Goal: Task Accomplishment & Management: Manage account settings

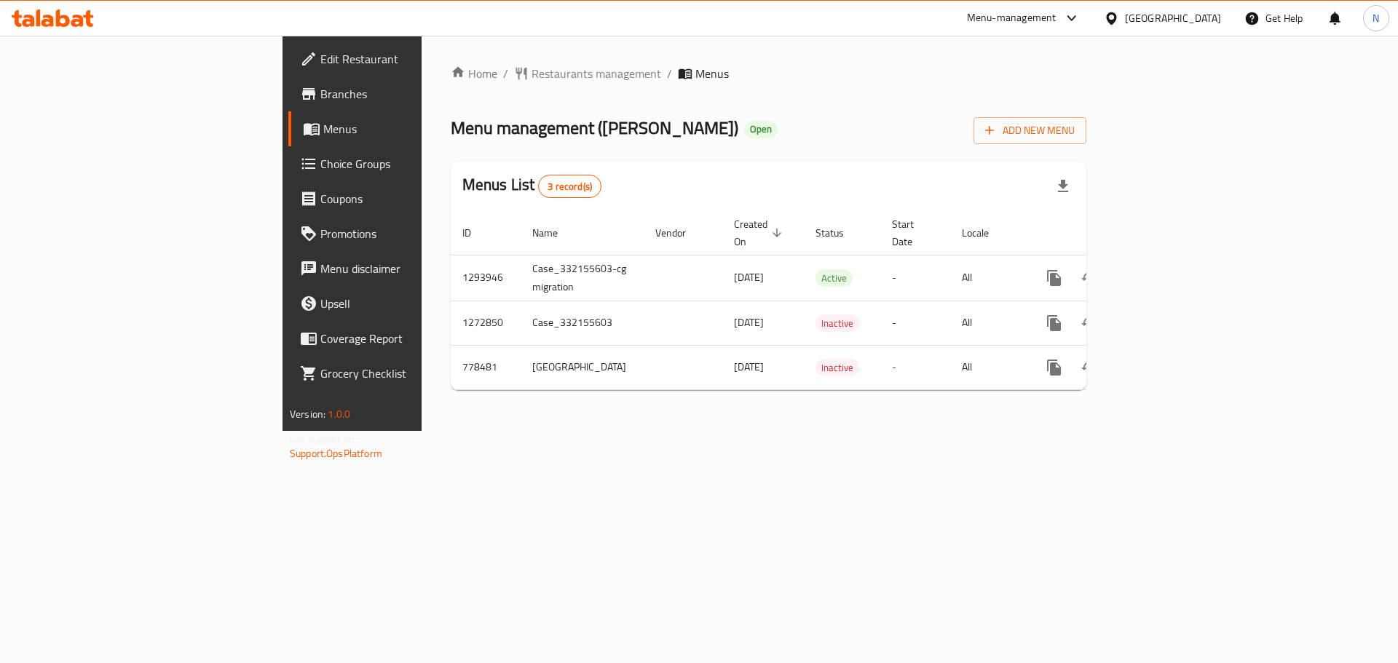
click at [1138, 25] on div "[GEOGRAPHIC_DATA]" at bounding box center [1173, 18] width 96 height 16
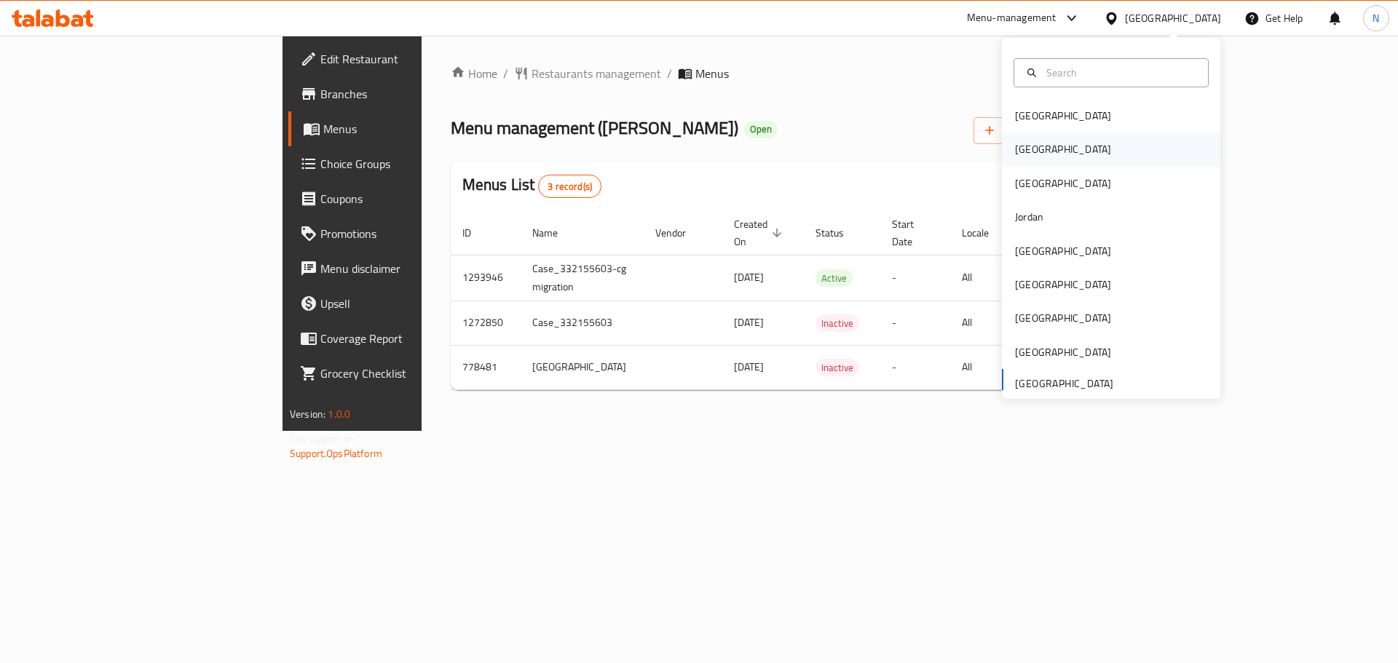
click at [1042, 152] on div "[GEOGRAPHIC_DATA]" at bounding box center [1111, 148] width 218 height 33
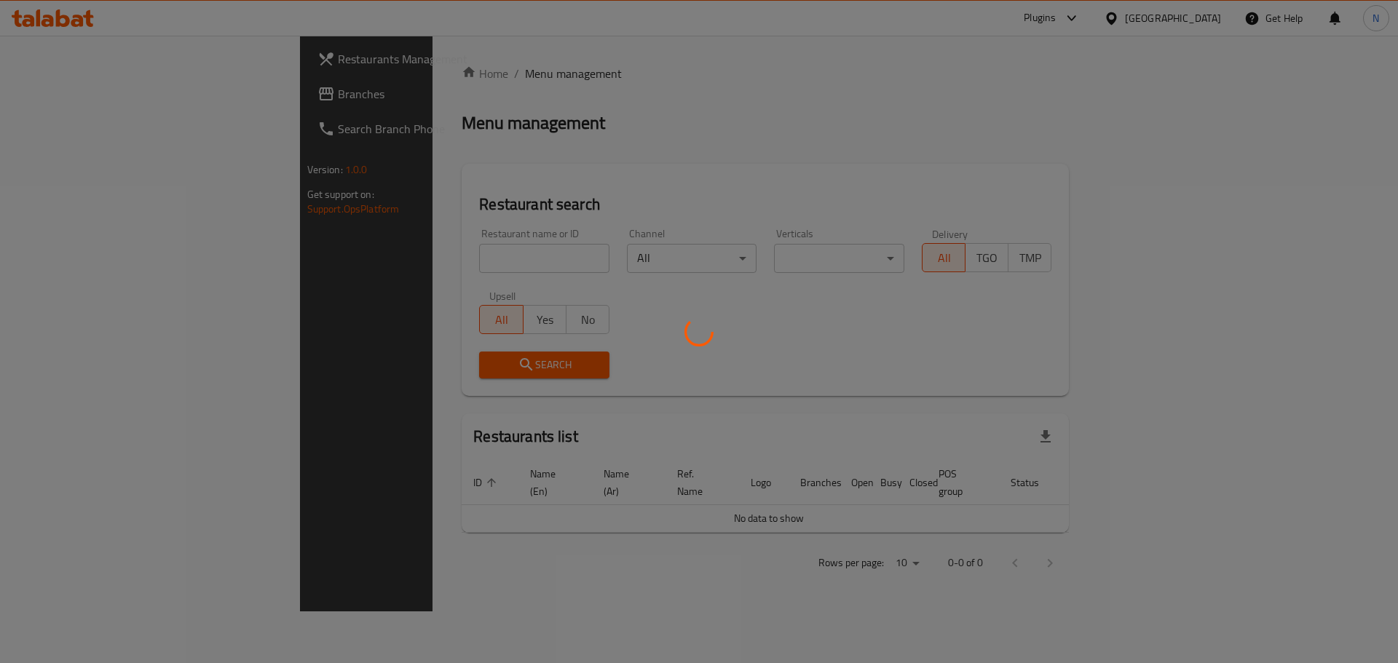
click at [63, 98] on div at bounding box center [699, 331] width 1398 height 663
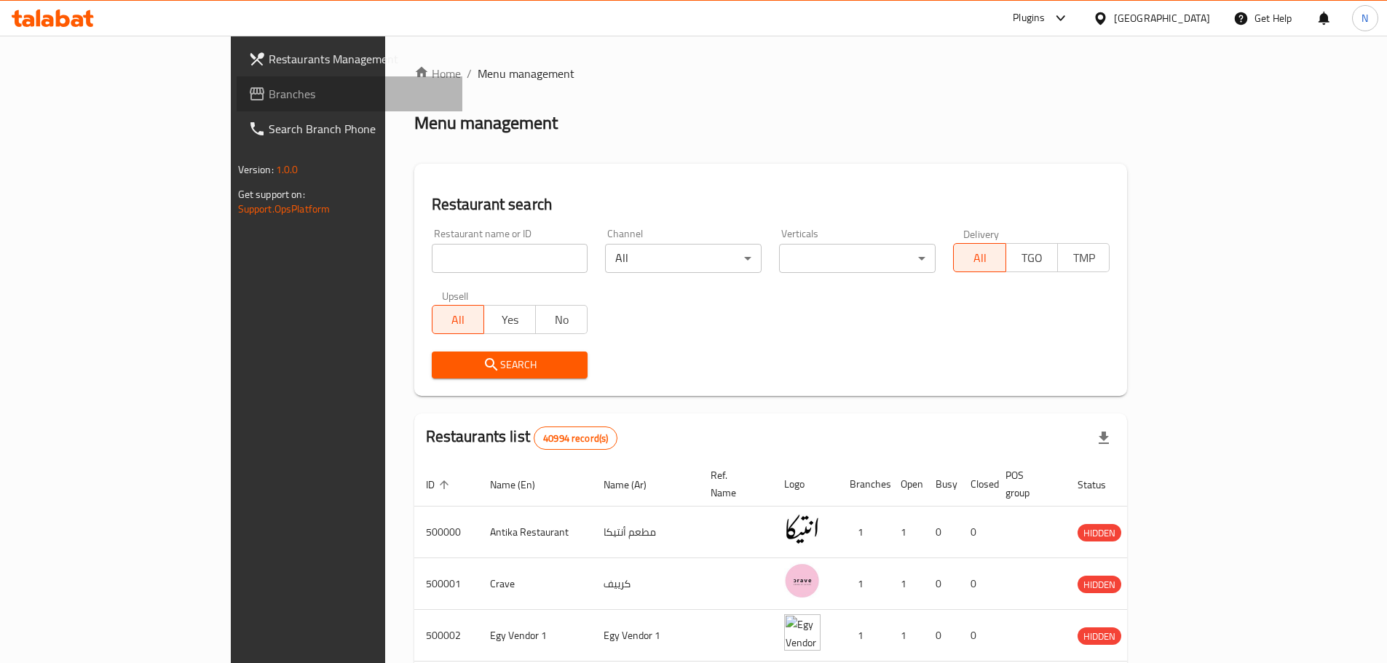
click at [269, 94] on span "Branches" at bounding box center [360, 93] width 182 height 17
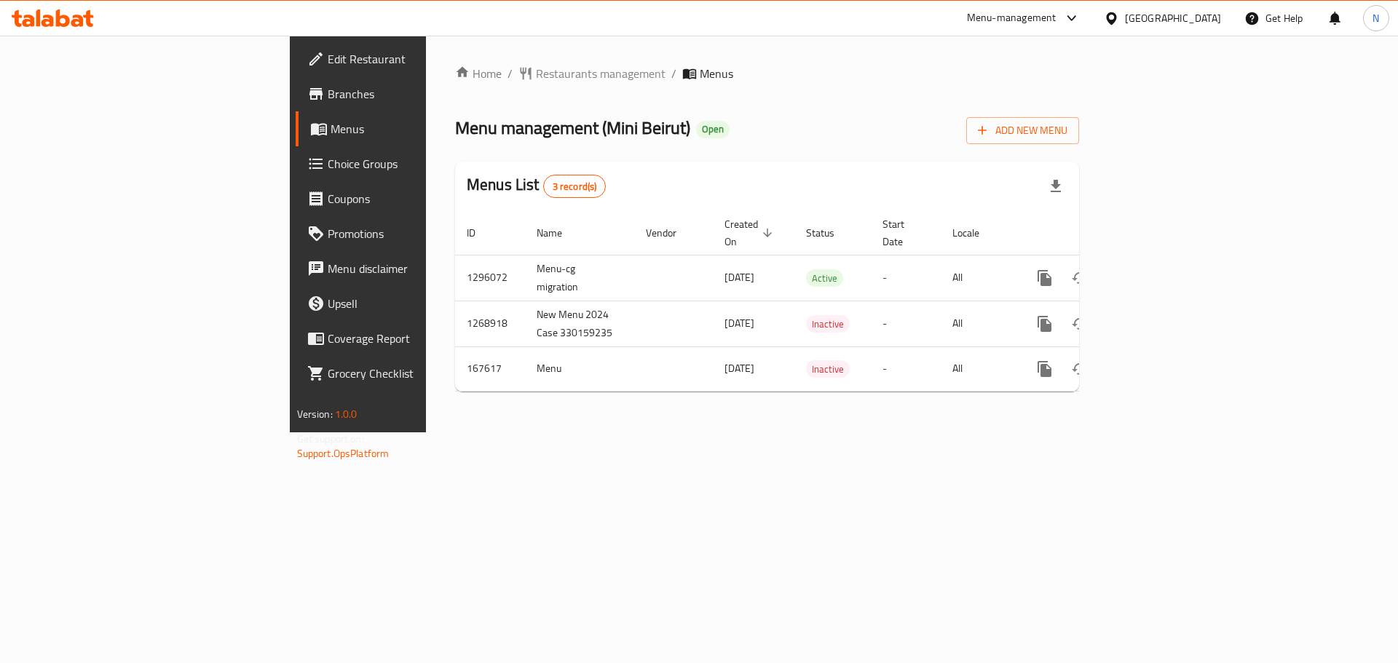
click at [1119, 23] on icon at bounding box center [1111, 18] width 15 height 15
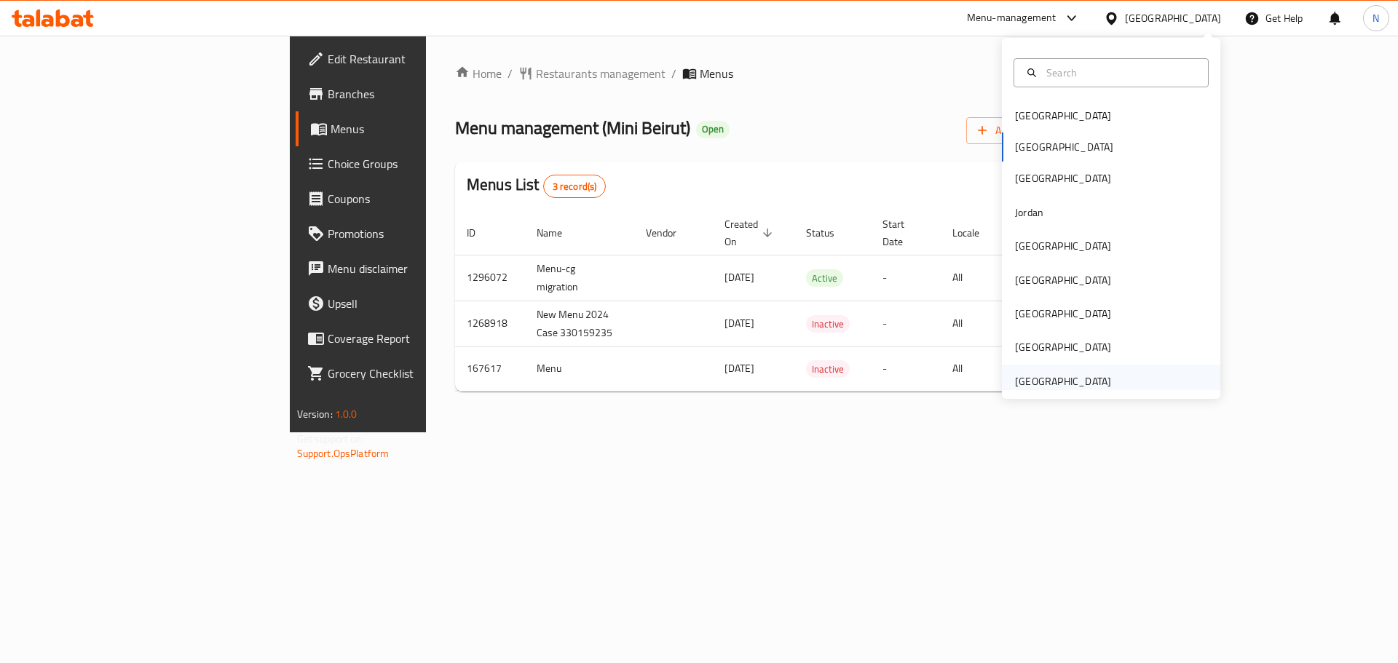
click at [1092, 388] on div "[GEOGRAPHIC_DATA]" at bounding box center [1063, 381] width 96 height 16
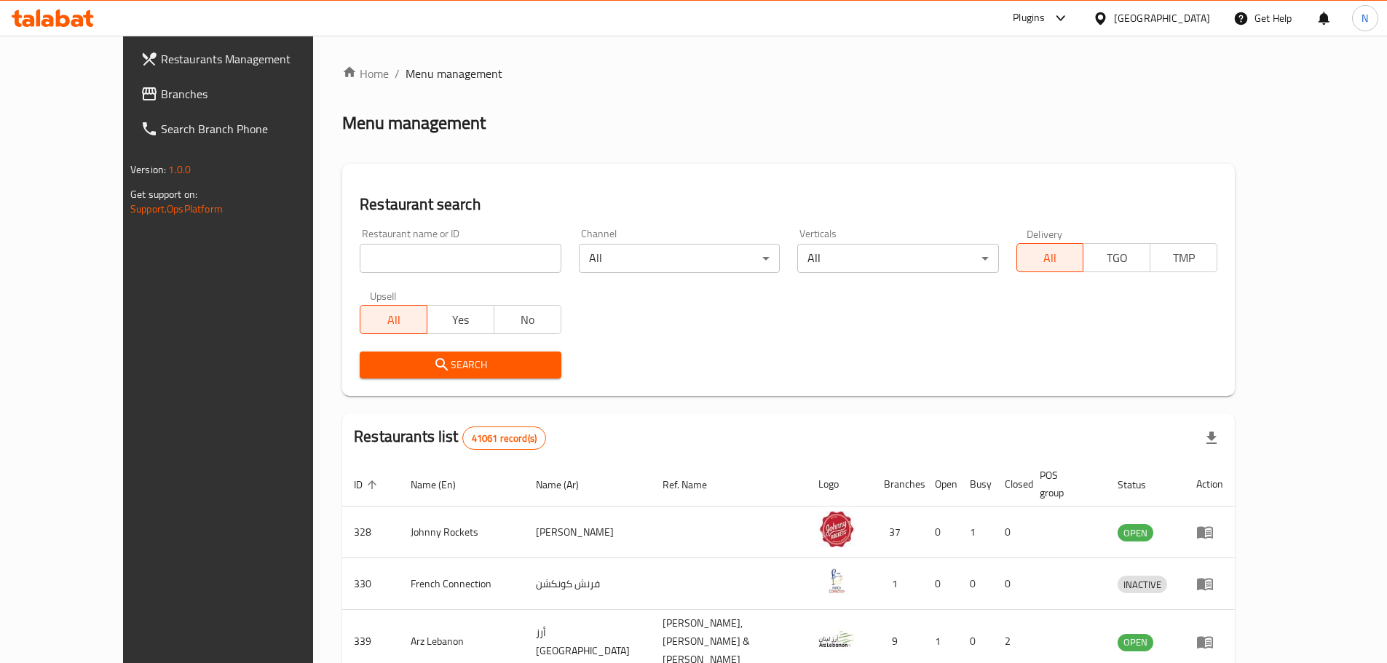
click at [161, 92] on span "Branches" at bounding box center [252, 93] width 182 height 17
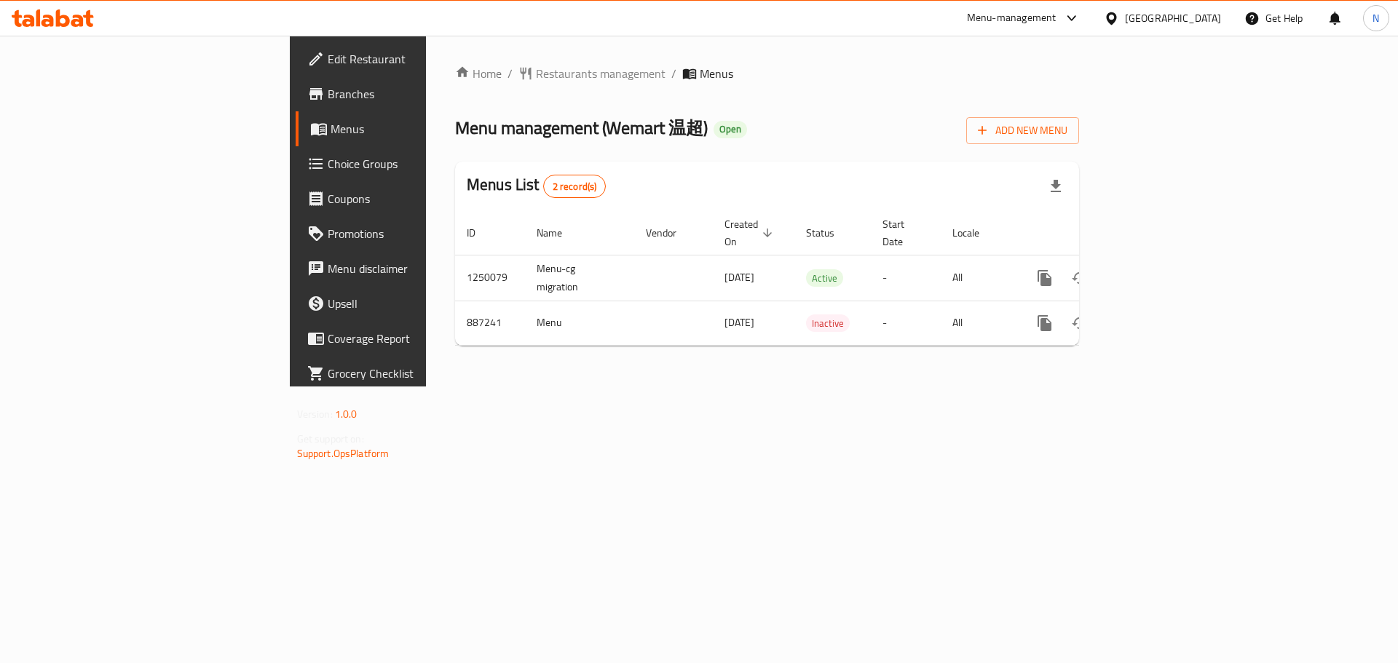
click at [1114, 18] on icon at bounding box center [1111, 18] width 15 height 15
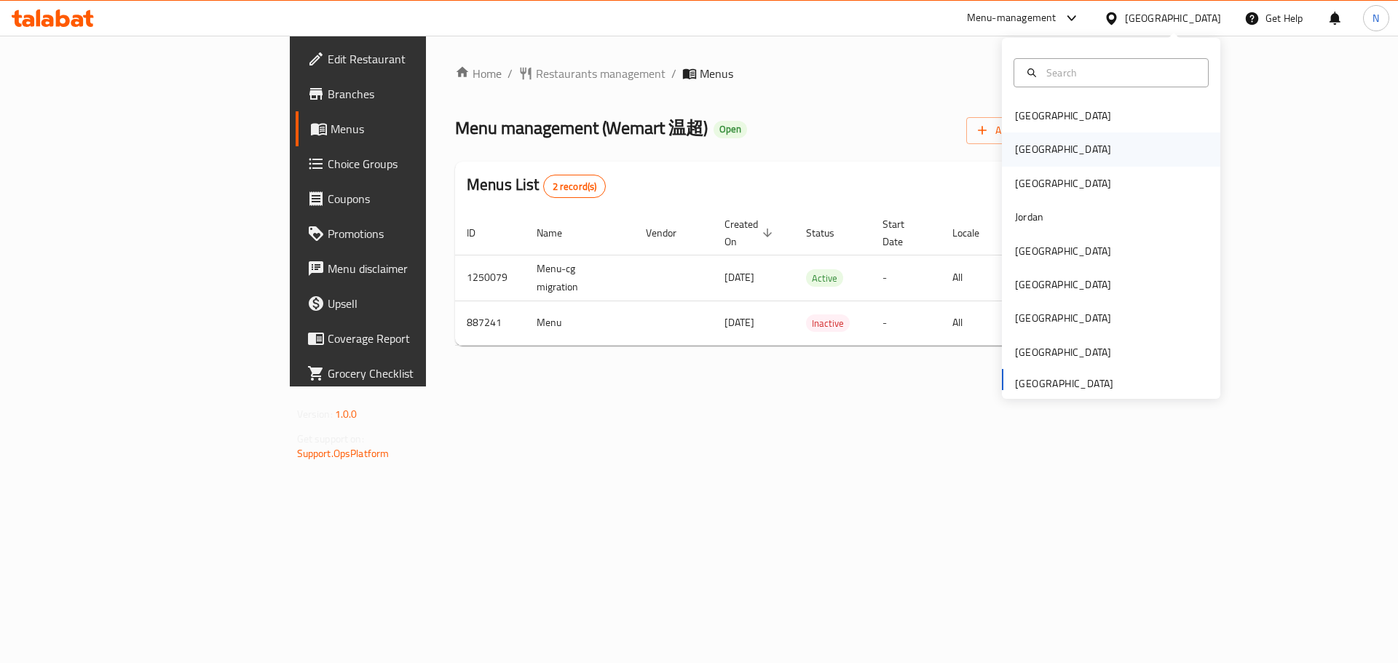
click at [1019, 141] on div "[GEOGRAPHIC_DATA]" at bounding box center [1063, 149] width 96 height 16
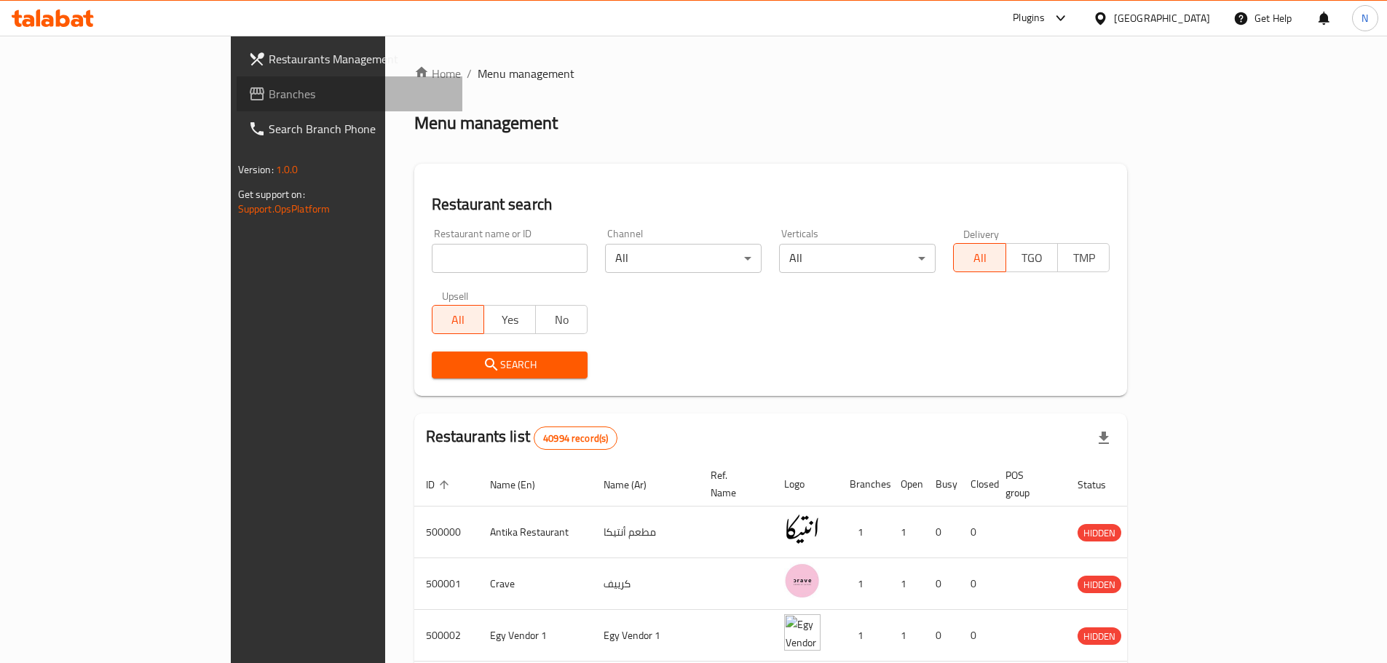
click at [269, 99] on span "Branches" at bounding box center [360, 93] width 182 height 17
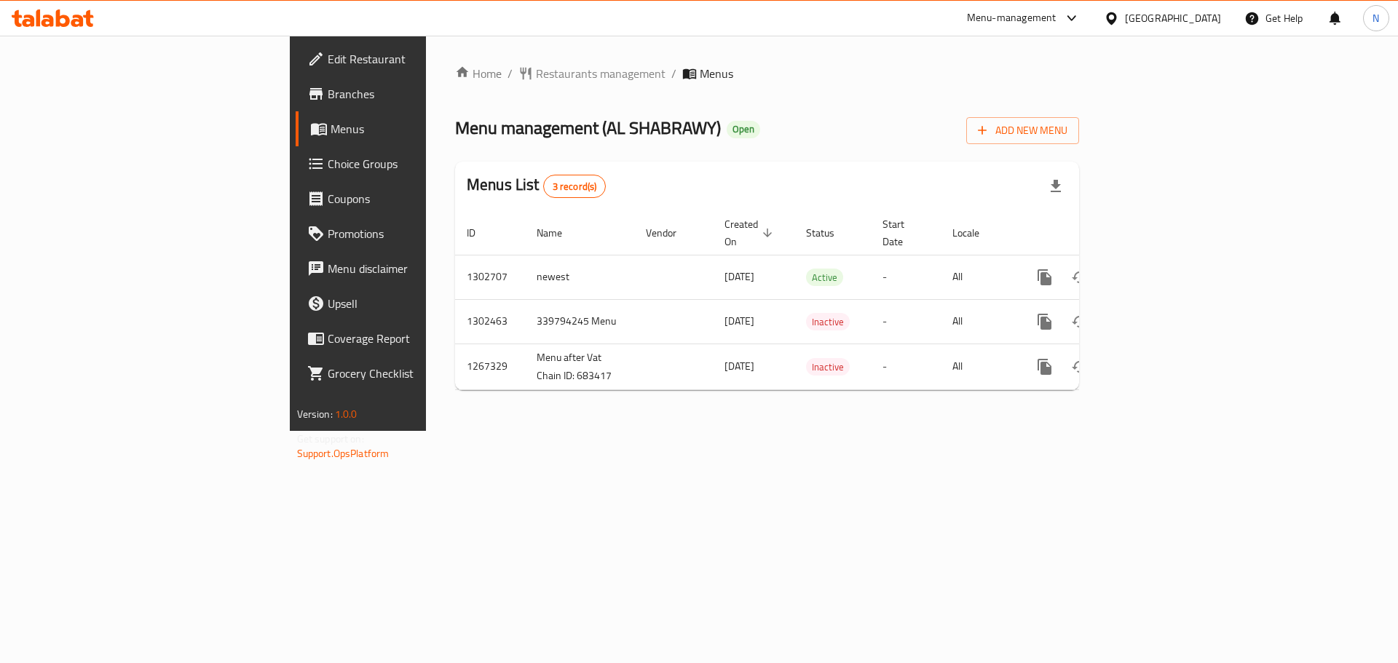
click at [1116, 15] on icon at bounding box center [1111, 18] width 10 height 12
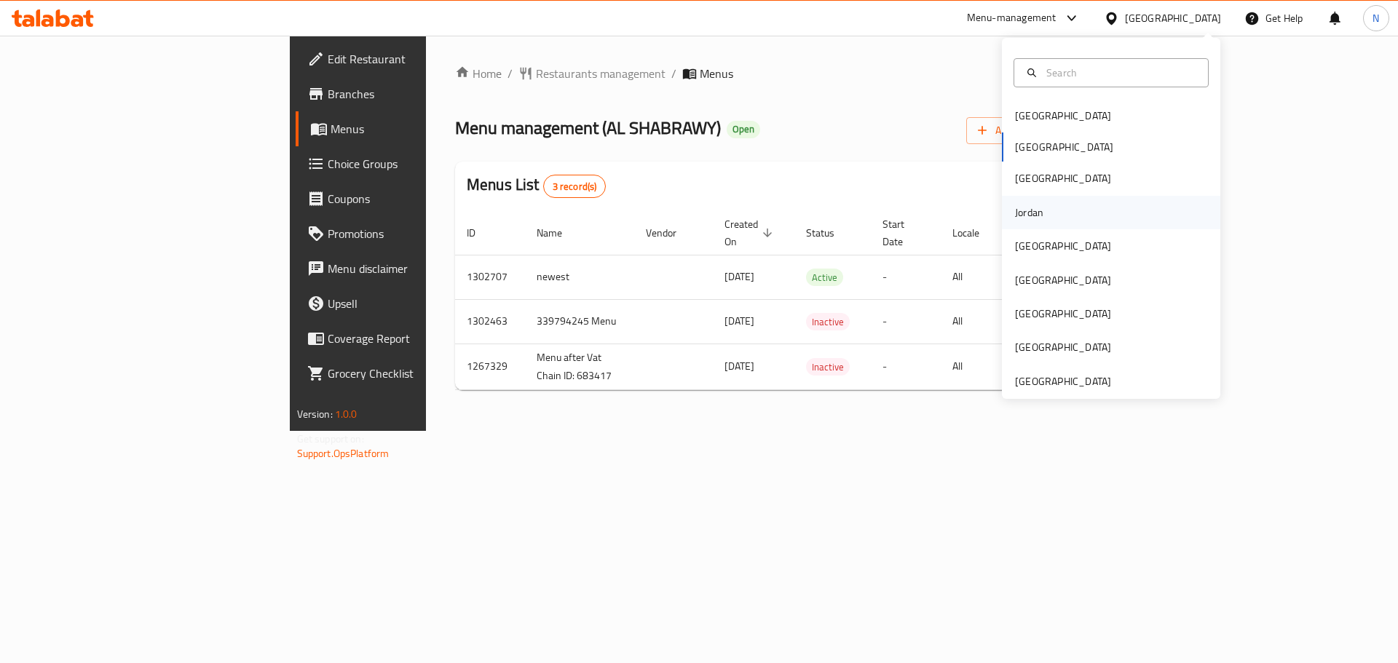
click at [1071, 215] on div "Jordan" at bounding box center [1111, 212] width 218 height 33
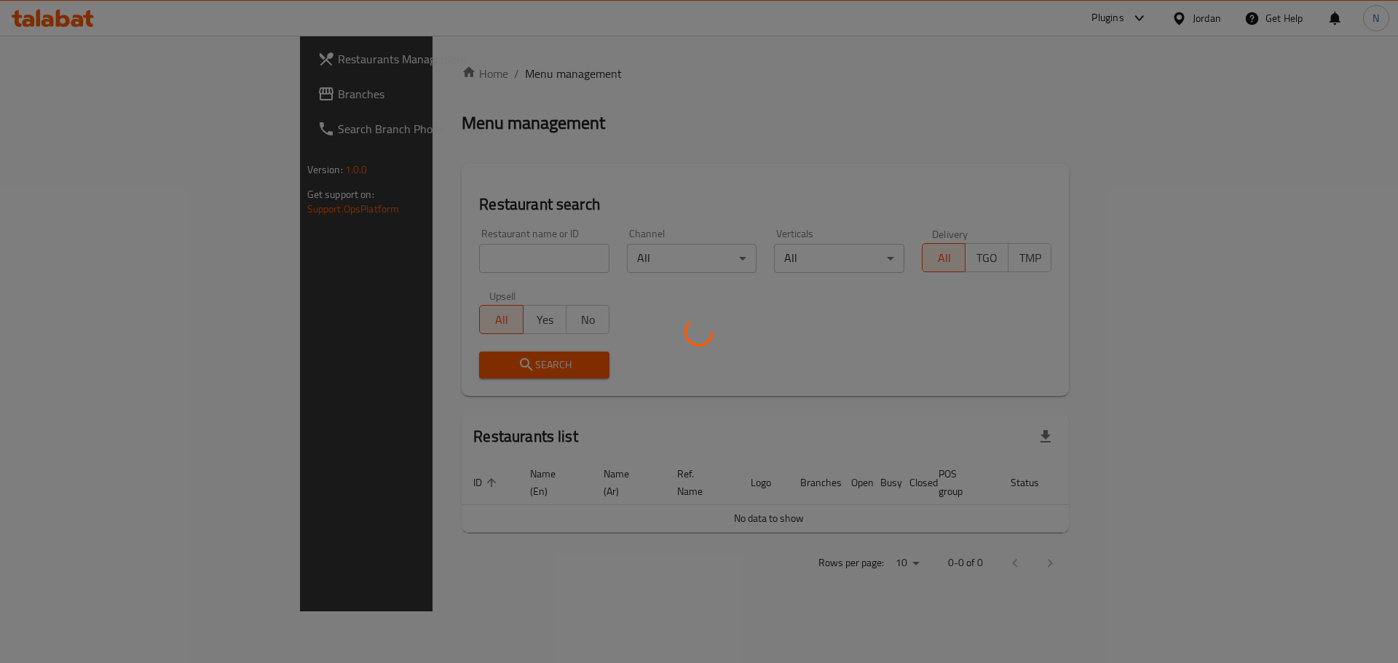
click at [74, 102] on div at bounding box center [699, 331] width 1398 height 663
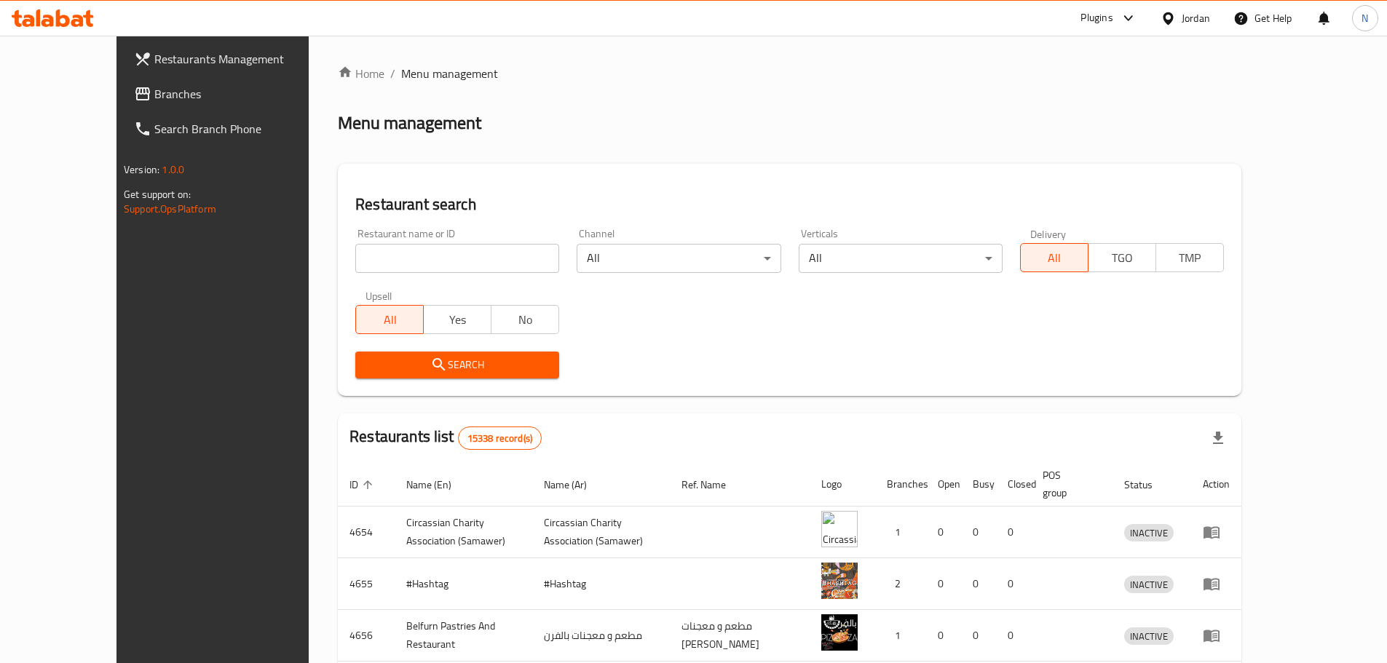
click at [154, 95] on span "Branches" at bounding box center [245, 93] width 182 height 17
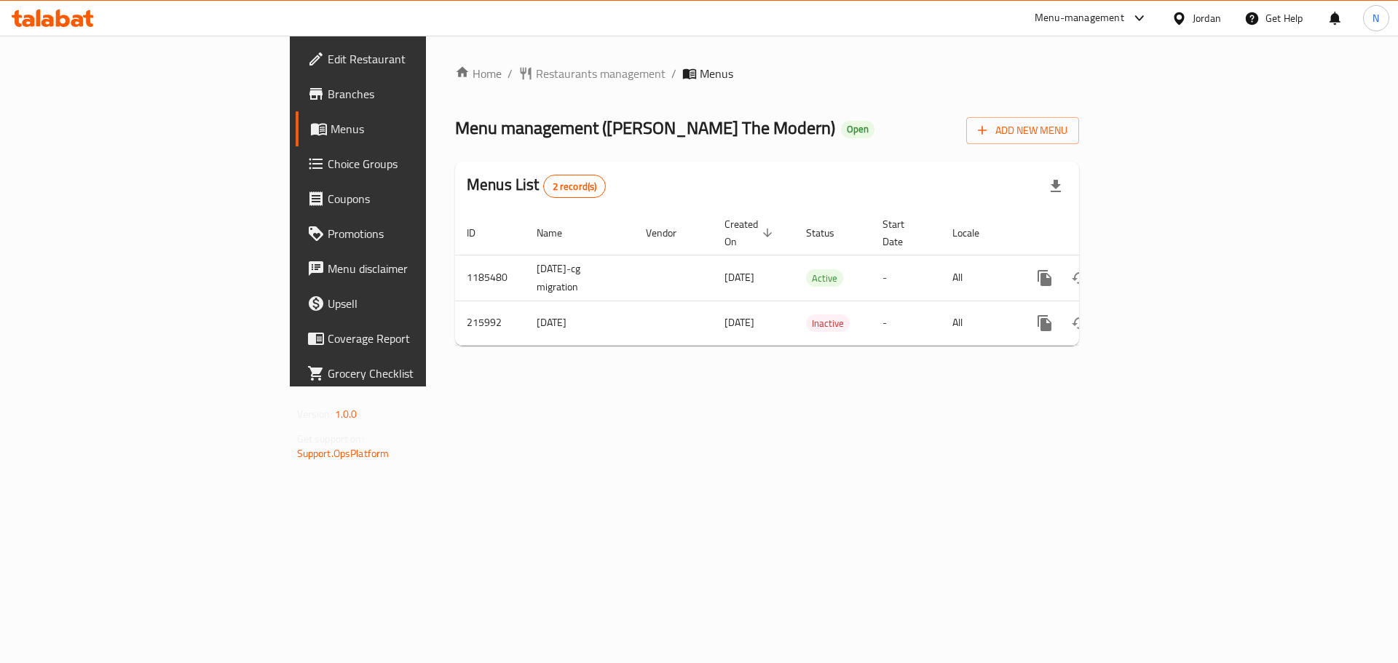
click at [1202, 17] on div "Jordan" at bounding box center [1206, 18] width 28 height 16
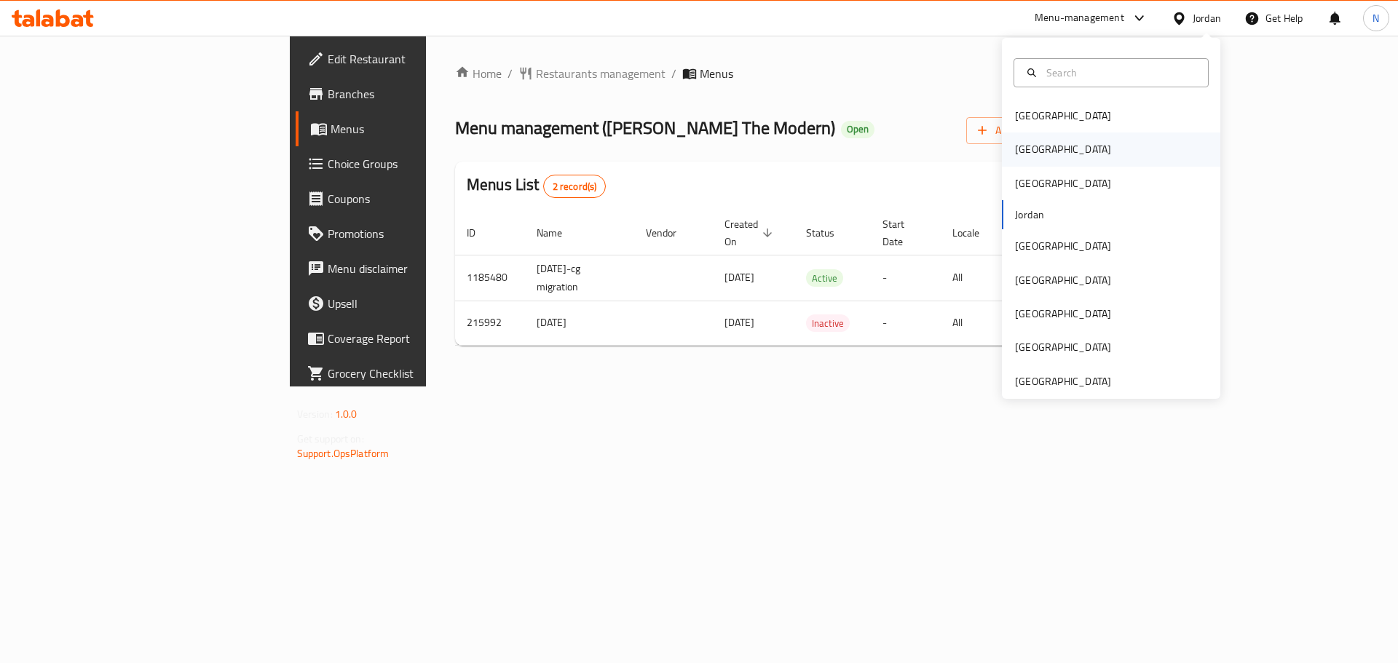
click at [1025, 151] on div "[GEOGRAPHIC_DATA]" at bounding box center [1063, 149] width 96 height 16
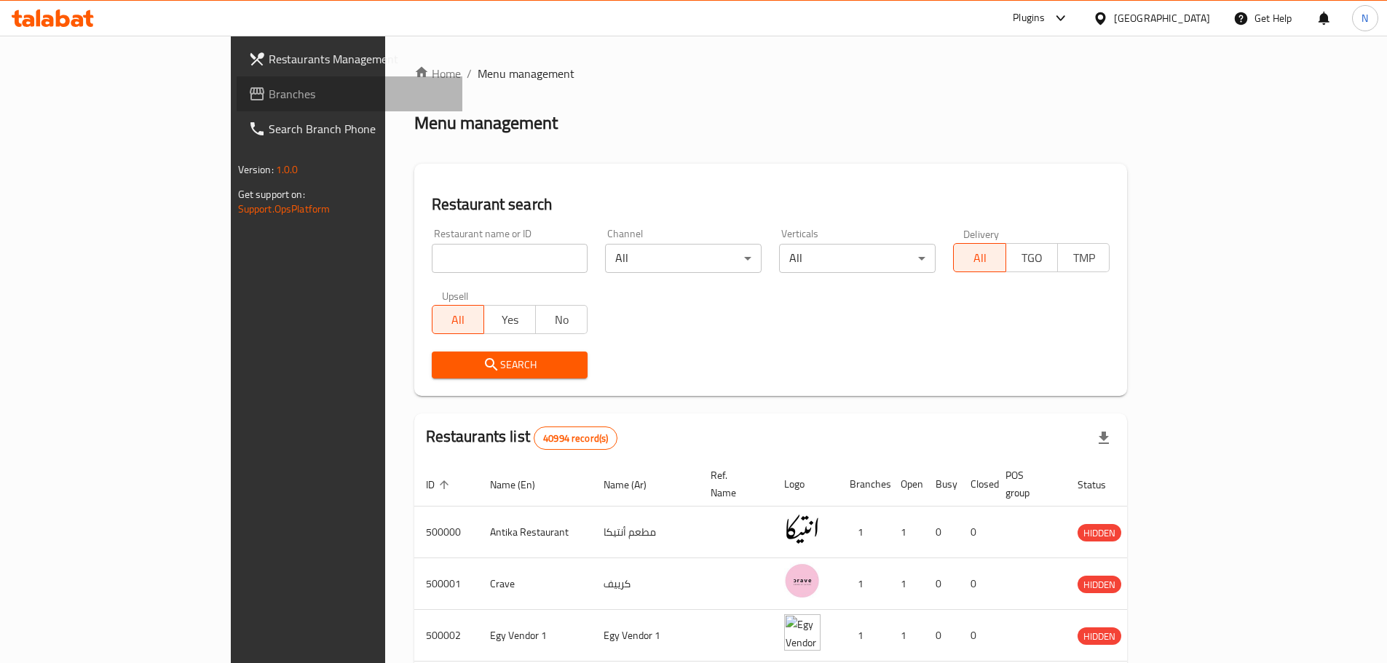
click at [269, 103] on span "Branches" at bounding box center [360, 93] width 182 height 17
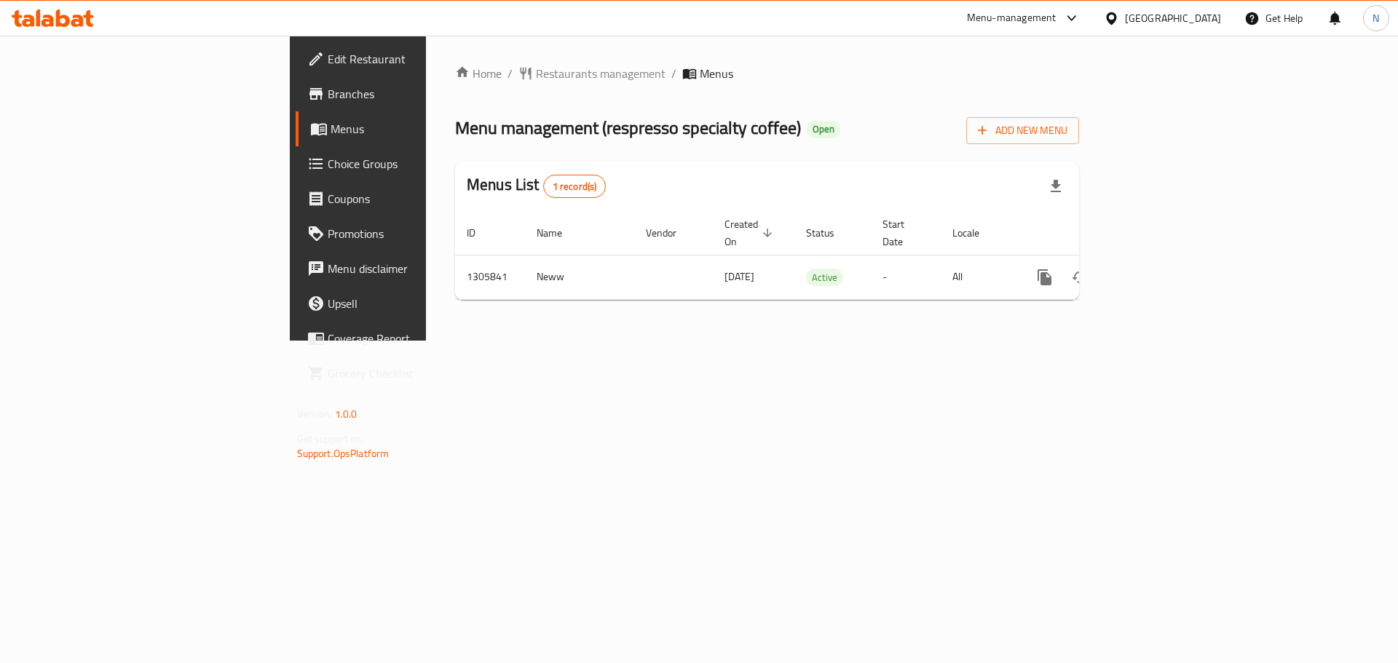
click at [1119, 15] on icon at bounding box center [1111, 18] width 15 height 15
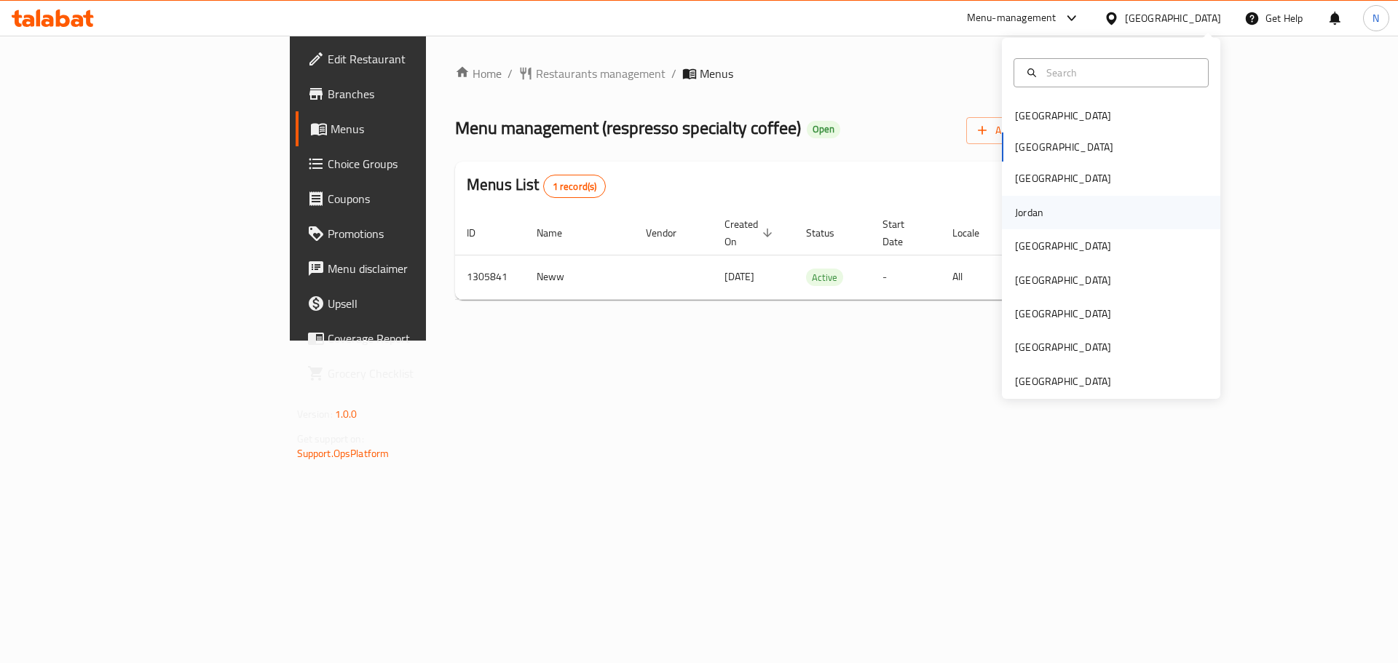
click at [1039, 220] on div "Jordan" at bounding box center [1029, 212] width 52 height 33
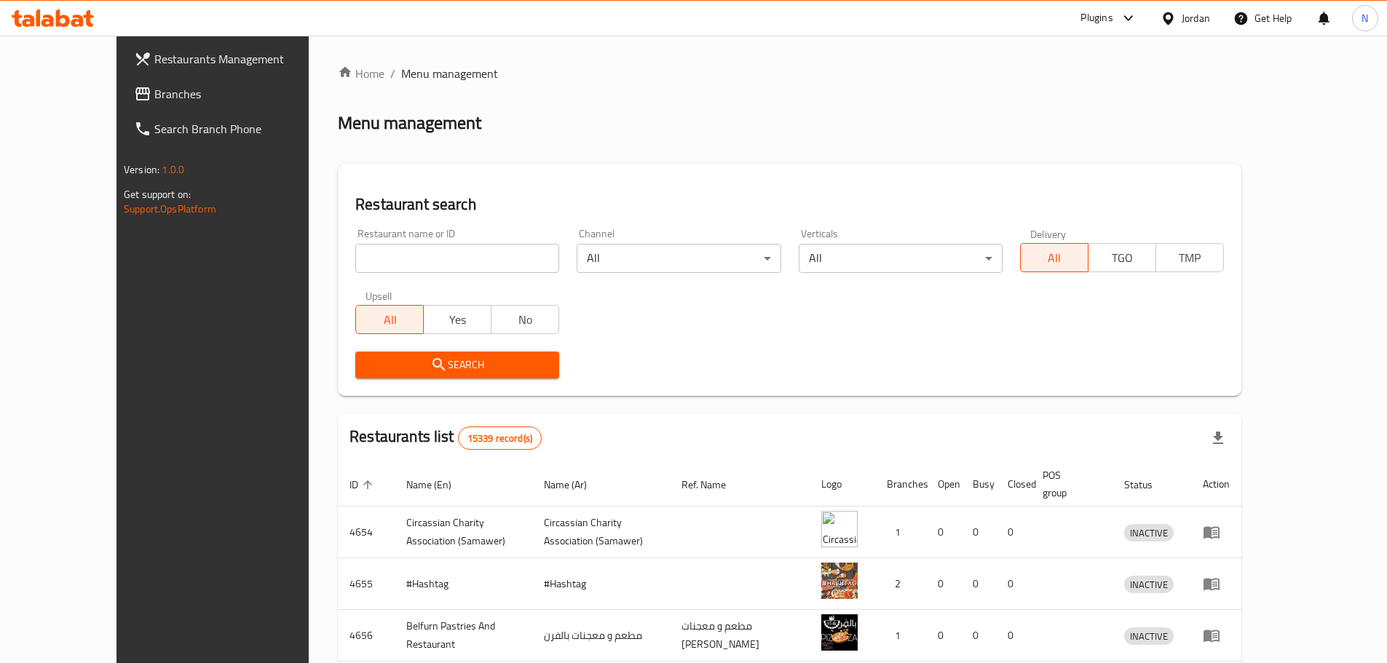
click at [154, 94] on span "Branches" at bounding box center [245, 93] width 182 height 17
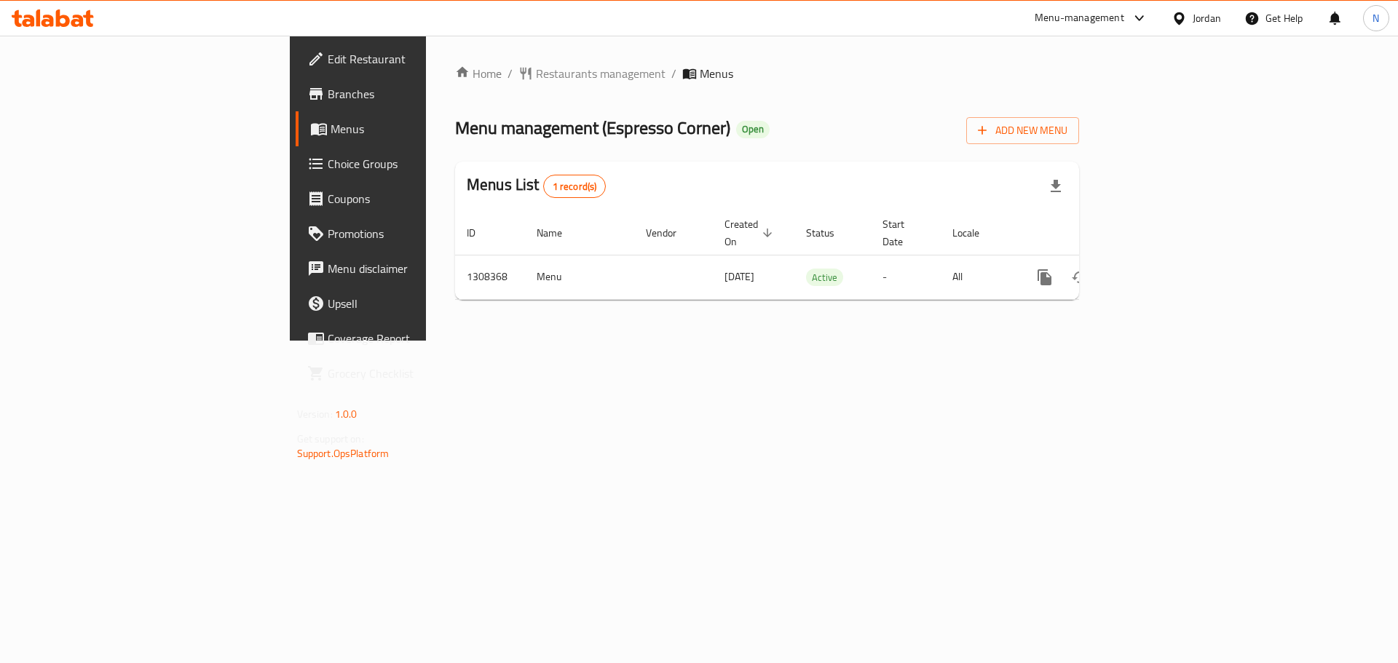
click at [1173, 20] on icon at bounding box center [1178, 18] width 15 height 15
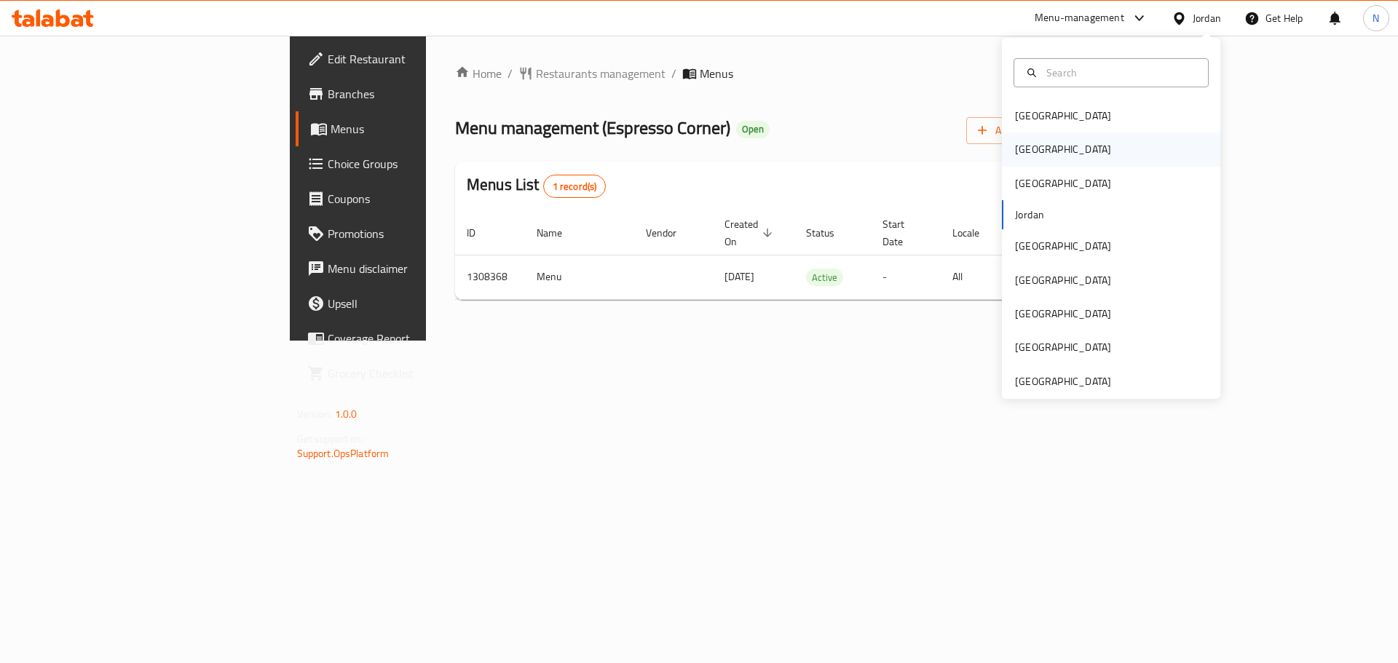
click at [1015, 163] on div "[GEOGRAPHIC_DATA]" at bounding box center [1062, 148] width 119 height 33
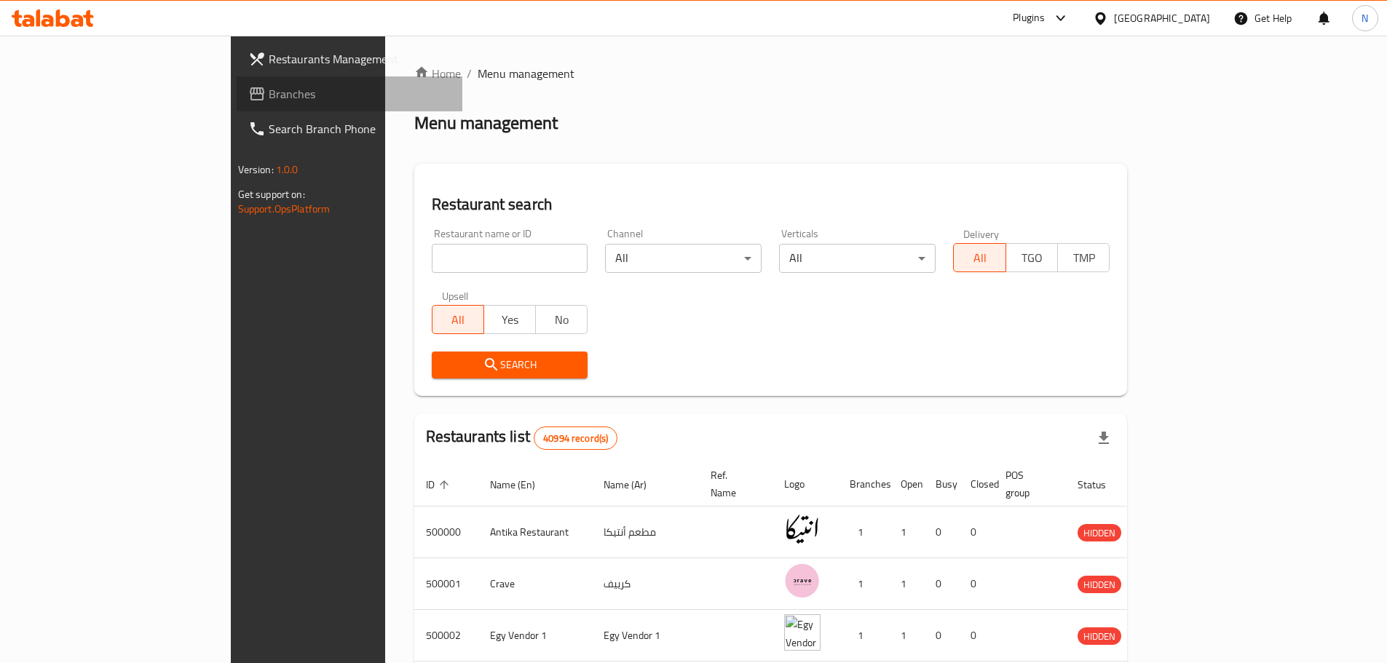
click at [269, 95] on span "Branches" at bounding box center [360, 93] width 182 height 17
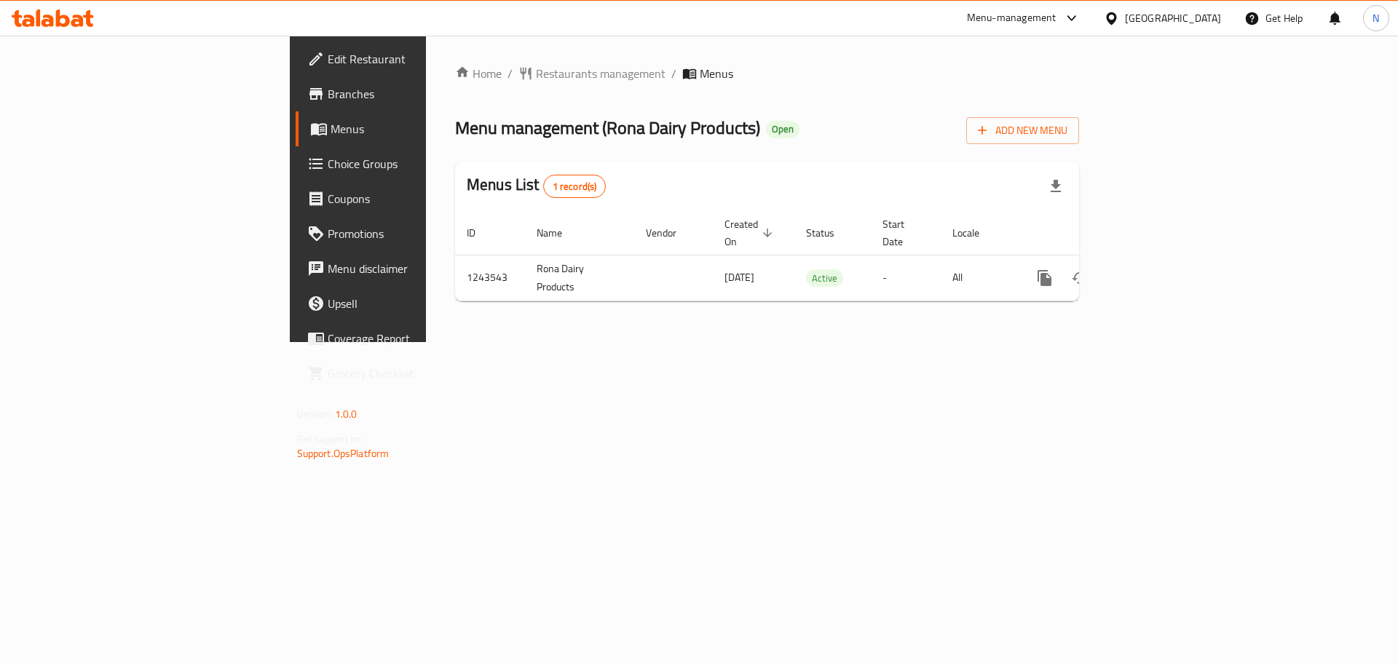
click at [1205, 25] on div "[GEOGRAPHIC_DATA]" at bounding box center [1173, 18] width 96 height 16
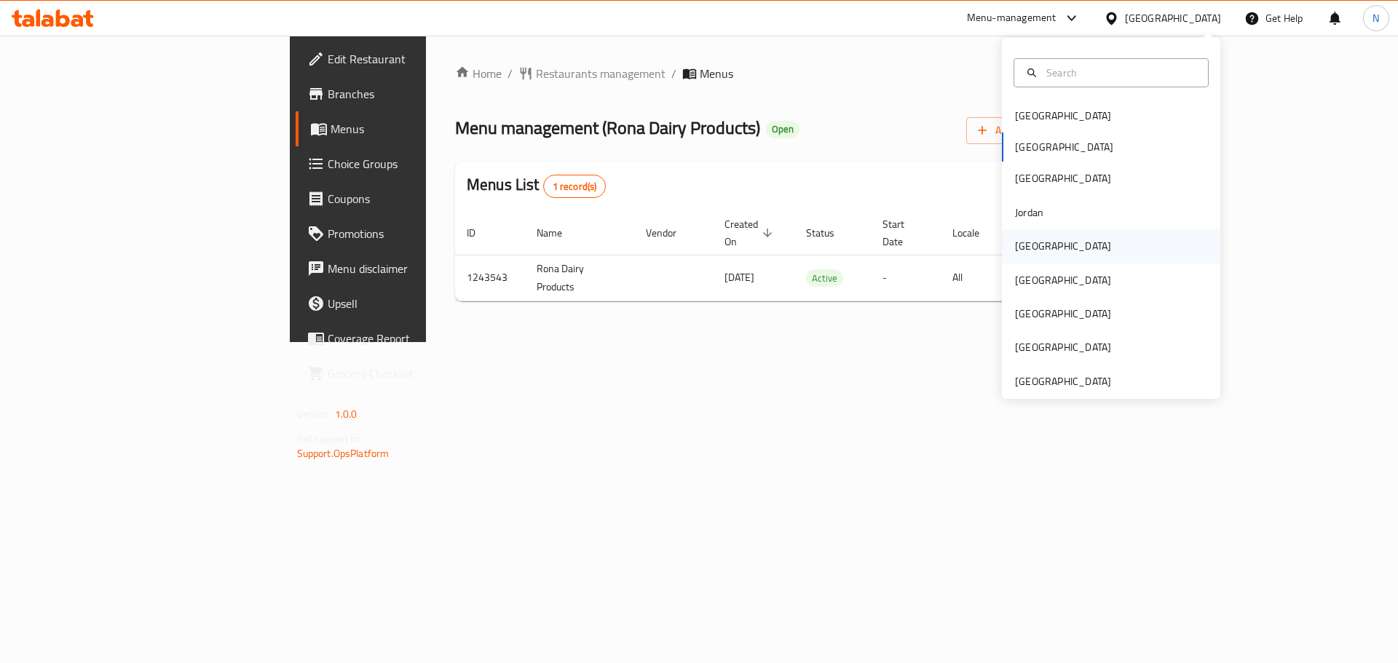
click at [1065, 243] on div "[GEOGRAPHIC_DATA]" at bounding box center [1111, 245] width 218 height 33
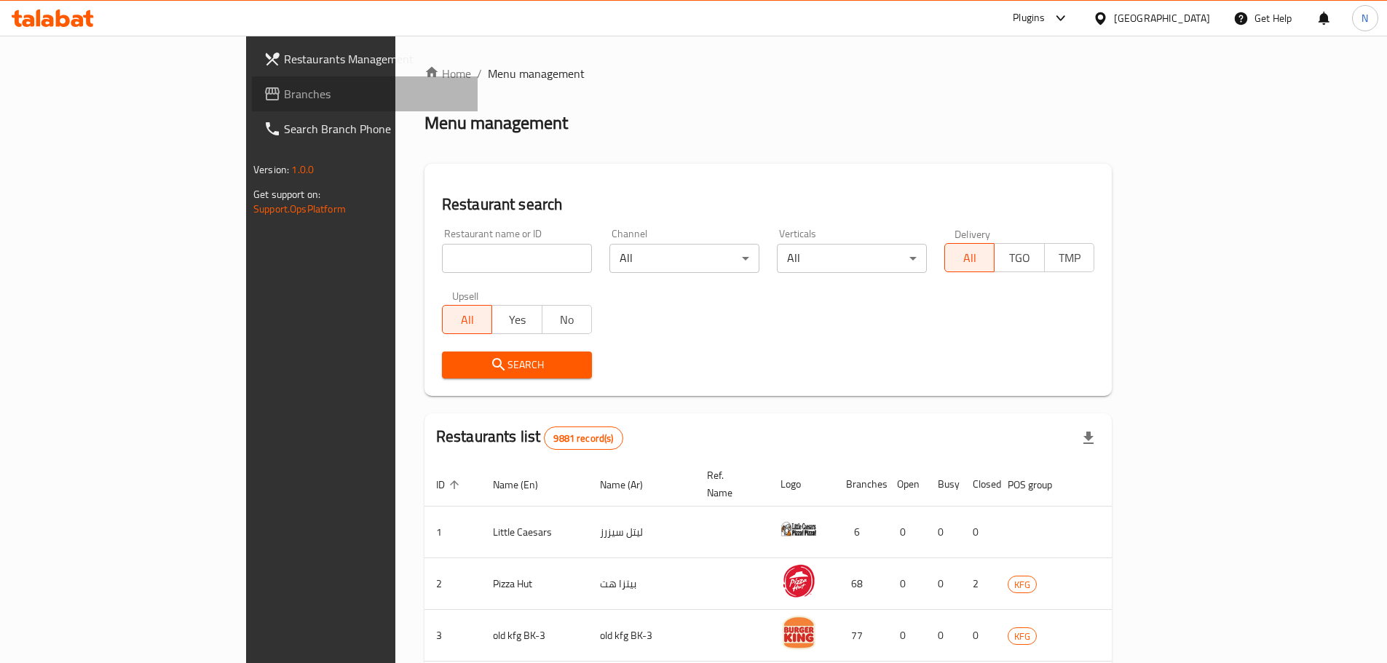
click at [284, 90] on span "Branches" at bounding box center [375, 93] width 182 height 17
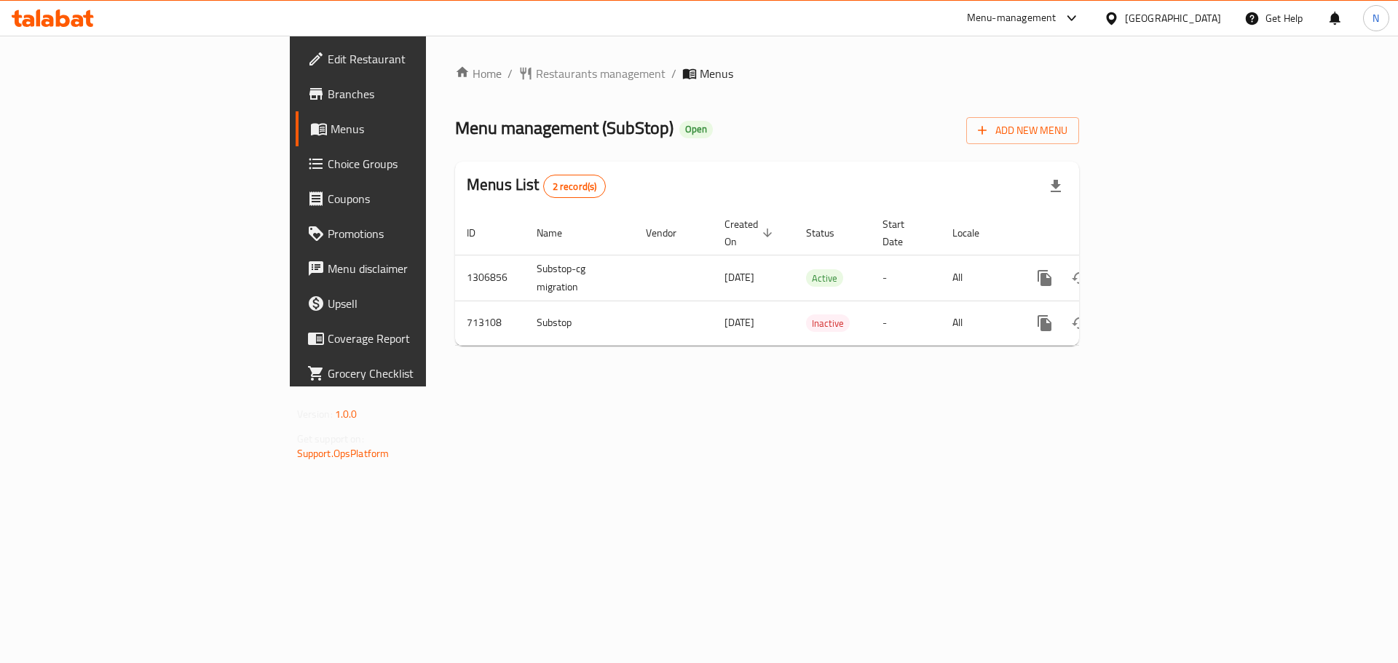
click at [1119, 17] on icon at bounding box center [1111, 18] width 15 height 15
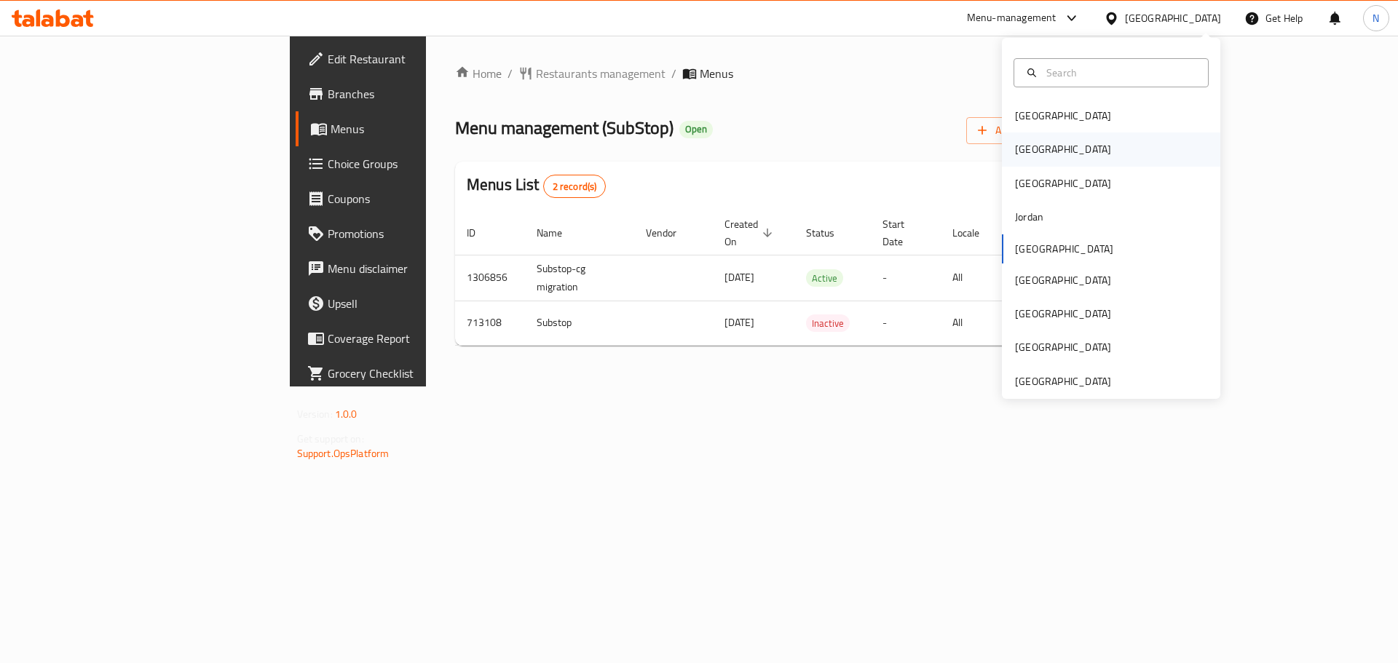
click at [1040, 139] on div "[GEOGRAPHIC_DATA]" at bounding box center [1062, 148] width 119 height 33
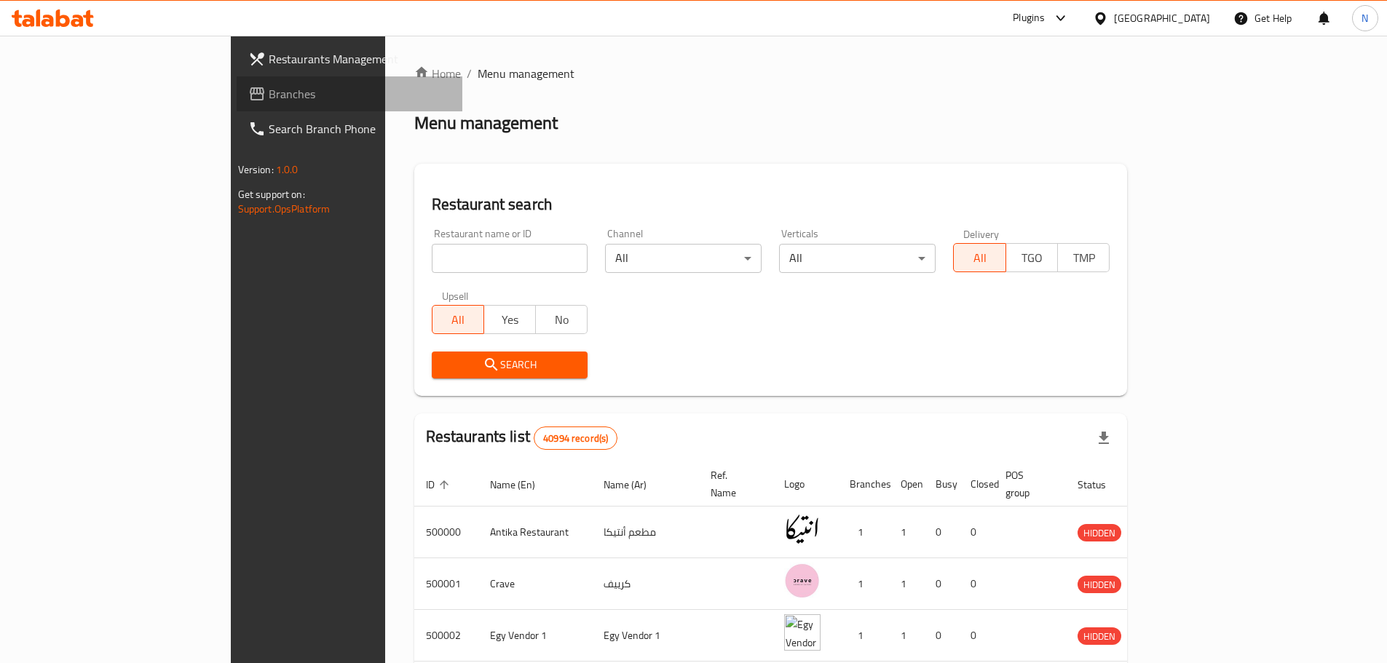
click at [269, 91] on span "Branches" at bounding box center [360, 93] width 182 height 17
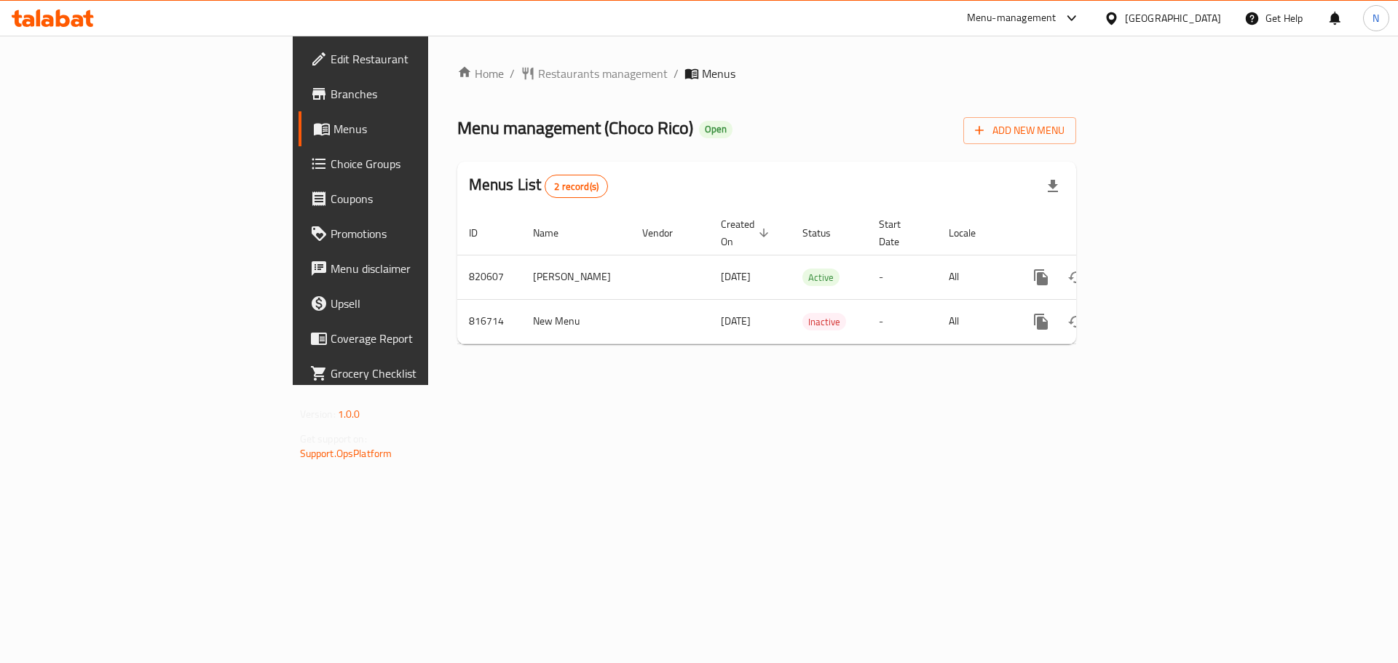
click at [331, 52] on span "Edit Restaurant" at bounding box center [423, 58] width 184 height 17
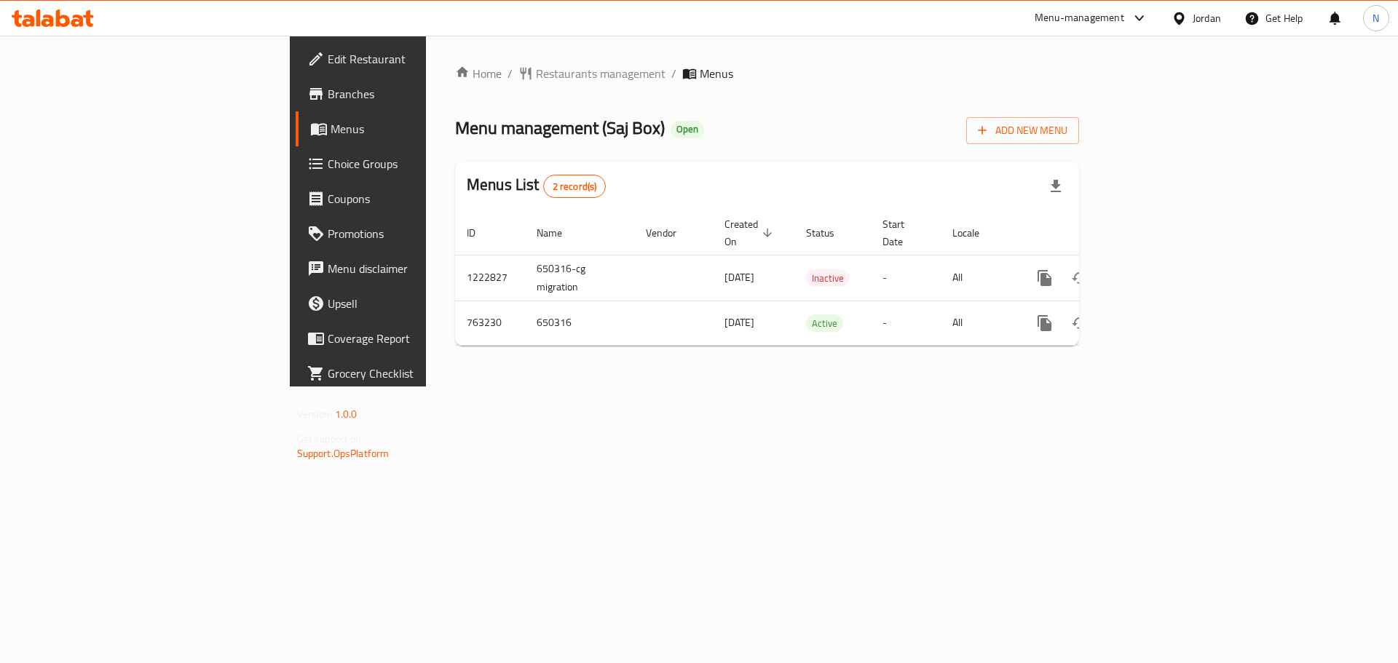
click at [328, 58] on span "Edit Restaurant" at bounding box center [420, 58] width 184 height 17
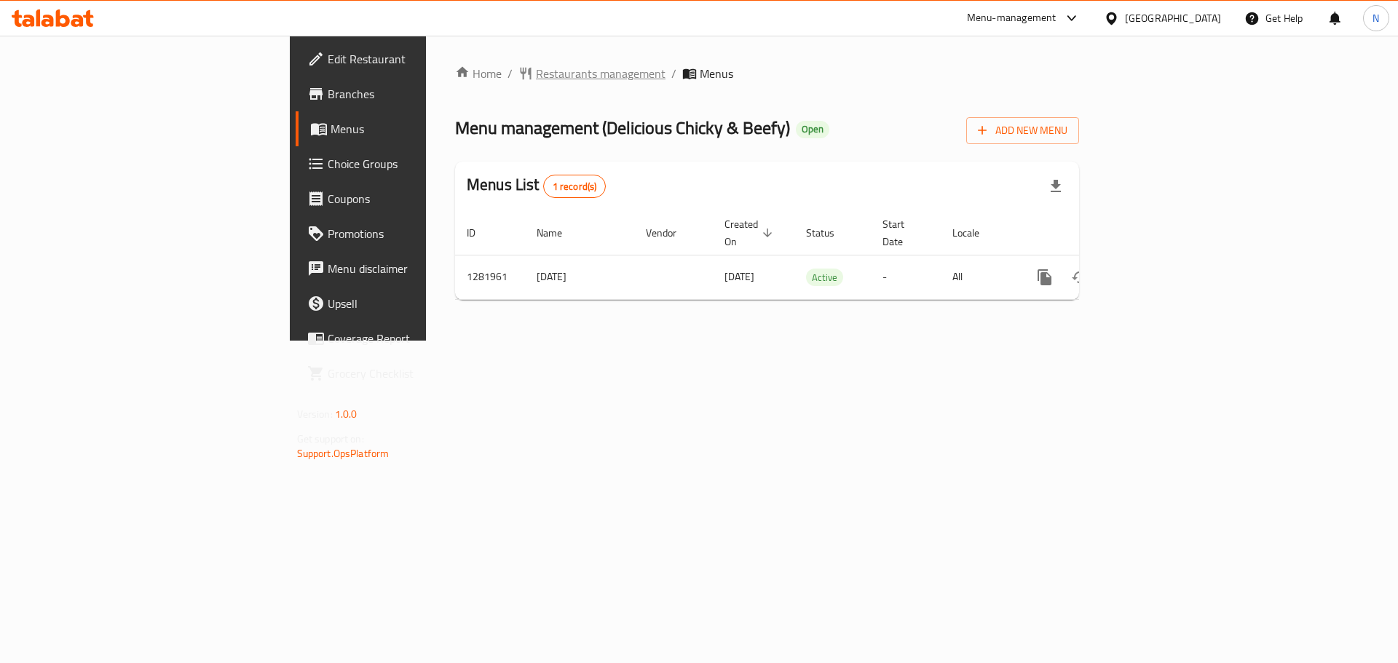
click at [536, 74] on span "Restaurants management" at bounding box center [601, 73] width 130 height 17
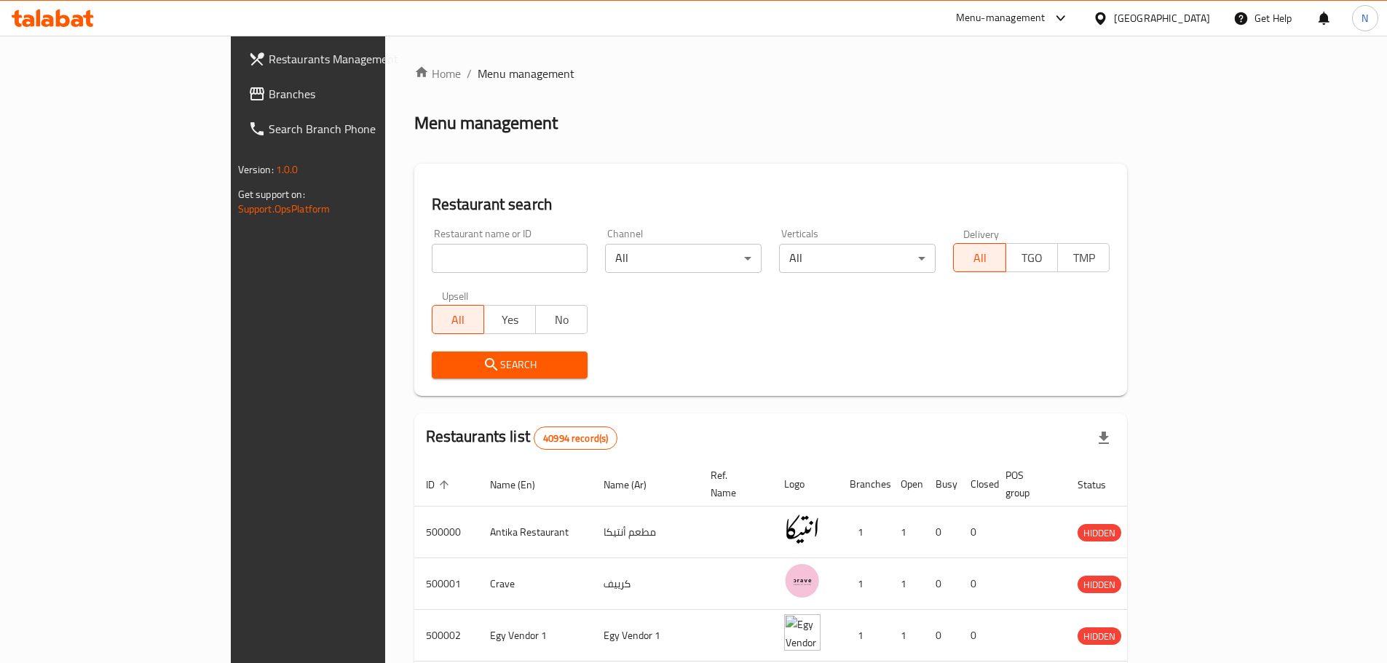
click at [269, 98] on span "Branches" at bounding box center [360, 93] width 182 height 17
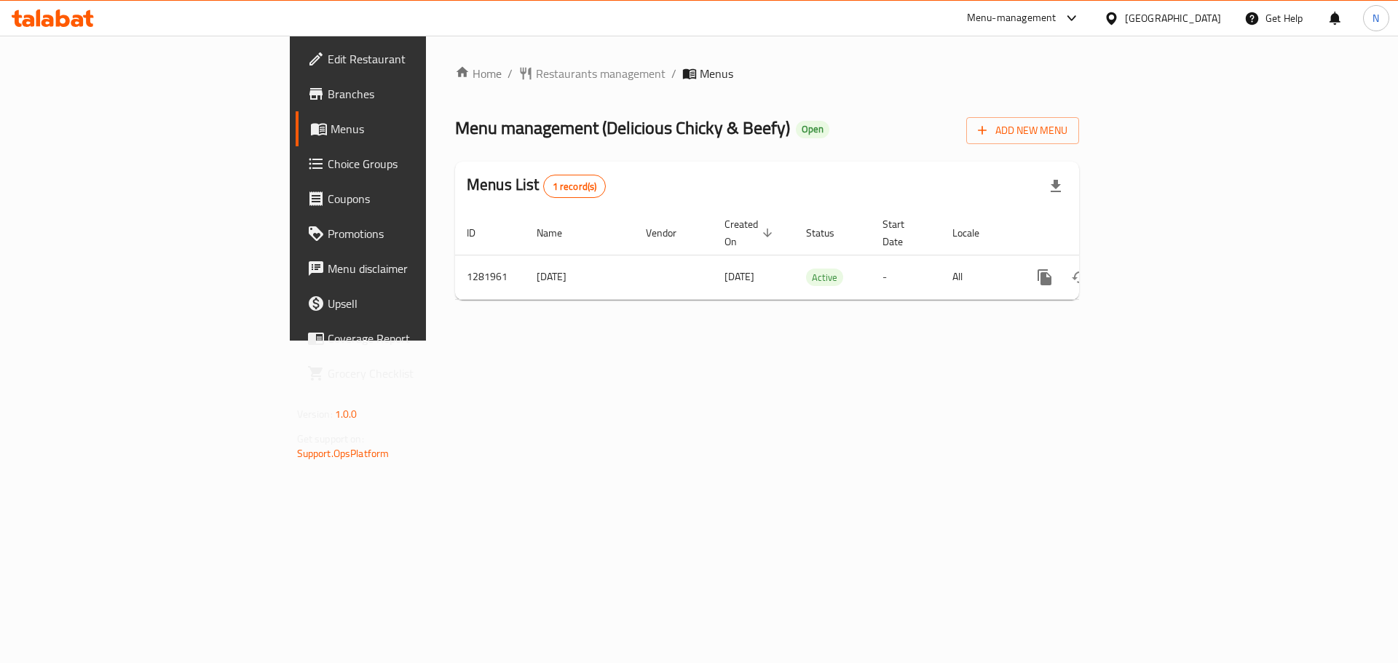
click at [1223, 15] on div "[GEOGRAPHIC_DATA]" at bounding box center [1162, 18] width 141 height 35
click at [1119, 15] on icon at bounding box center [1111, 18] width 15 height 15
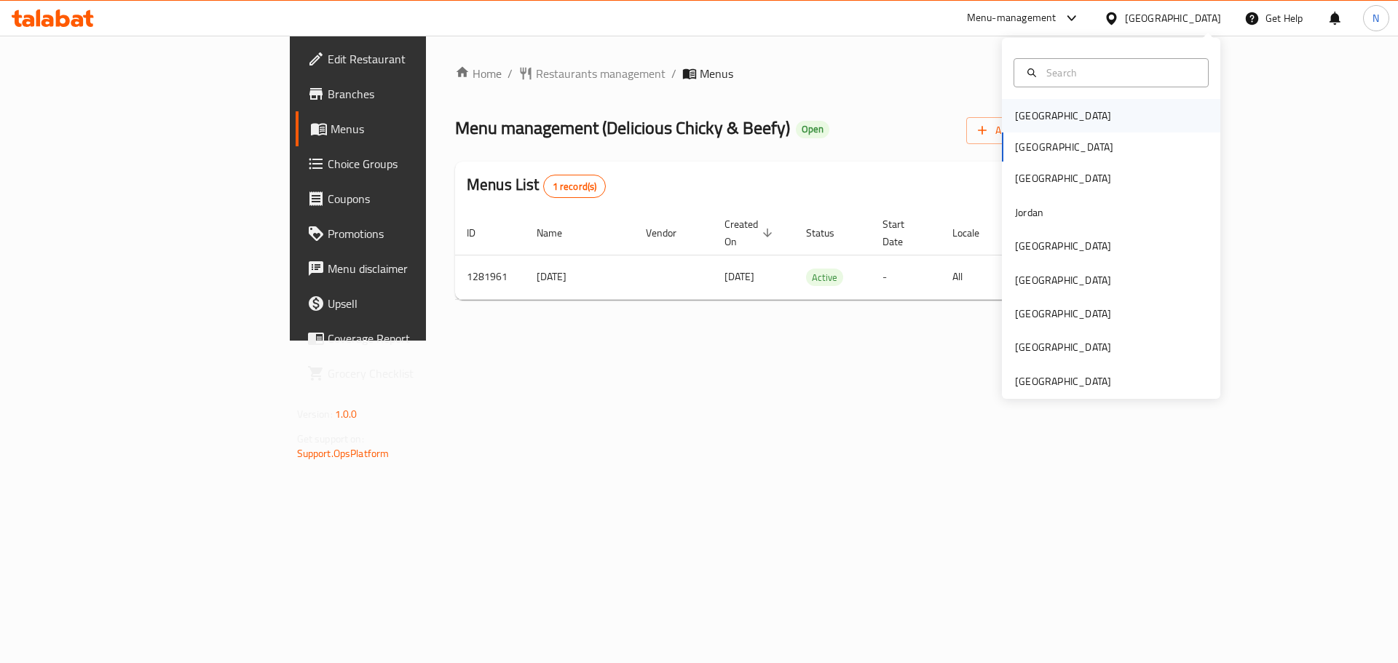
click at [1040, 116] on div "[GEOGRAPHIC_DATA]" at bounding box center [1062, 115] width 119 height 33
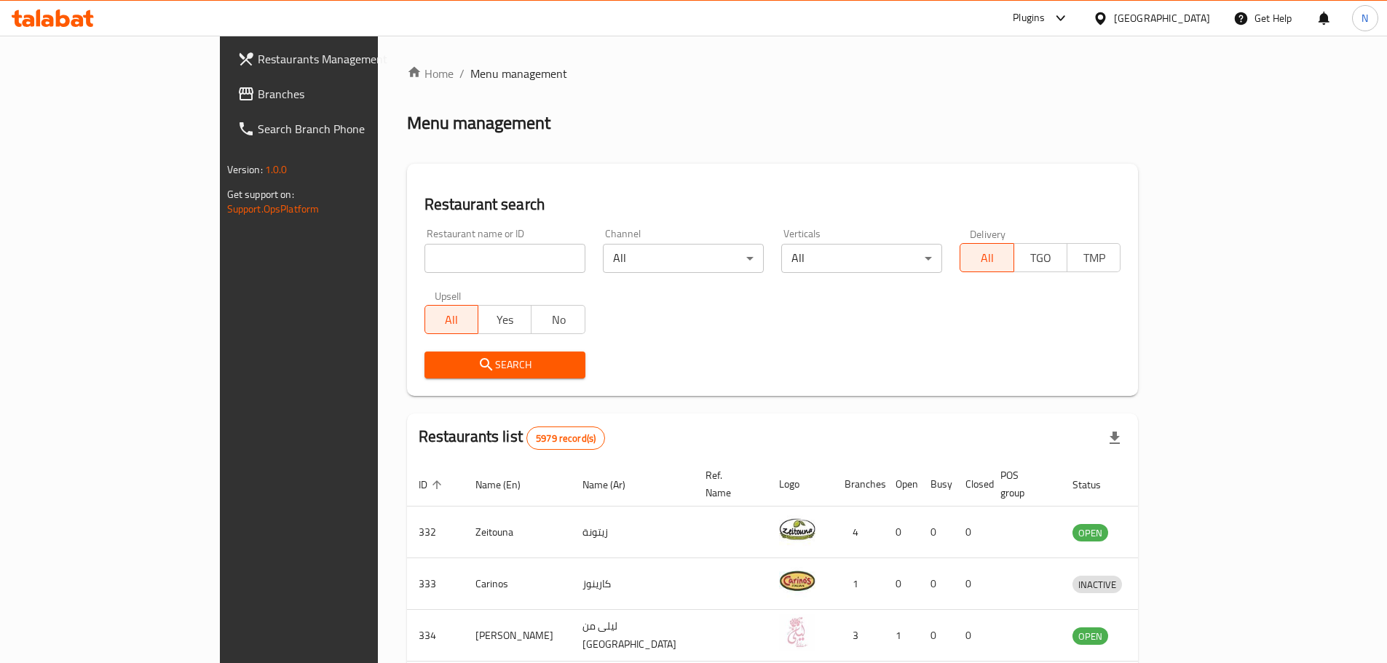
click at [258, 101] on span "Branches" at bounding box center [349, 93] width 182 height 17
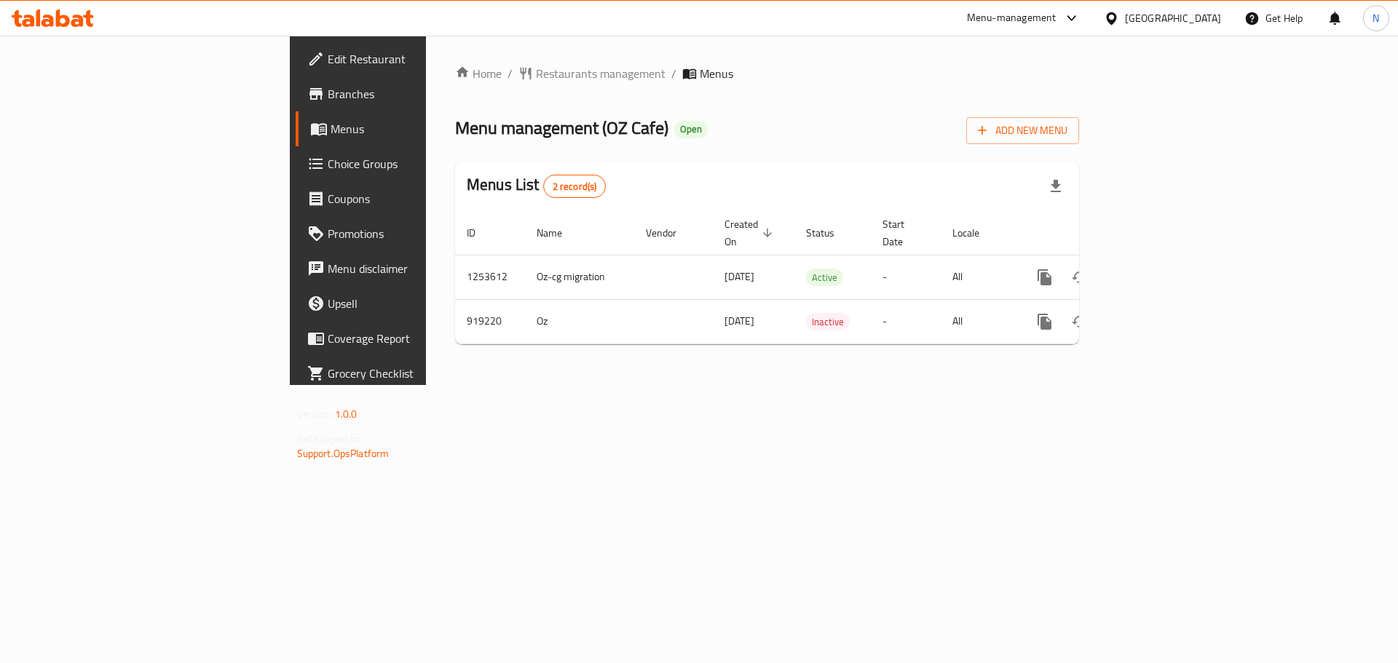
click at [328, 165] on span "Choice Groups" at bounding box center [420, 163] width 184 height 17
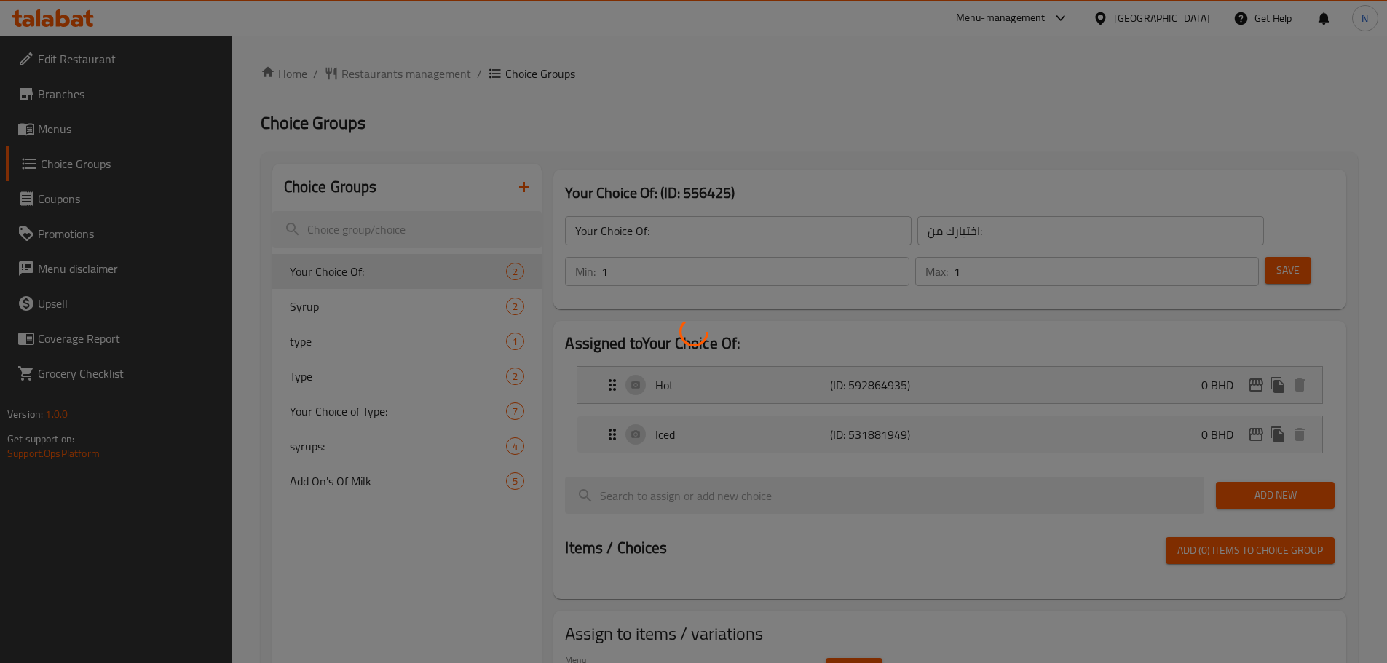
click at [373, 474] on div at bounding box center [693, 331] width 1387 height 663
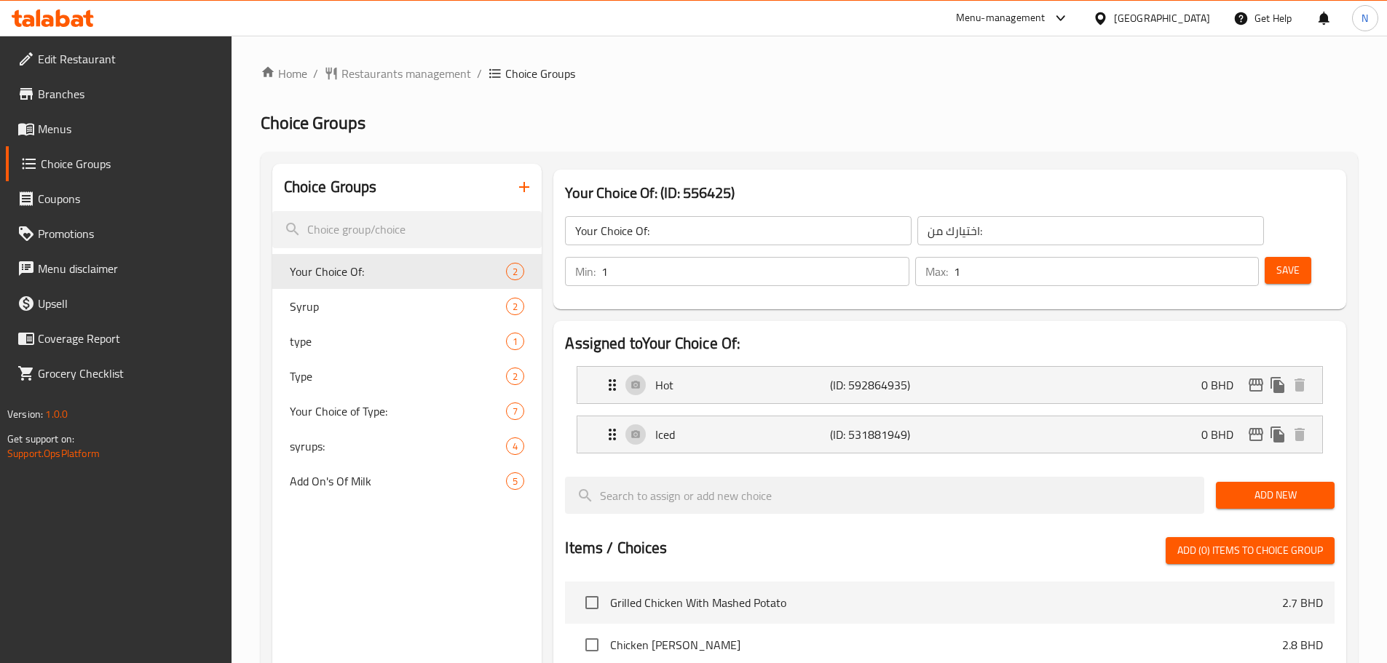
click at [373, 474] on div "Home / Restaurants management / Choice Groups Choice Groups Choice Groups Your …" at bounding box center [809, 585] width 1097 height 1040
click at [373, 474] on span "Add On's Of Milk" at bounding box center [376, 480] width 173 height 17
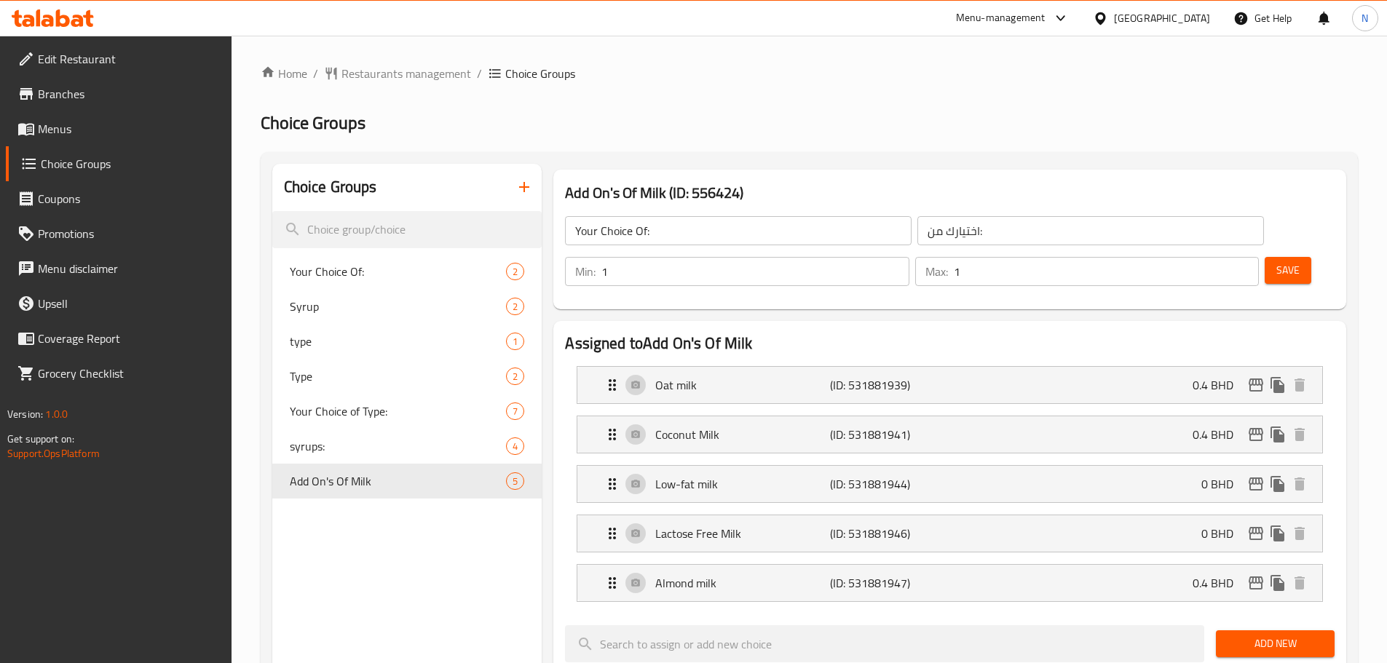
type input "Add On's Of Milk"
type input "[DEMOGRAPHIC_DATA] من الحليب"
type input "1"
click at [909, 257] on input "1" at bounding box center [754, 271] width 307 height 29
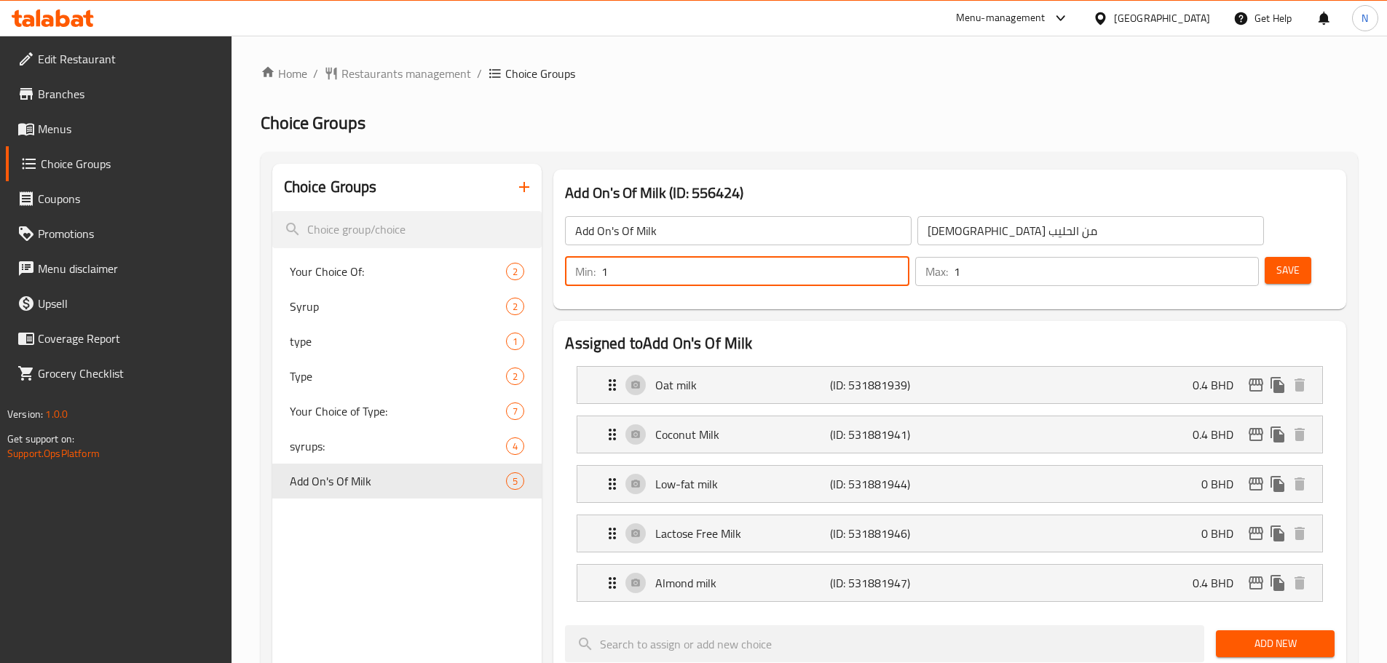
click at [1276, 261] on span "Save" at bounding box center [1287, 270] width 23 height 18
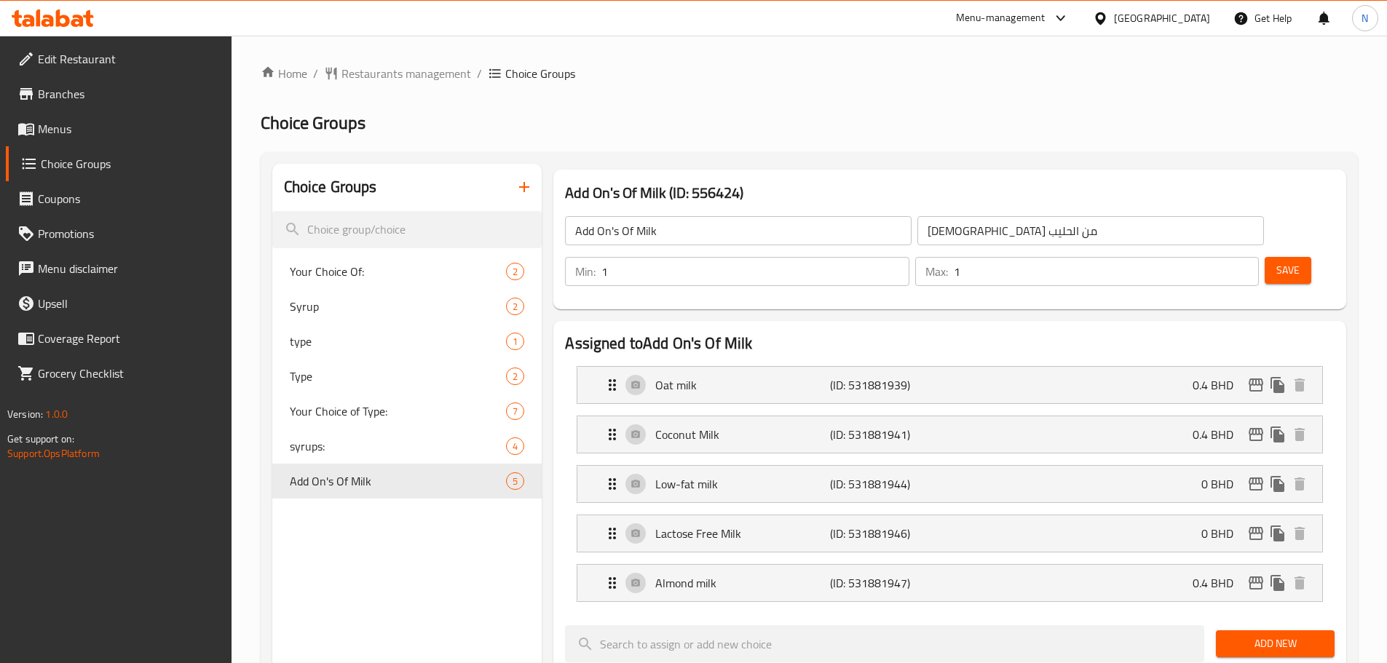
click at [1186, 21] on div "[GEOGRAPHIC_DATA]" at bounding box center [1162, 18] width 96 height 16
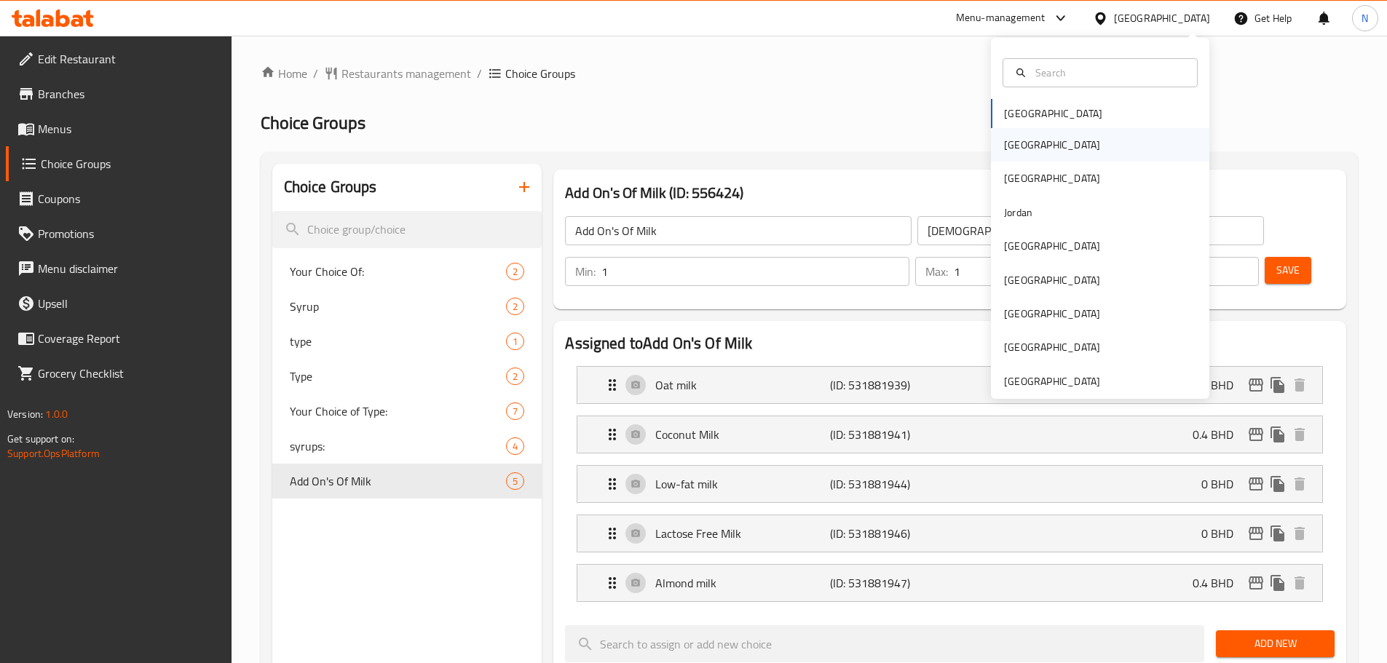
click at [1021, 147] on div "[GEOGRAPHIC_DATA]" at bounding box center [1051, 144] width 119 height 33
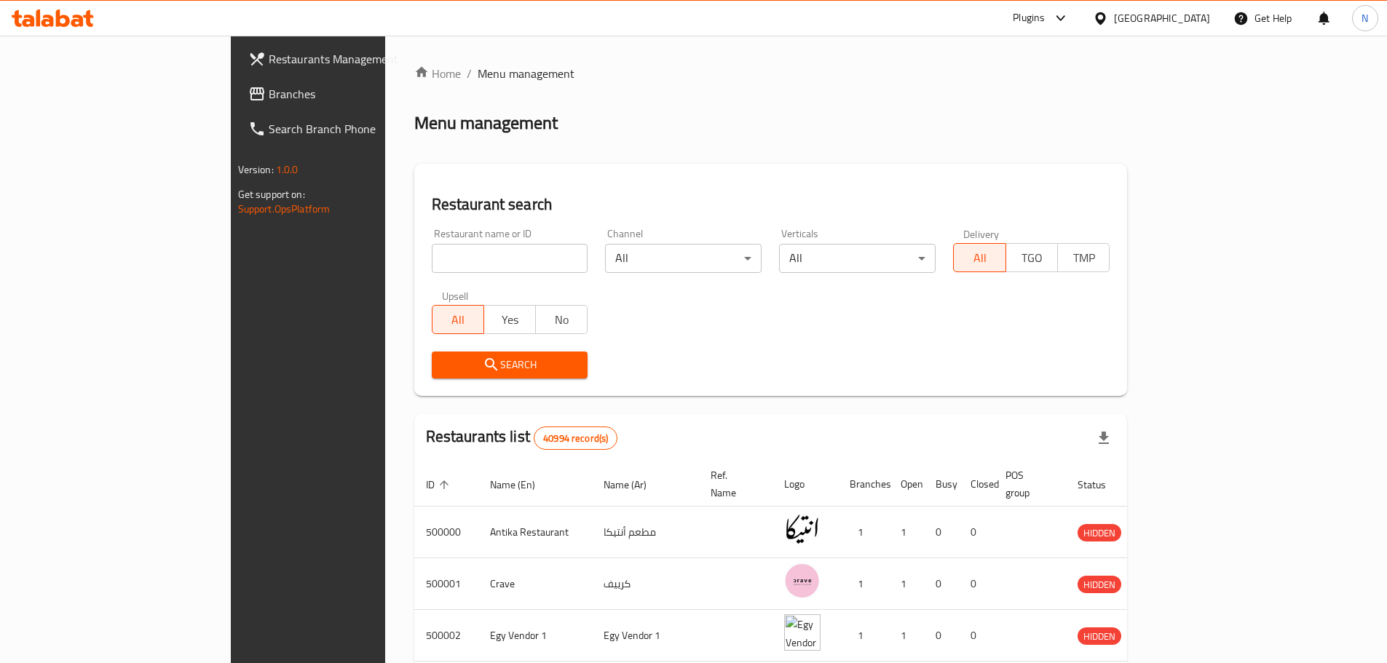
click at [269, 96] on span "Branches" at bounding box center [360, 93] width 182 height 17
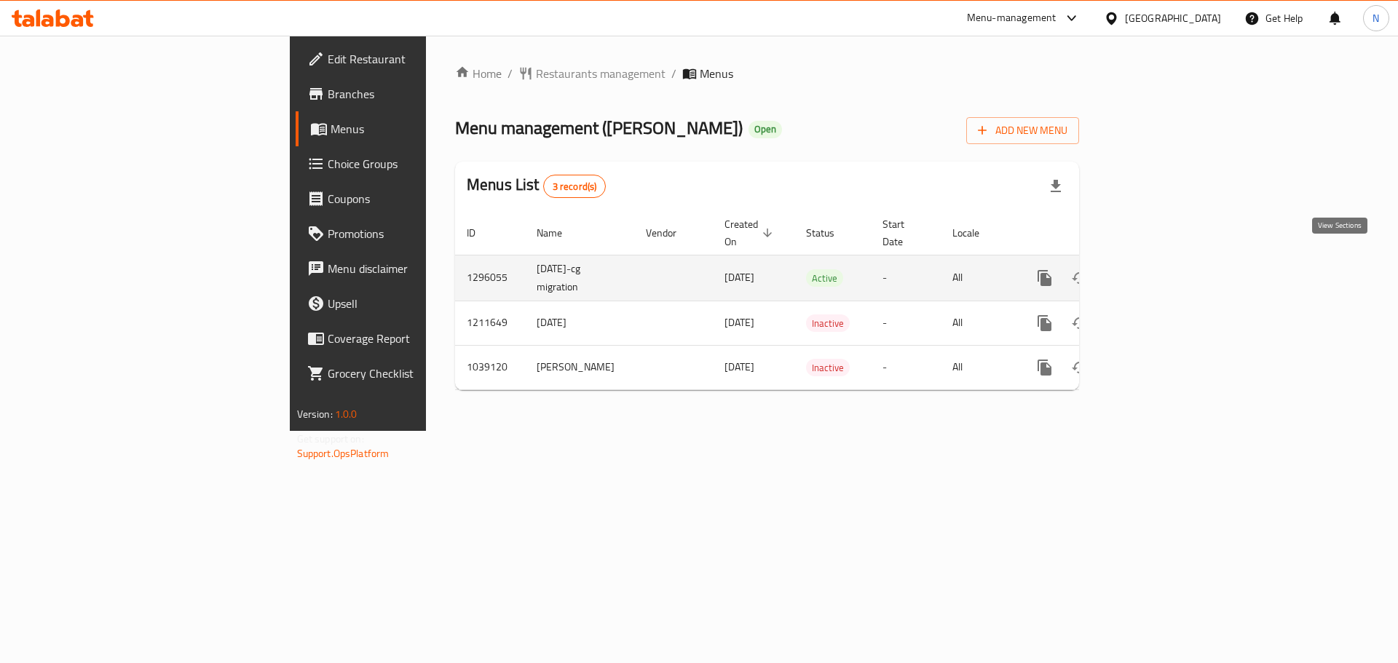
click at [1158, 269] on icon "enhanced table" at bounding box center [1149, 277] width 17 height 17
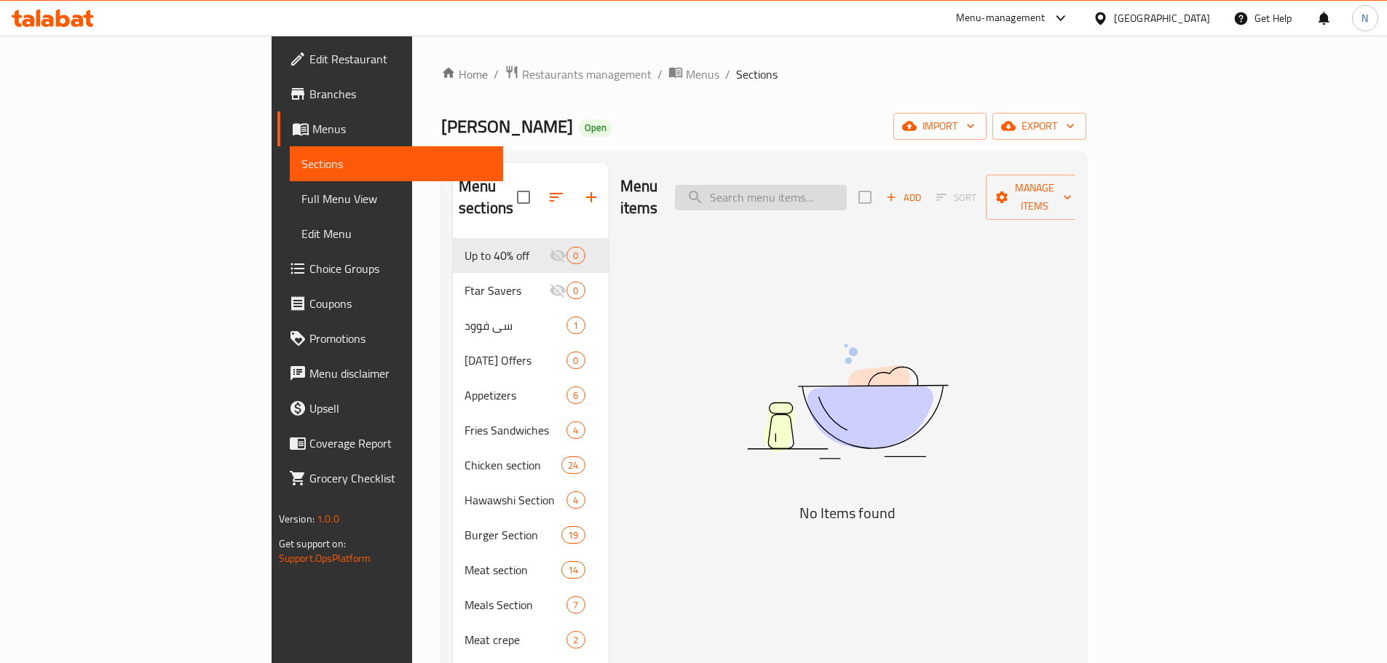
click at [844, 193] on input "search" at bounding box center [761, 197] width 172 height 25
paste input "Hot Dog Bacon"
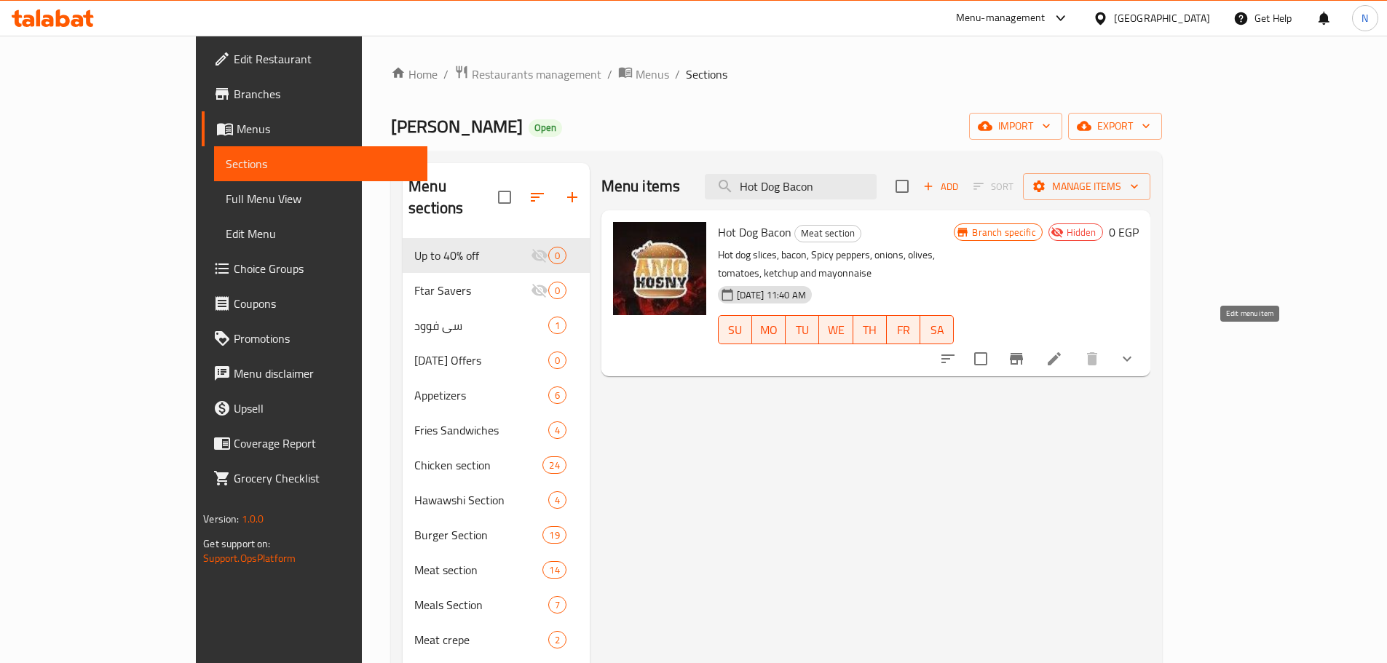
type input "Hot Dog Bacon"
click at [1063, 350] on icon at bounding box center [1053, 358] width 17 height 17
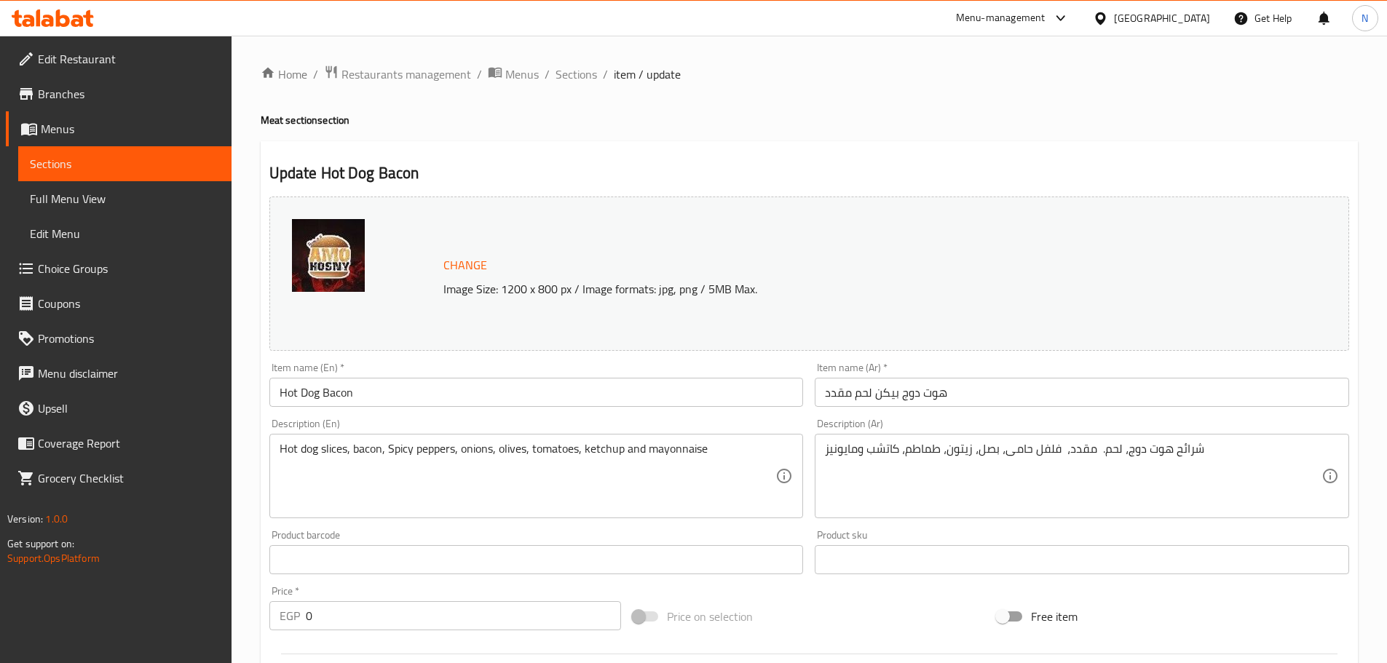
click at [1196, 23] on div "[GEOGRAPHIC_DATA]" at bounding box center [1162, 18] width 96 height 16
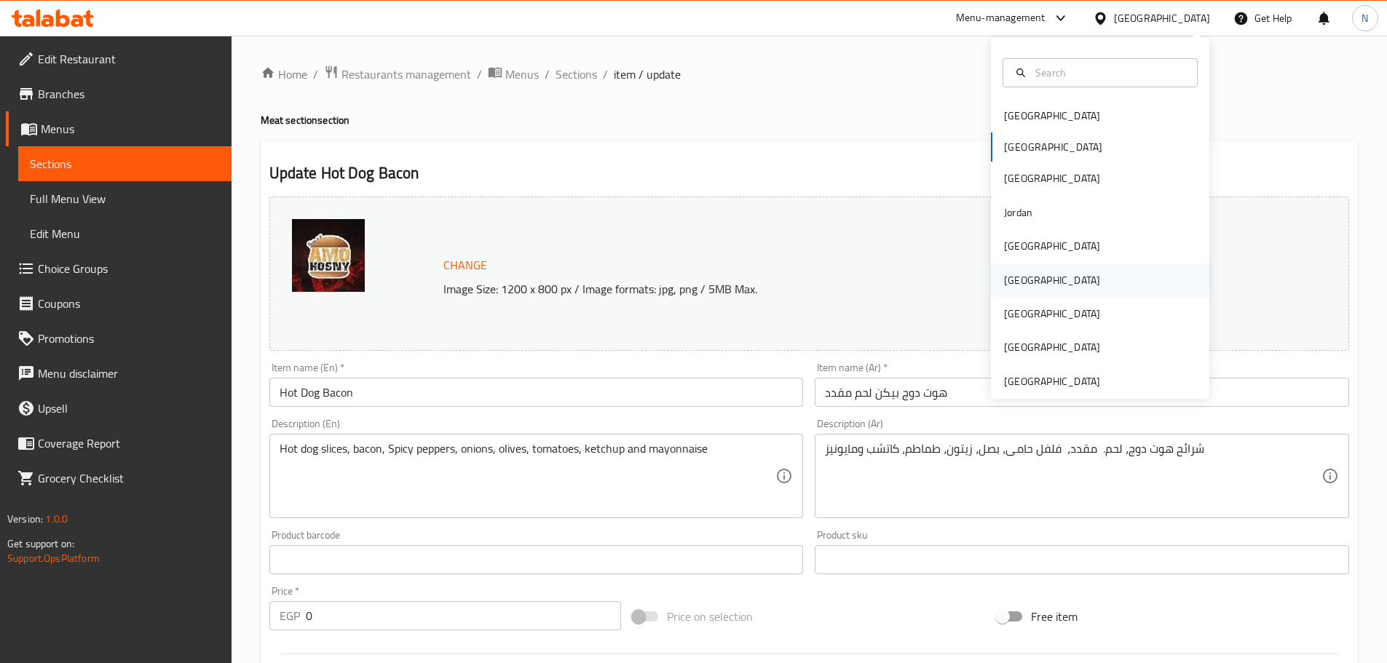
click at [1010, 282] on div "[GEOGRAPHIC_DATA]" at bounding box center [1052, 280] width 96 height 16
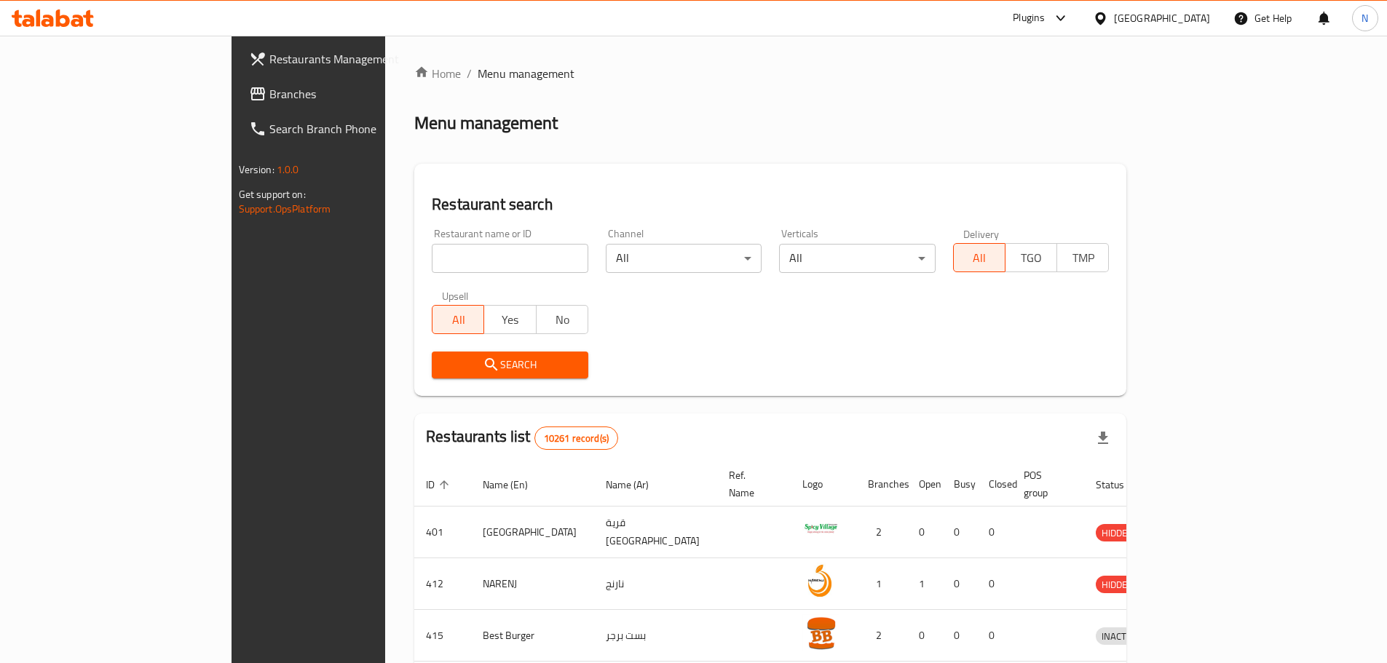
click at [269, 98] on span "Branches" at bounding box center [360, 93] width 182 height 17
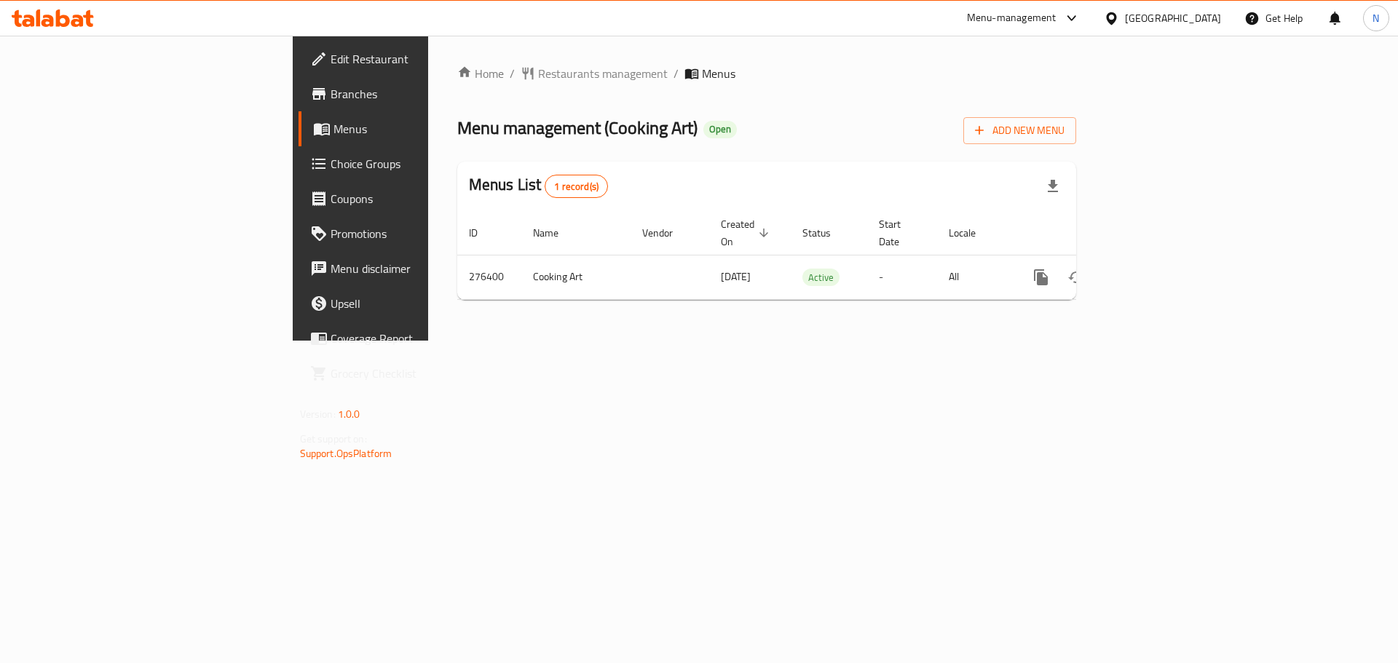
click at [1207, 14] on div "[GEOGRAPHIC_DATA]" at bounding box center [1173, 18] width 96 height 16
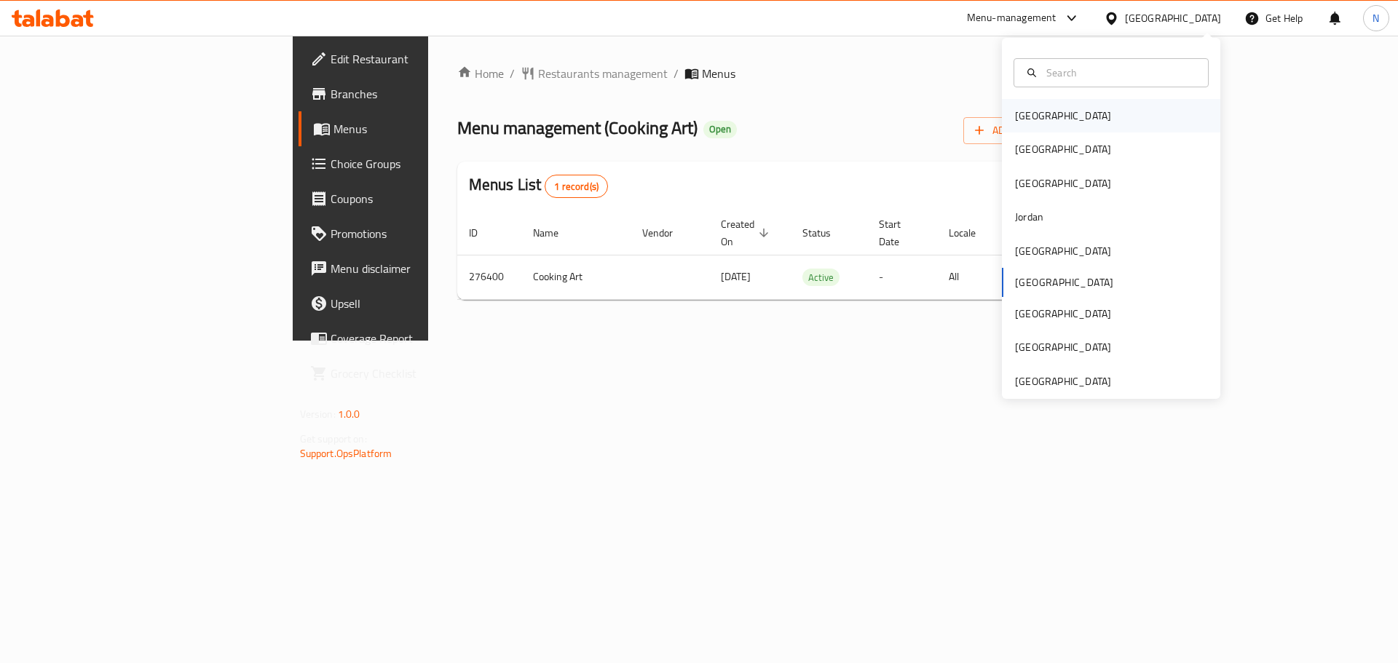
click at [1015, 112] on div "[GEOGRAPHIC_DATA]" at bounding box center [1063, 116] width 96 height 16
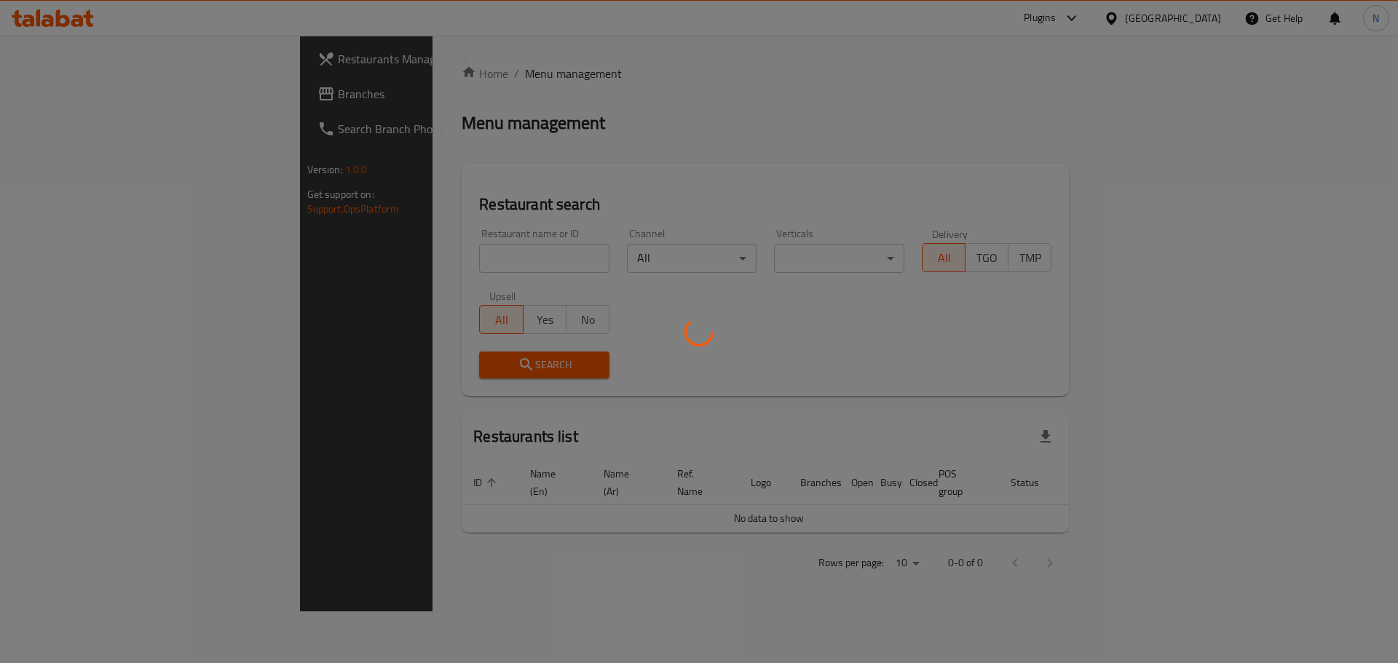
click at [63, 103] on div at bounding box center [699, 331] width 1398 height 663
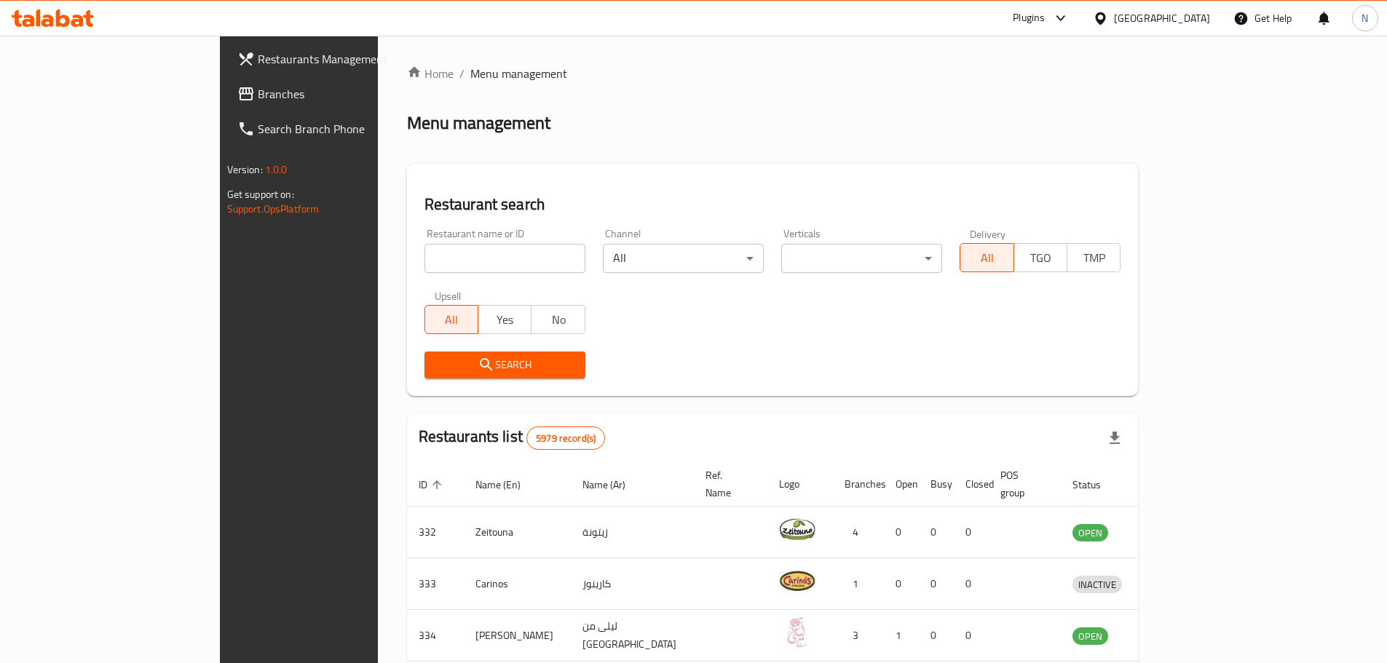
click at [220, 96] on div "Restaurants Management Branches Search Branch Phone Version: 1.0.0 Get support …" at bounding box center [694, 566] width 948 height 1061
click at [258, 96] on span "Branches" at bounding box center [349, 93] width 182 height 17
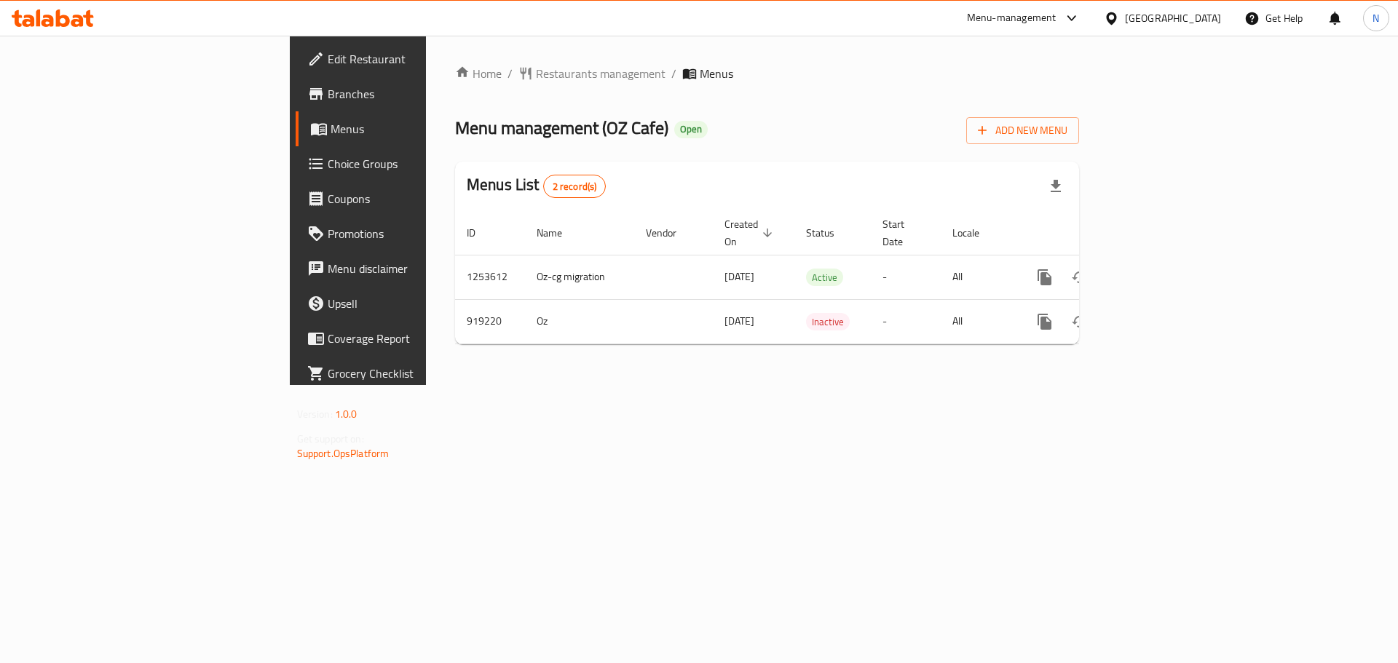
click at [296, 178] on link "Choice Groups" at bounding box center [410, 163] width 228 height 35
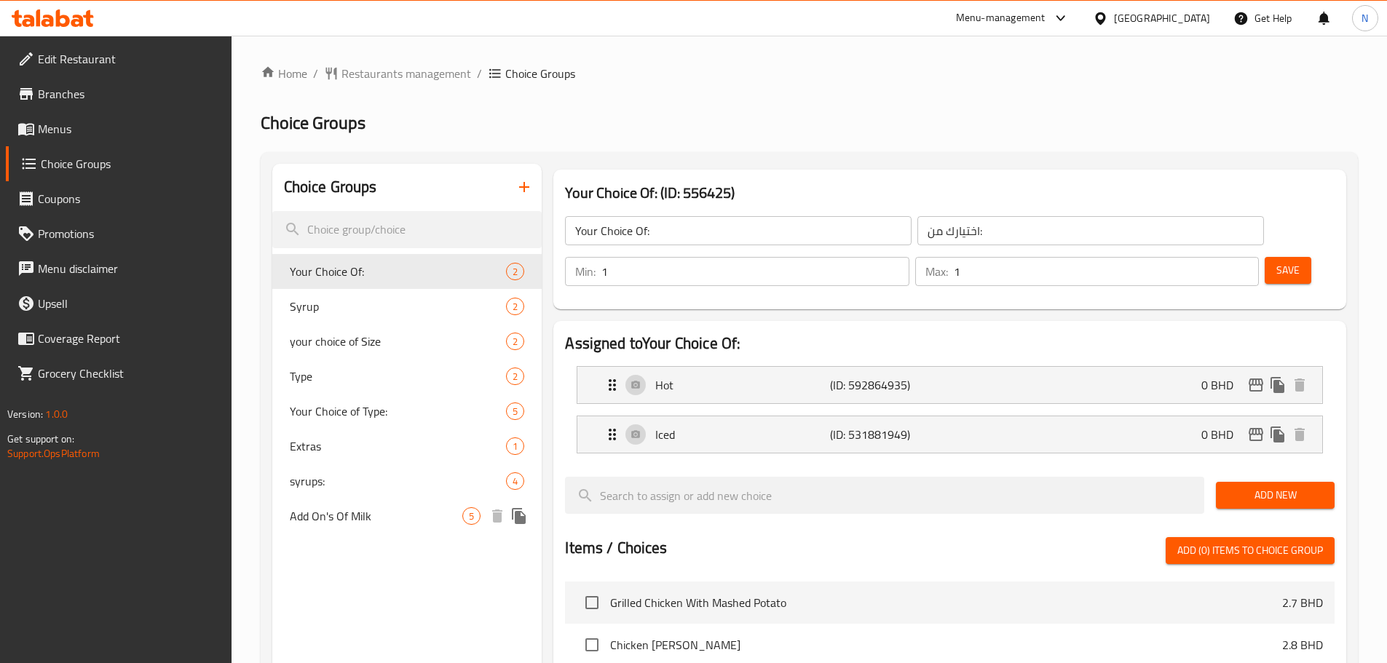
click at [385, 523] on span "Add On's Of Milk" at bounding box center [376, 515] width 173 height 17
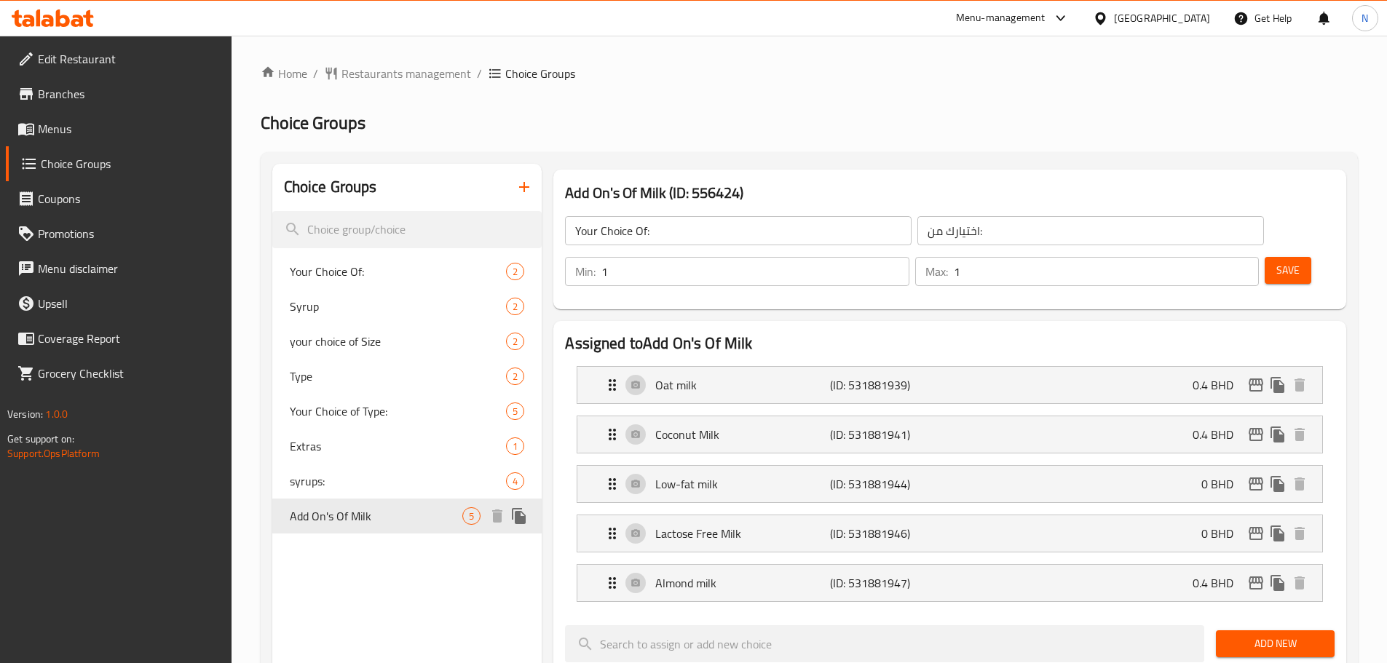
type input "Add On's Of Milk"
type input "الإضافات من الحليب"
type input "1"
click at [909, 257] on input "1" at bounding box center [754, 271] width 307 height 29
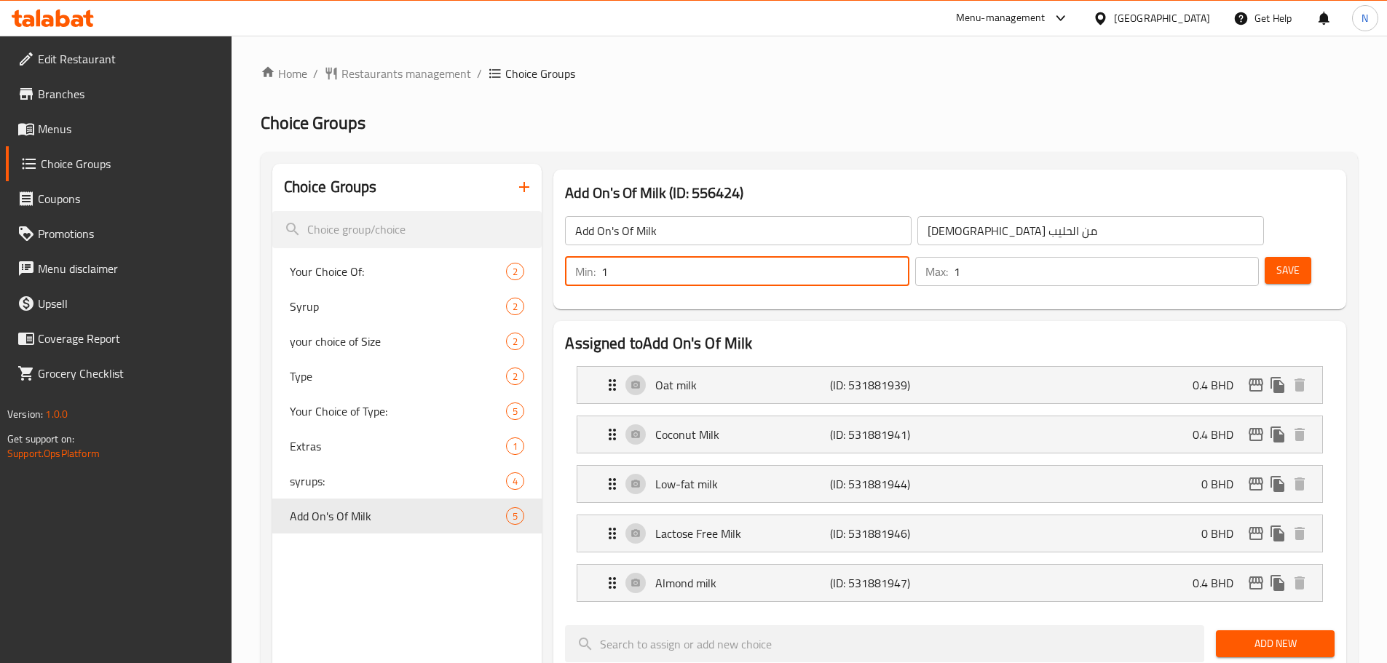
click at [1276, 261] on span "Save" at bounding box center [1287, 270] width 23 height 18
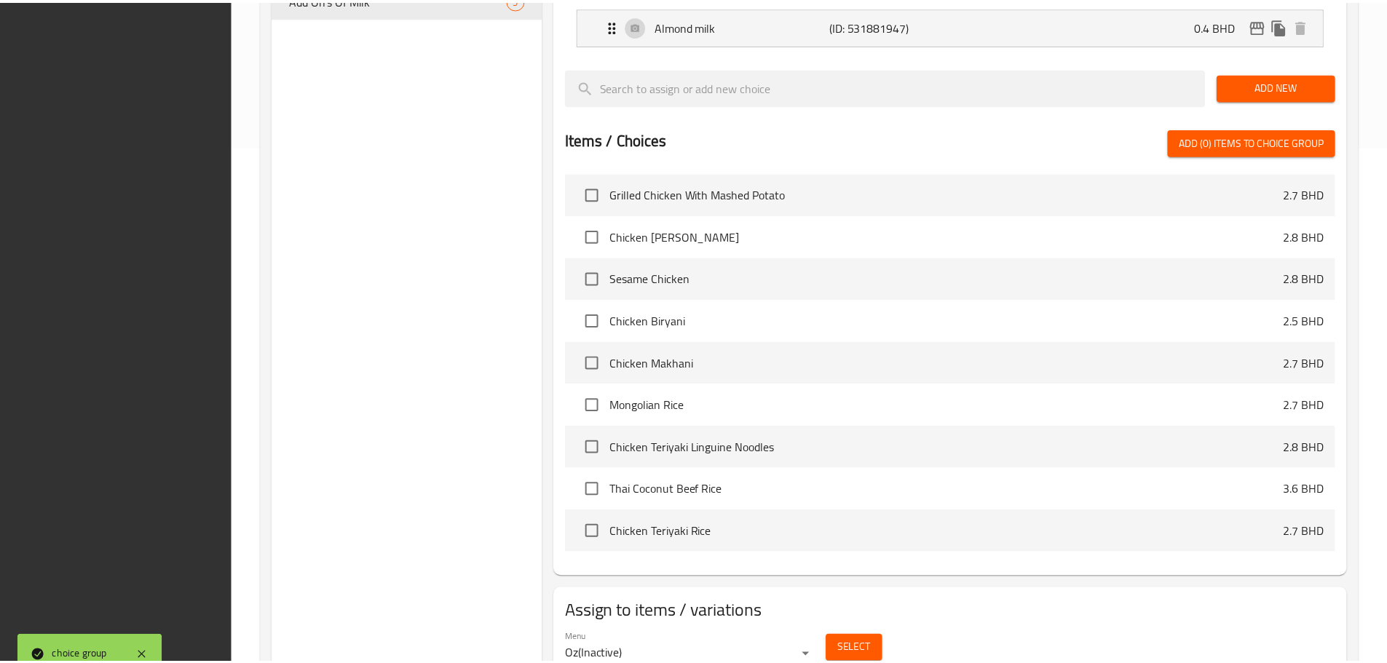
scroll to position [579, 0]
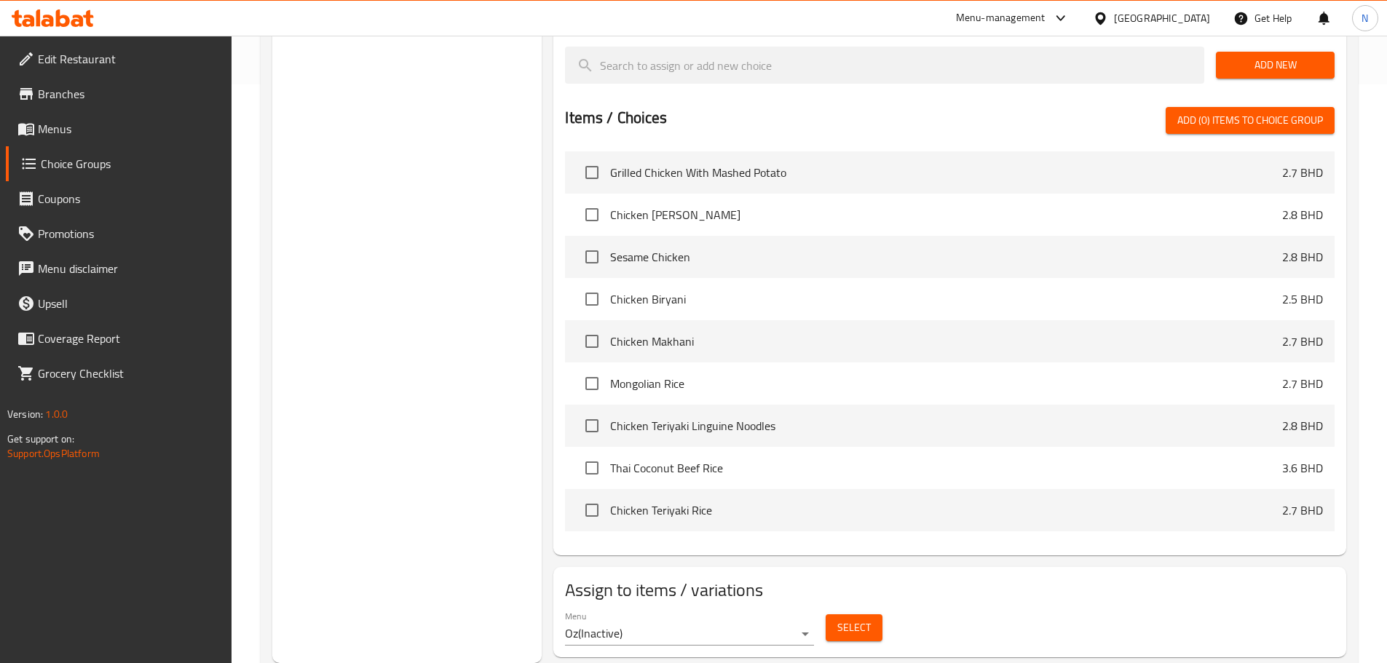
click at [1177, 20] on div "[GEOGRAPHIC_DATA]" at bounding box center [1162, 18] width 96 height 16
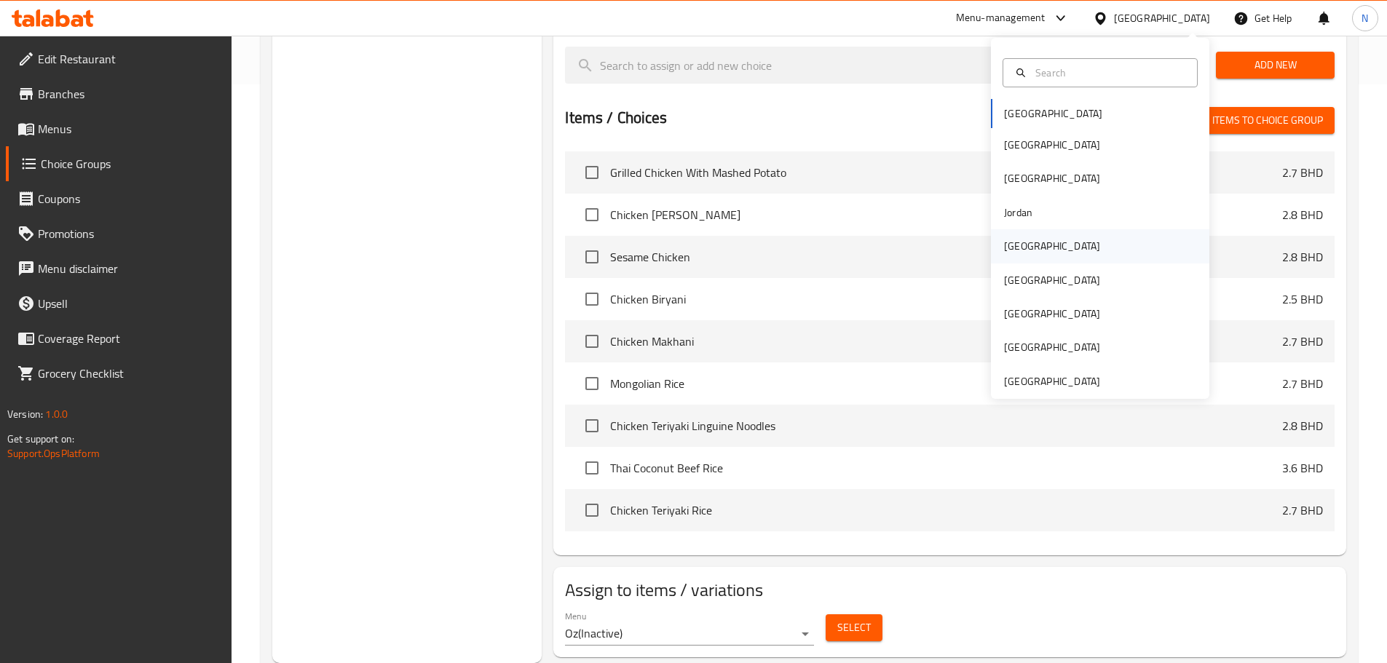
click at [1009, 252] on div "[GEOGRAPHIC_DATA]" at bounding box center [1052, 246] width 96 height 16
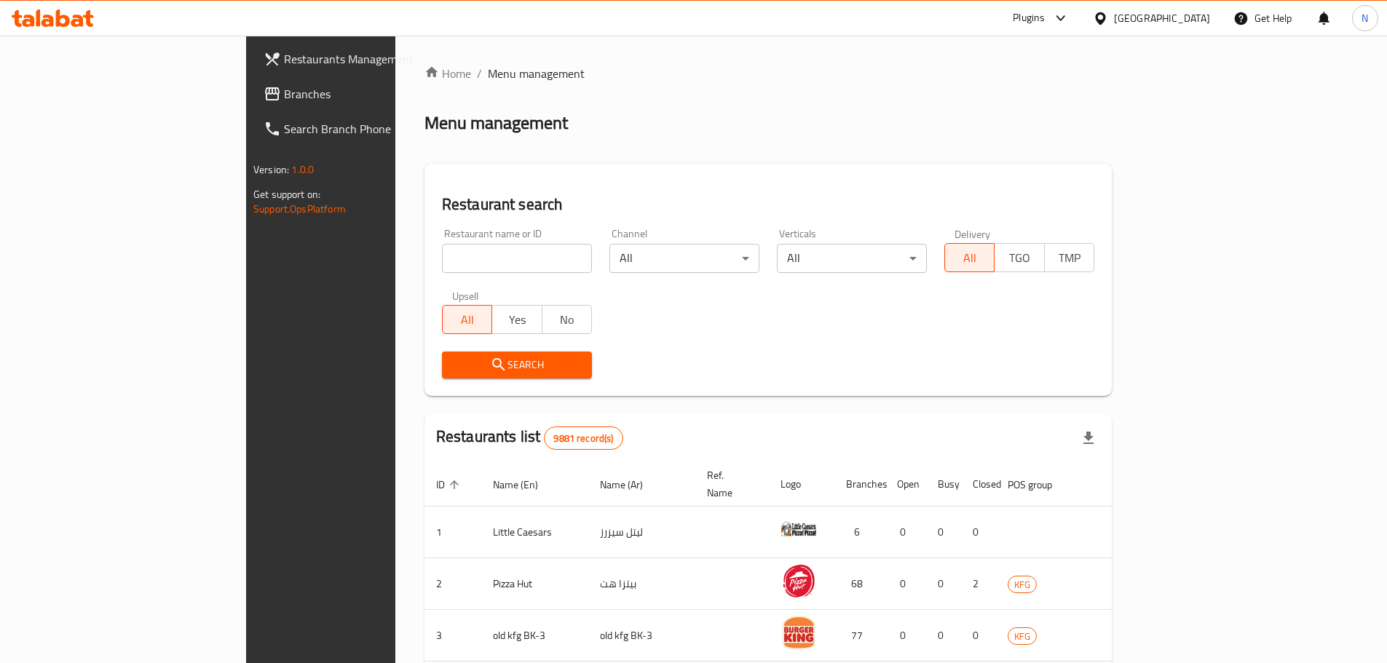
click at [284, 100] on span "Branches" at bounding box center [375, 93] width 182 height 17
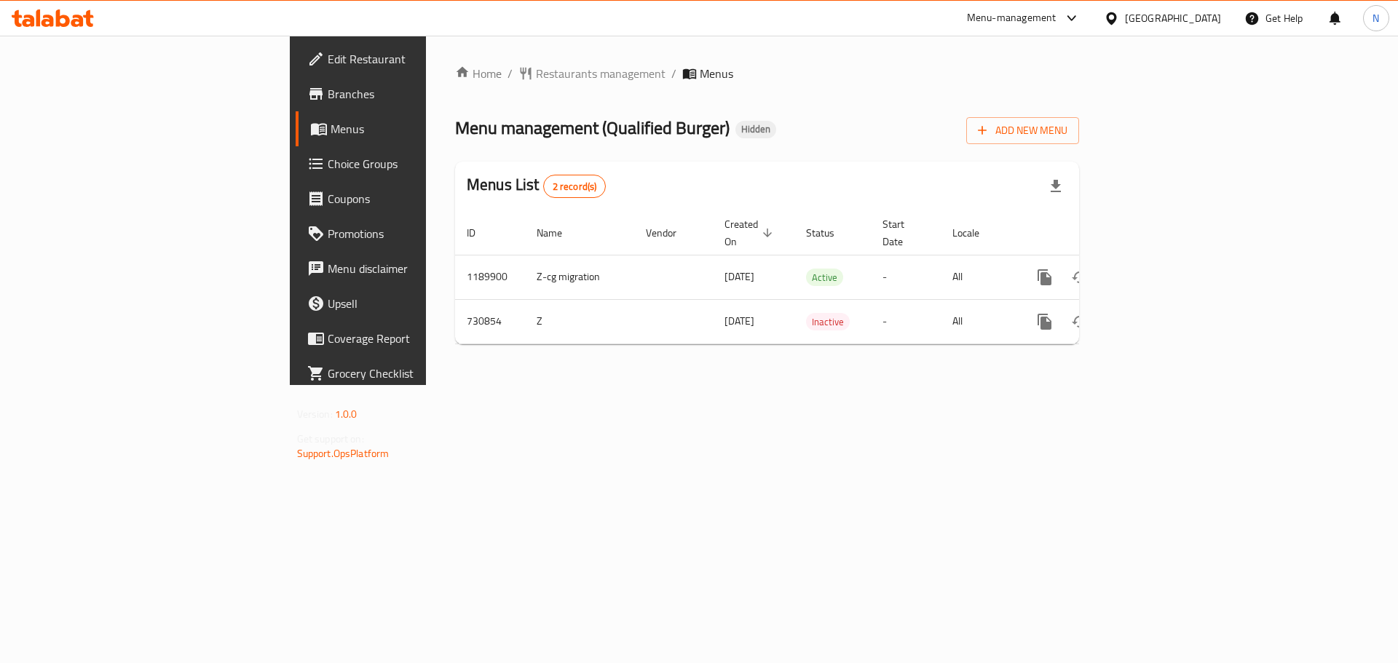
click at [1116, 20] on icon at bounding box center [1111, 18] width 10 height 12
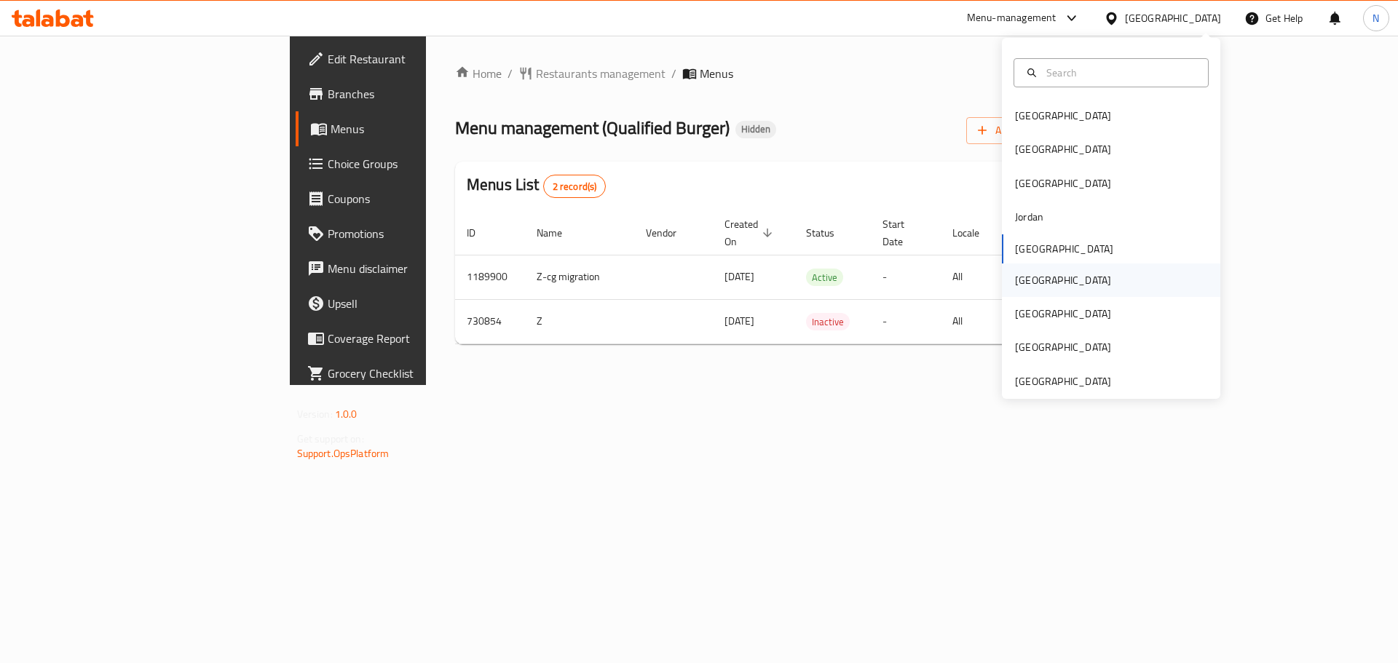
click at [1029, 283] on div "[GEOGRAPHIC_DATA]" at bounding box center [1063, 280] width 96 height 16
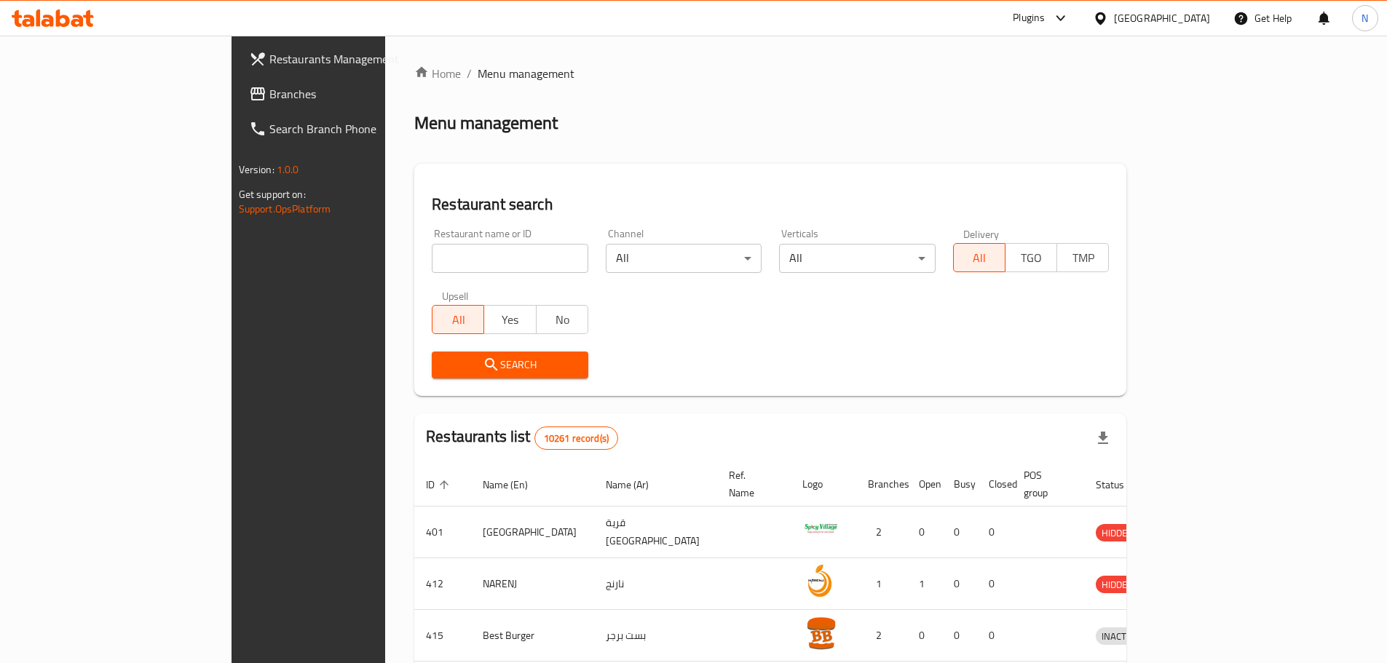
click at [249, 98] on span at bounding box center [259, 93] width 20 height 17
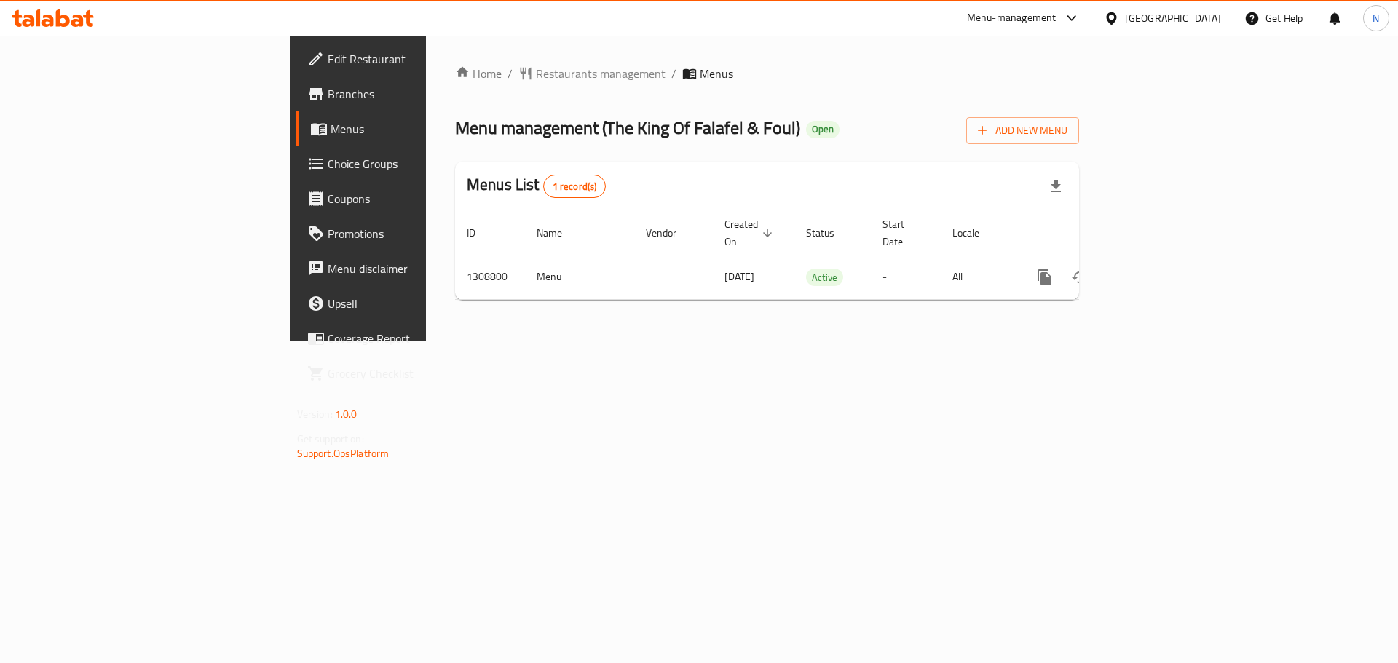
click at [1125, 20] on div at bounding box center [1114, 18] width 21 height 16
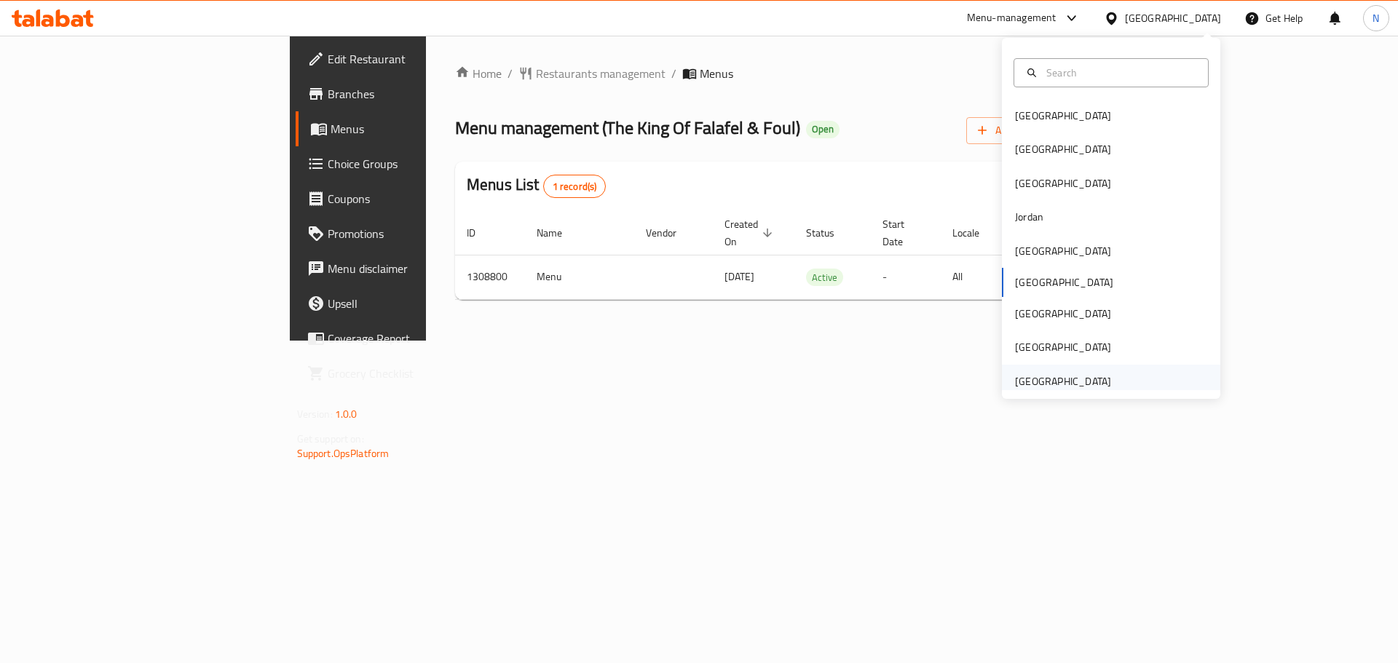
click at [1024, 384] on div "[GEOGRAPHIC_DATA]" at bounding box center [1063, 381] width 96 height 16
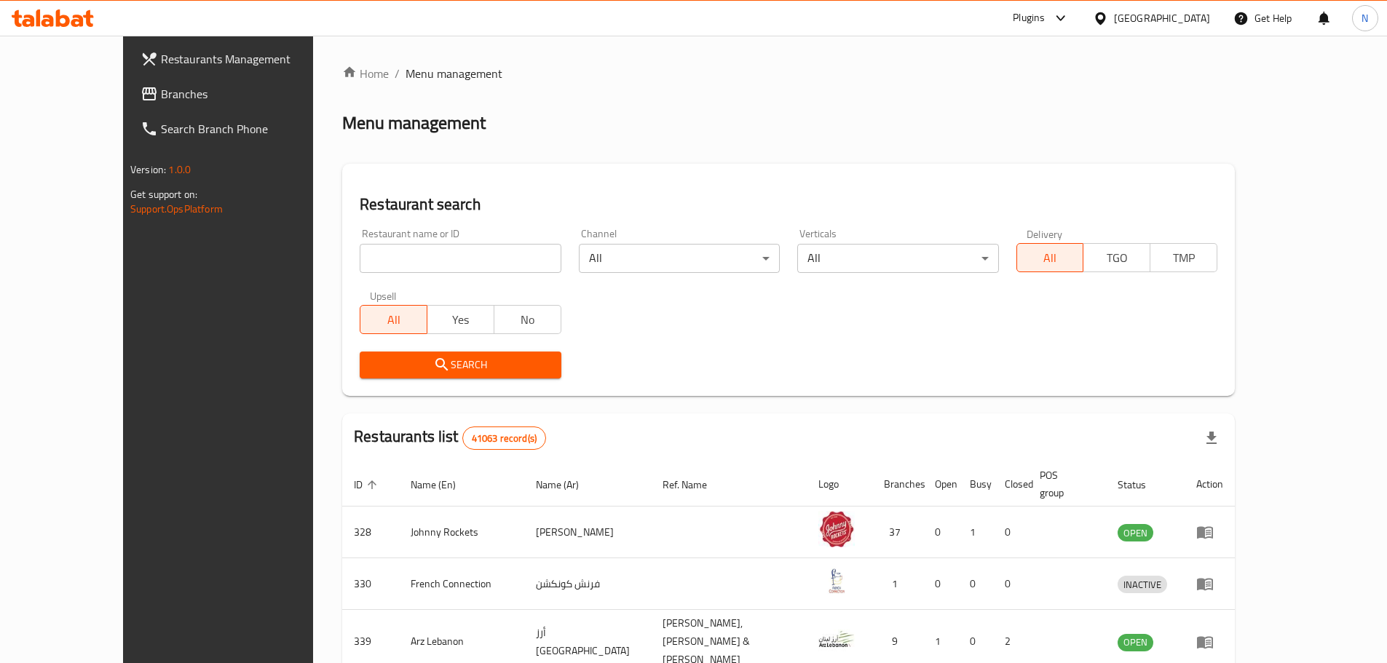
click at [161, 95] on span "Branches" at bounding box center [252, 93] width 182 height 17
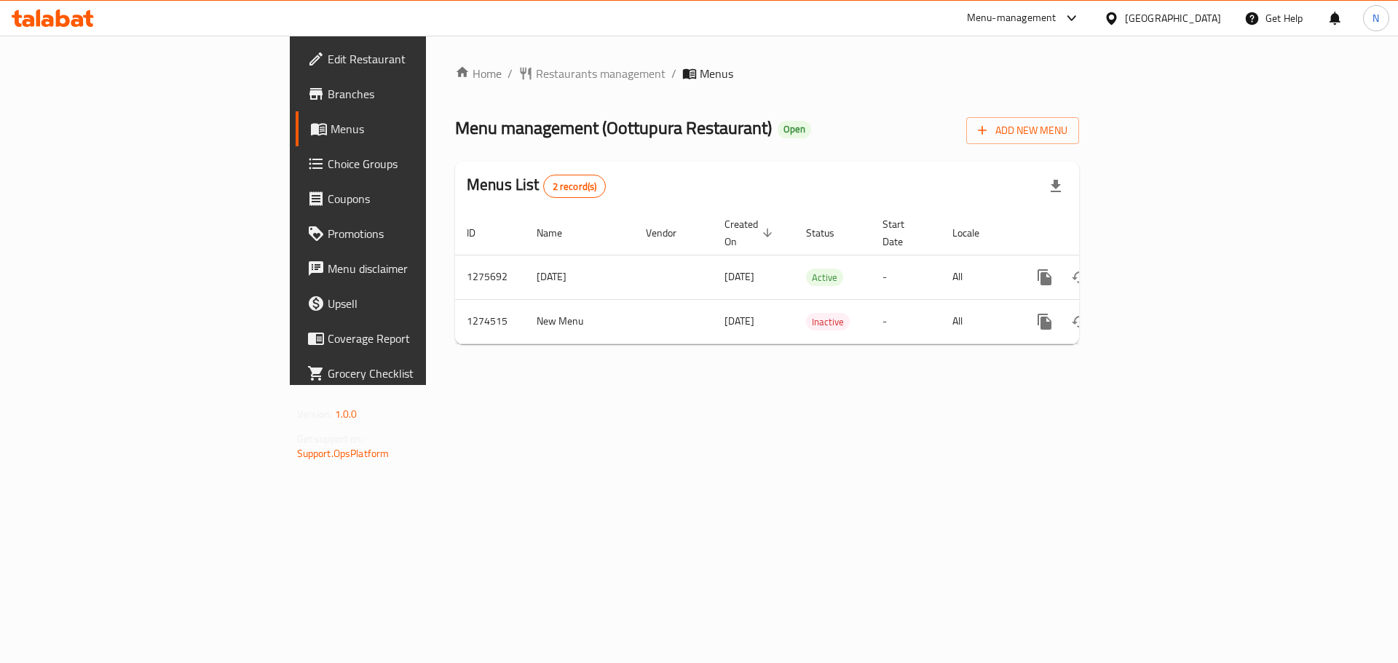
click at [1142, 14] on div "[GEOGRAPHIC_DATA]" at bounding box center [1173, 18] width 96 height 16
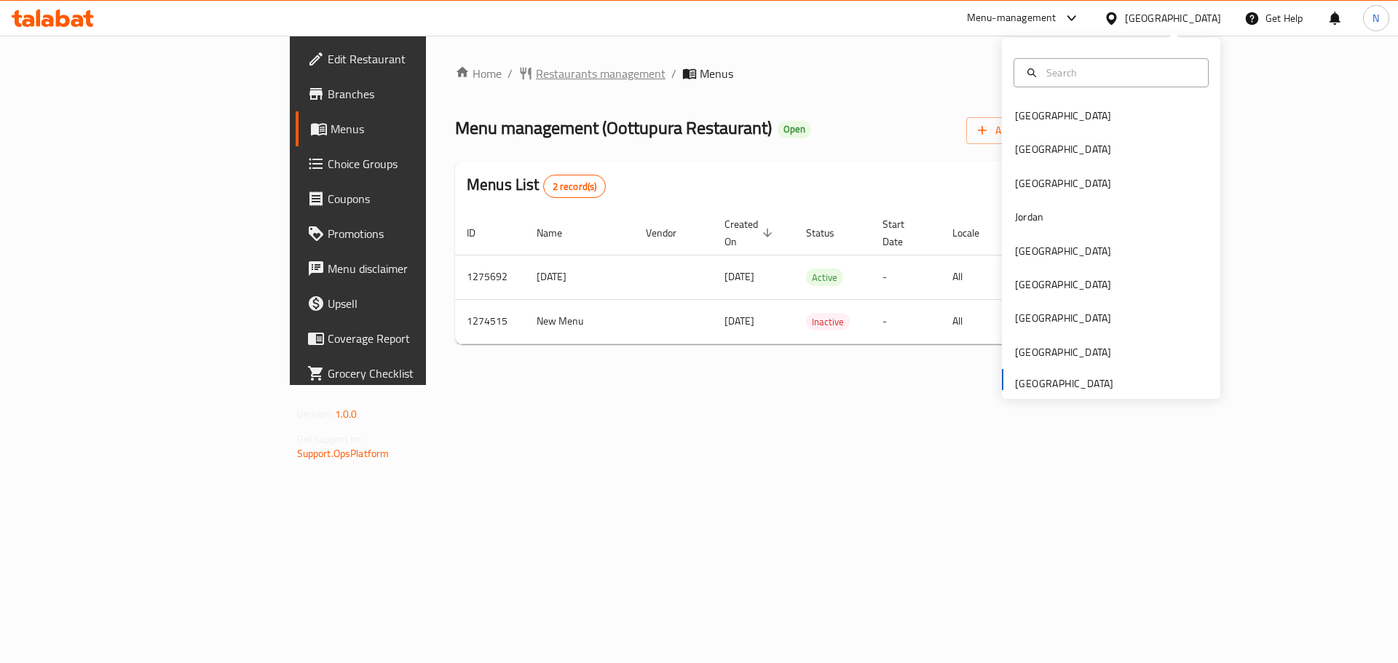
click at [536, 74] on span "Restaurants management" at bounding box center [601, 73] width 130 height 17
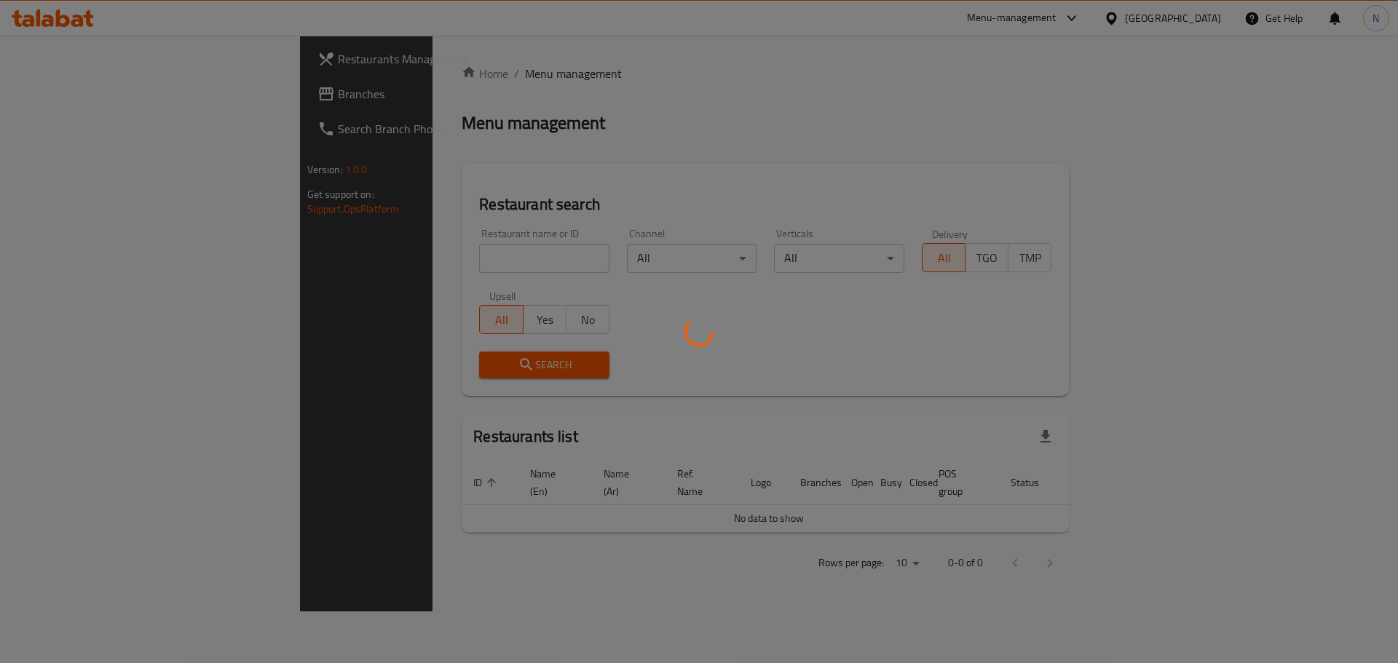
click at [74, 98] on div at bounding box center [699, 331] width 1398 height 663
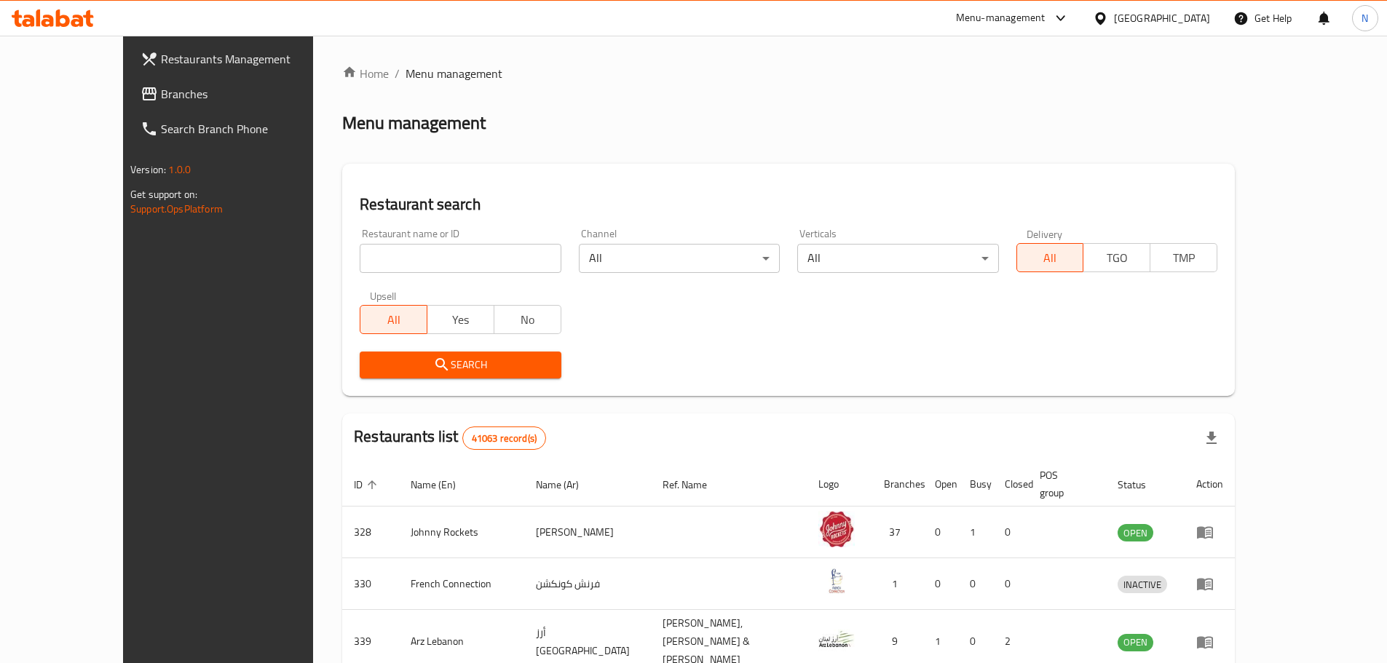
click at [161, 98] on span "Branches" at bounding box center [252, 93] width 182 height 17
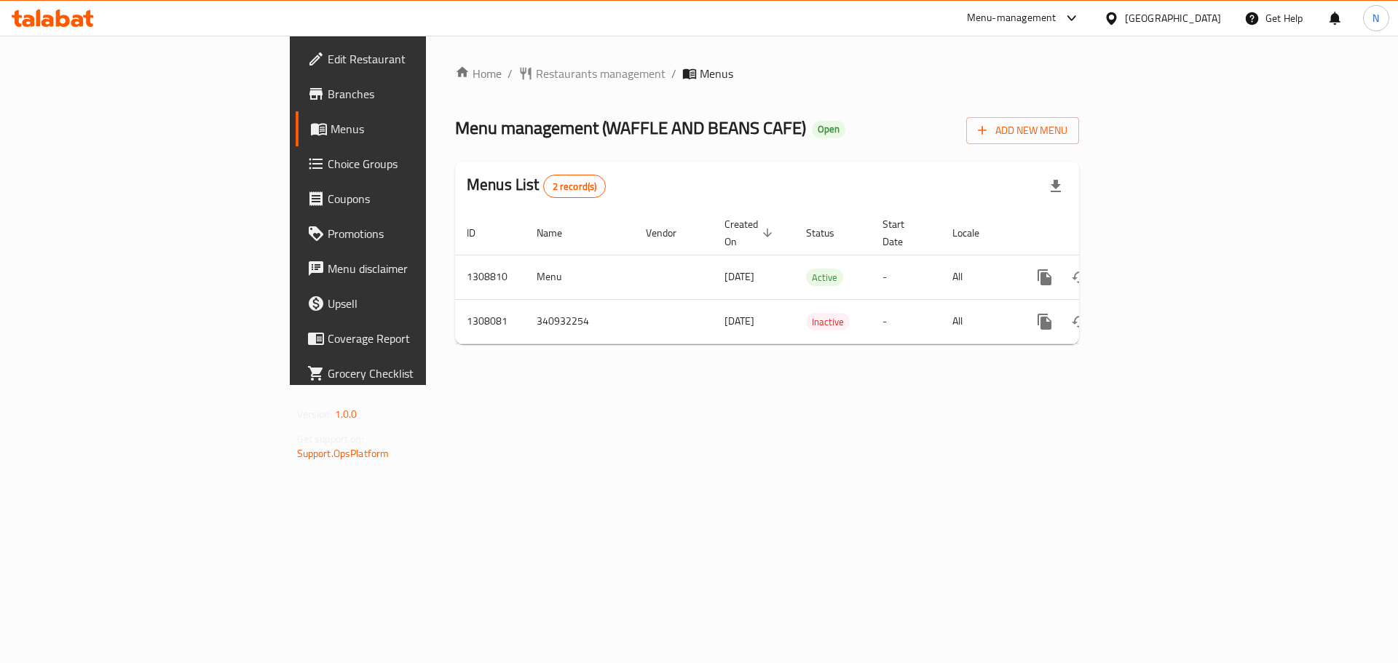
click at [328, 162] on span "Choice Groups" at bounding box center [420, 163] width 184 height 17
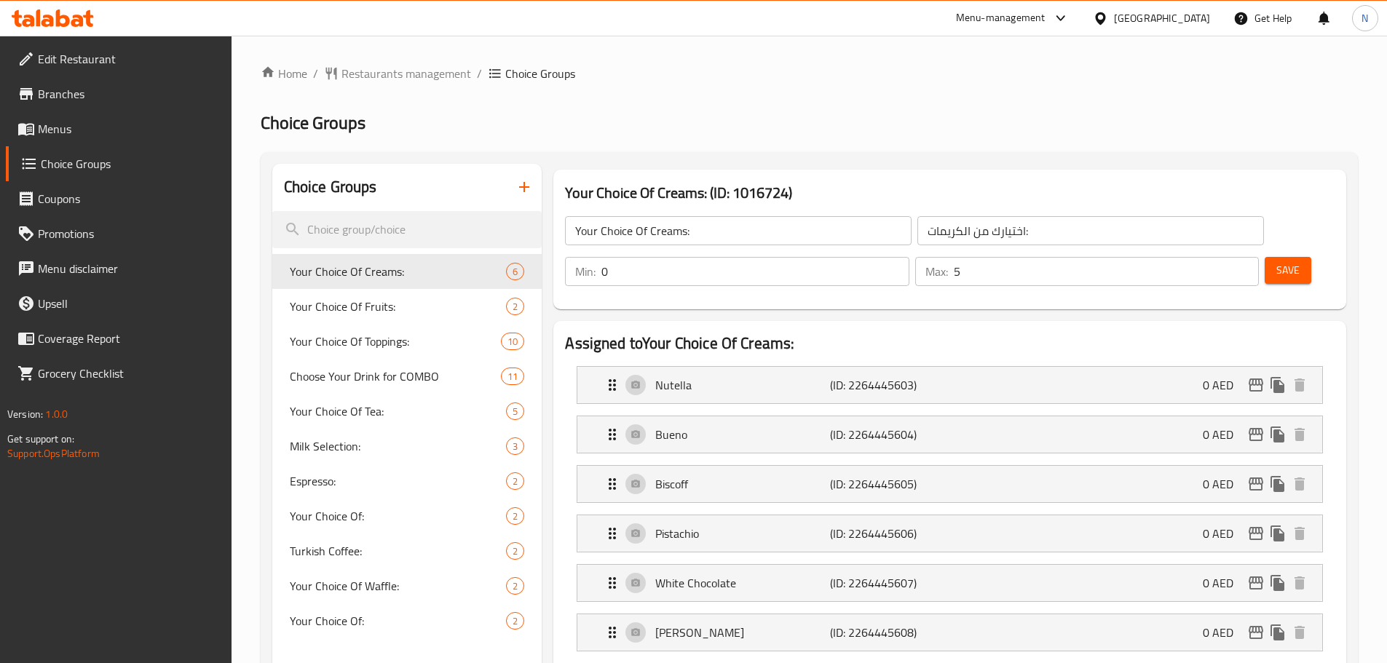
click at [1219, 257] on input "5" at bounding box center [1106, 271] width 305 height 29
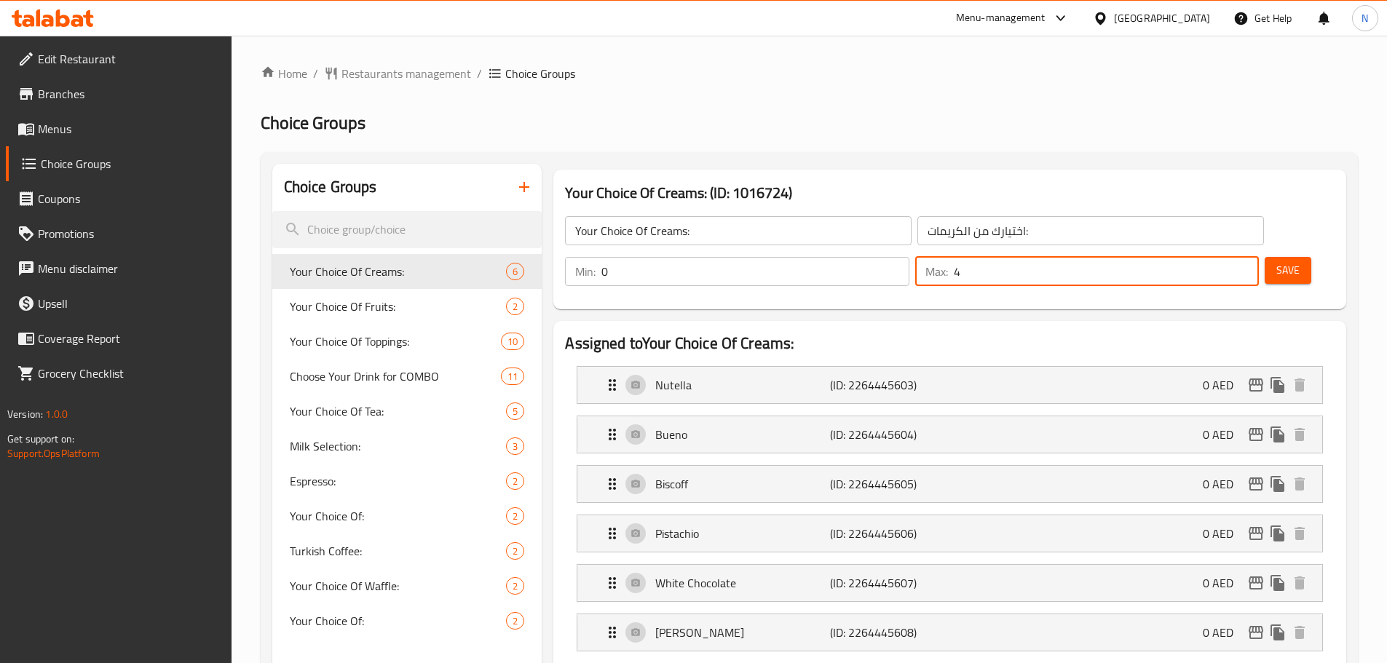
click at [1219, 257] on input "4" at bounding box center [1106, 271] width 305 height 29
click at [1219, 257] on input "3" at bounding box center [1106, 271] width 305 height 29
click at [1219, 257] on input "2" at bounding box center [1106, 271] width 305 height 29
type input "1"
click at [1219, 257] on input "1" at bounding box center [1106, 271] width 305 height 29
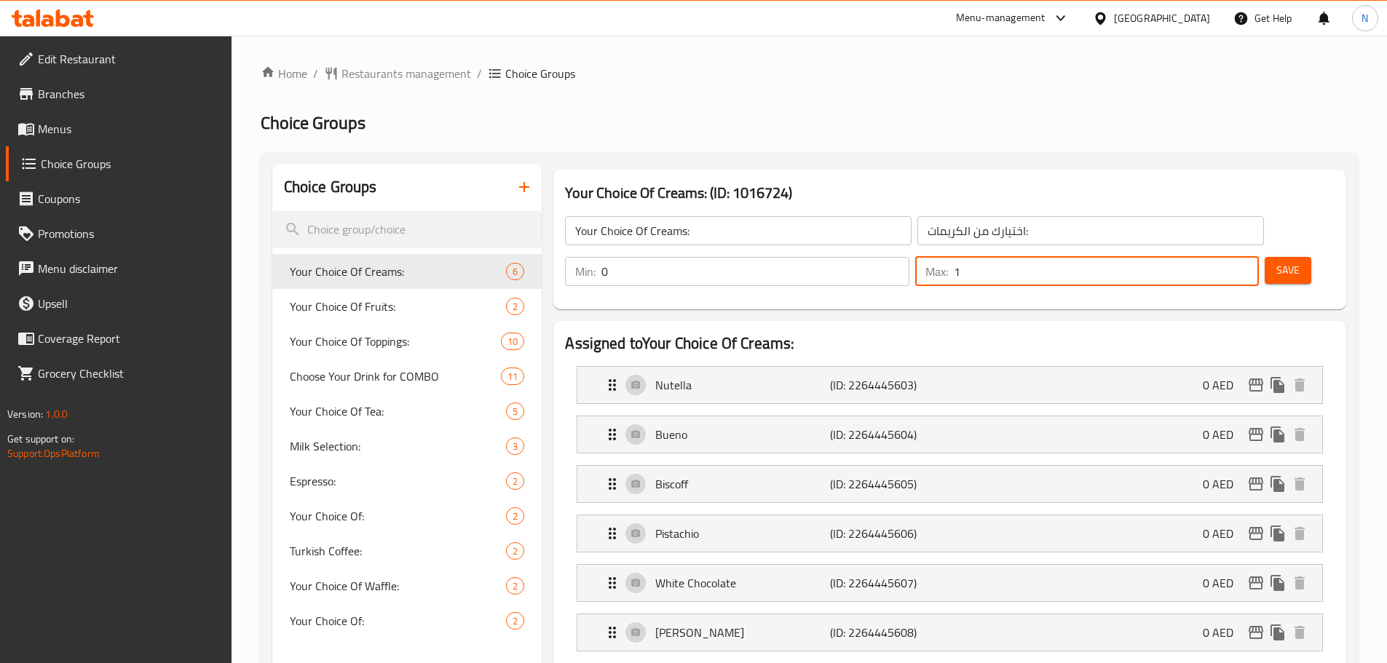
type input "1"
click at [909, 257] on input "1" at bounding box center [754, 271] width 307 height 29
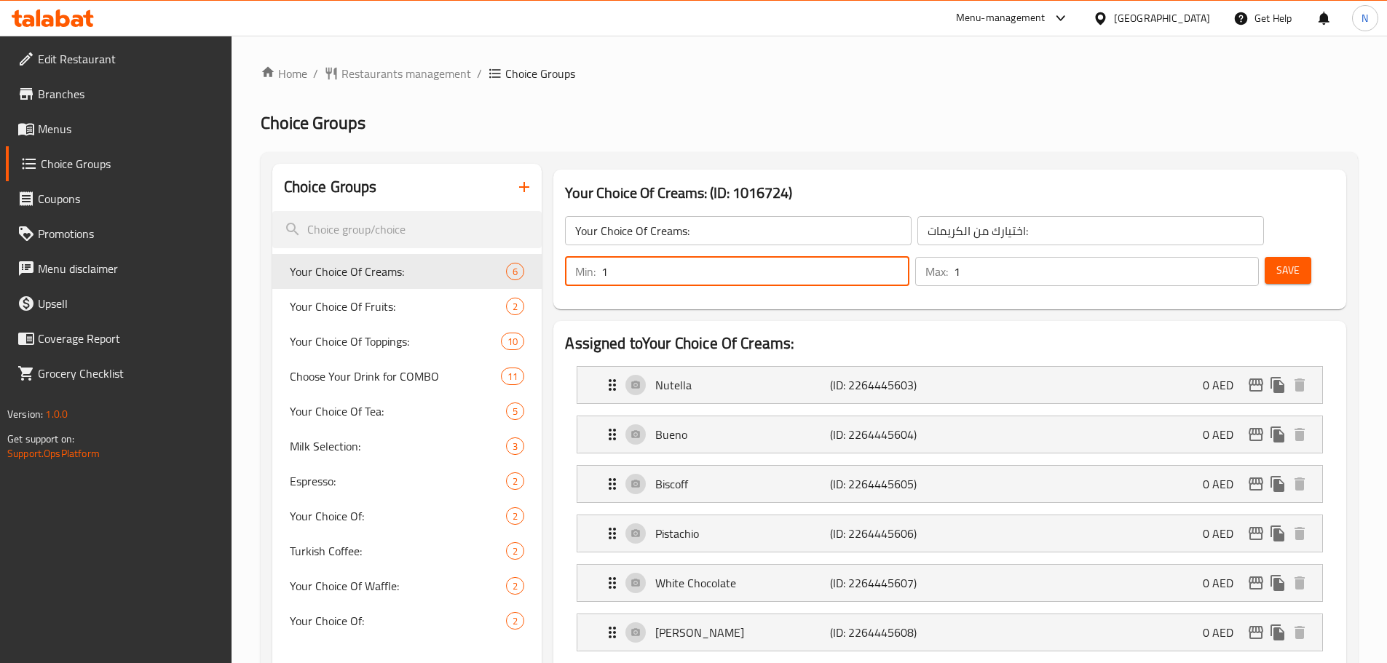
click at [1276, 261] on span "Save" at bounding box center [1287, 270] width 23 height 18
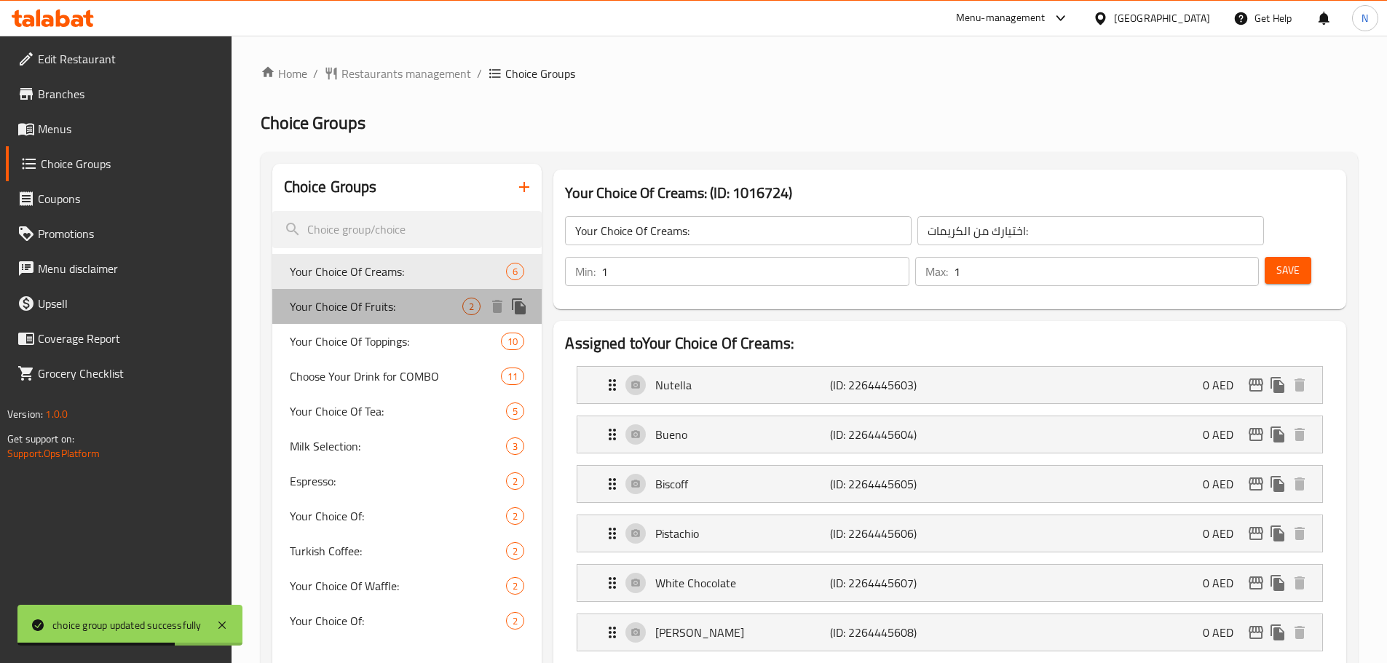
click at [392, 314] on span "Your Choice Of Fruits:" at bounding box center [376, 306] width 173 height 17
type input "Your Choice Of Fruits:"
type input "اختيارك من الفواكه:"
type input "0"
type input "2"
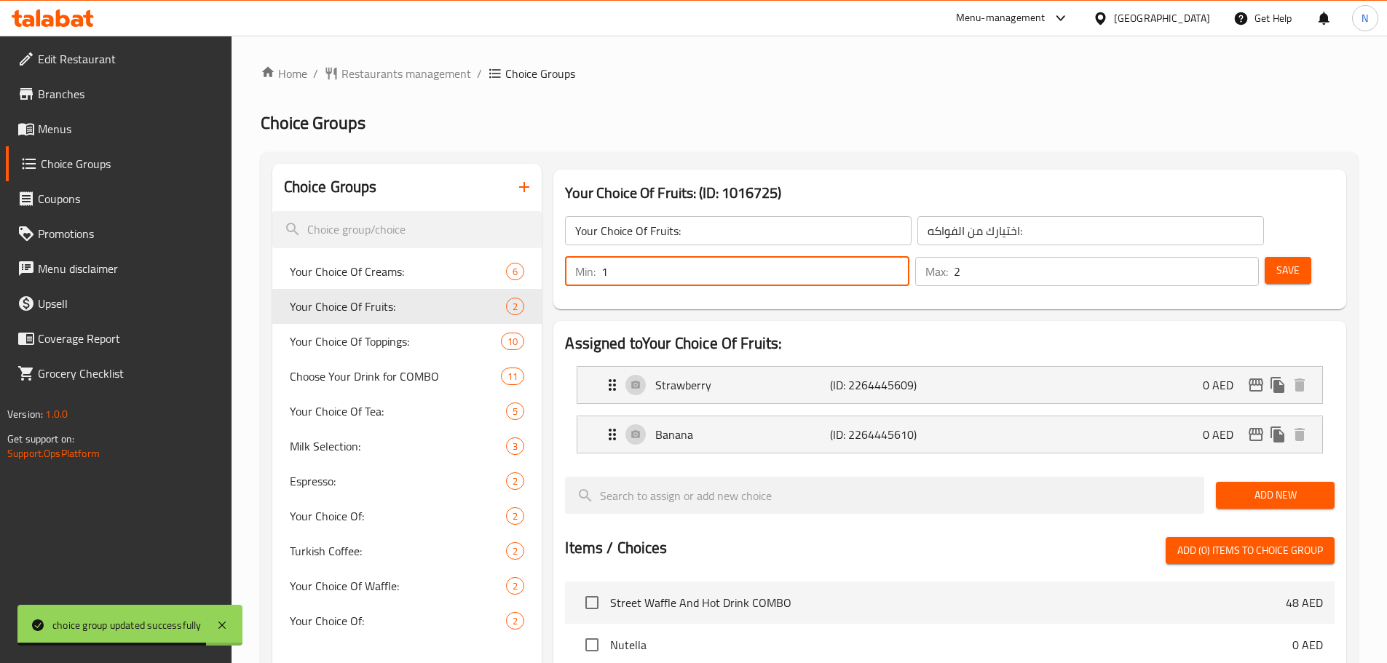
type input "1"
click at [909, 257] on input "1" at bounding box center [754, 271] width 307 height 29
type input "1"
click at [1217, 257] on input "1" at bounding box center [1106, 271] width 305 height 29
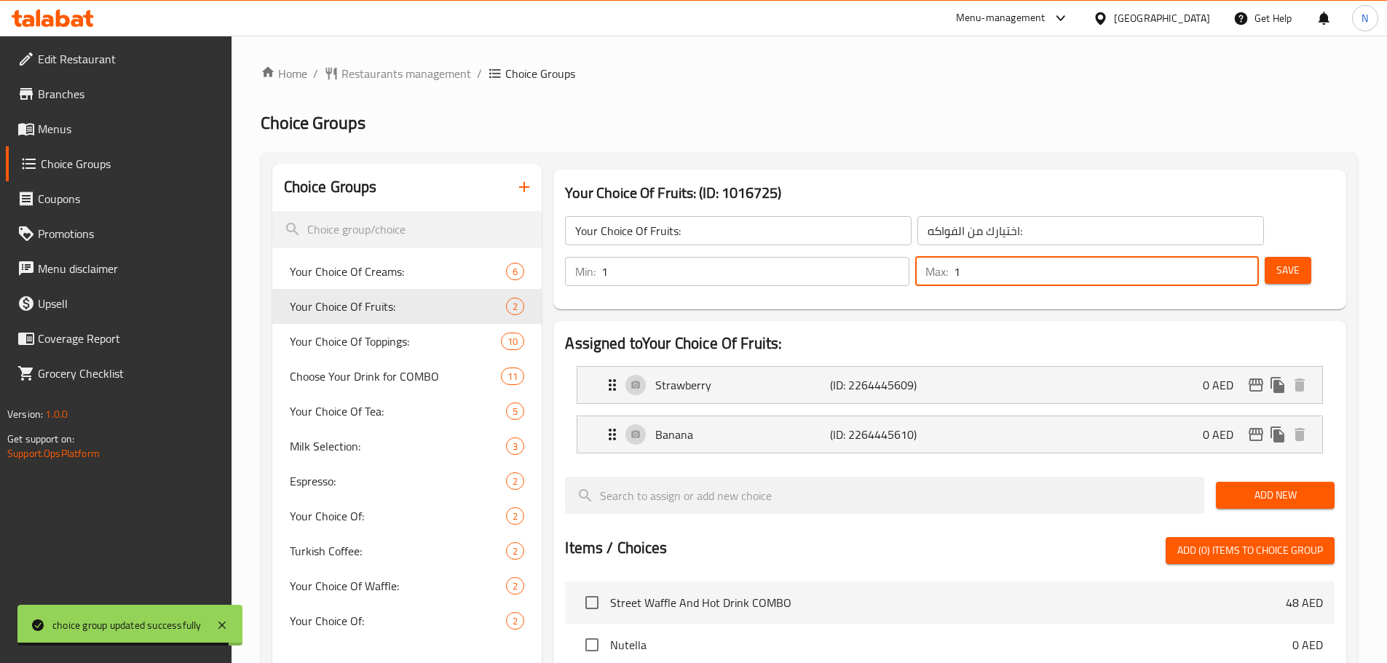
click at [1276, 261] on span "Save" at bounding box center [1287, 270] width 23 height 18
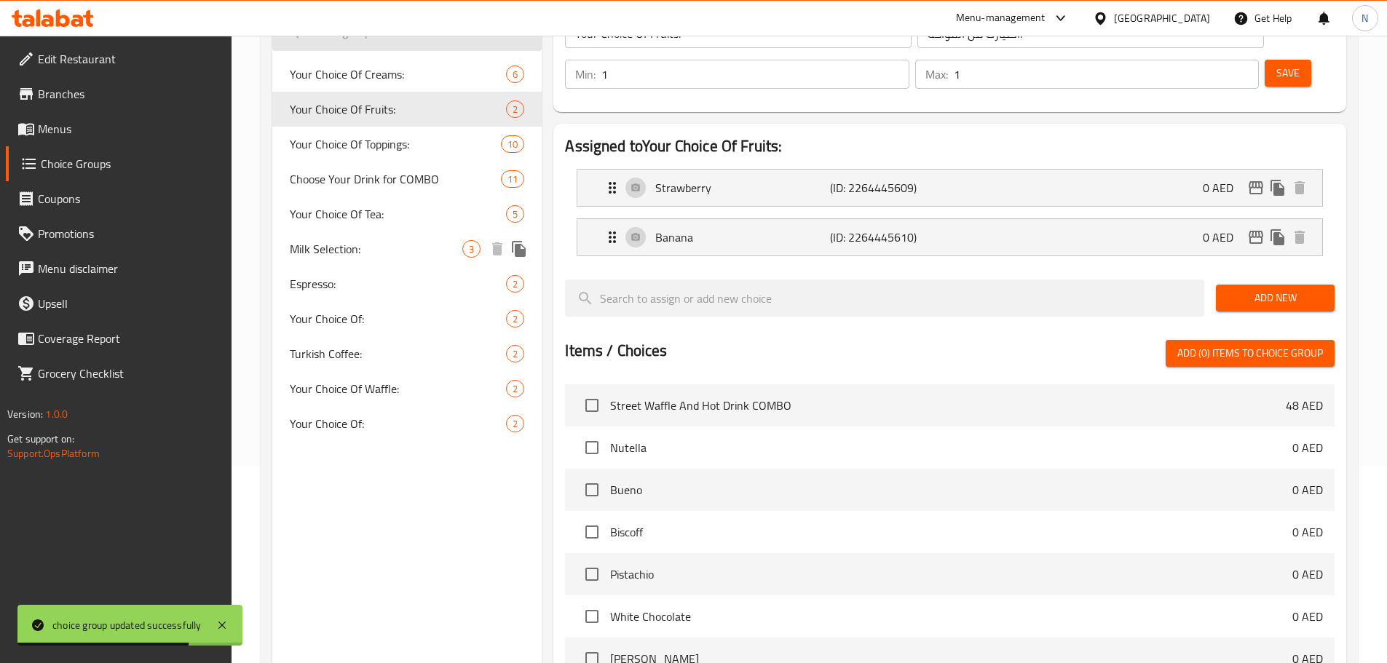
scroll to position [218, 0]
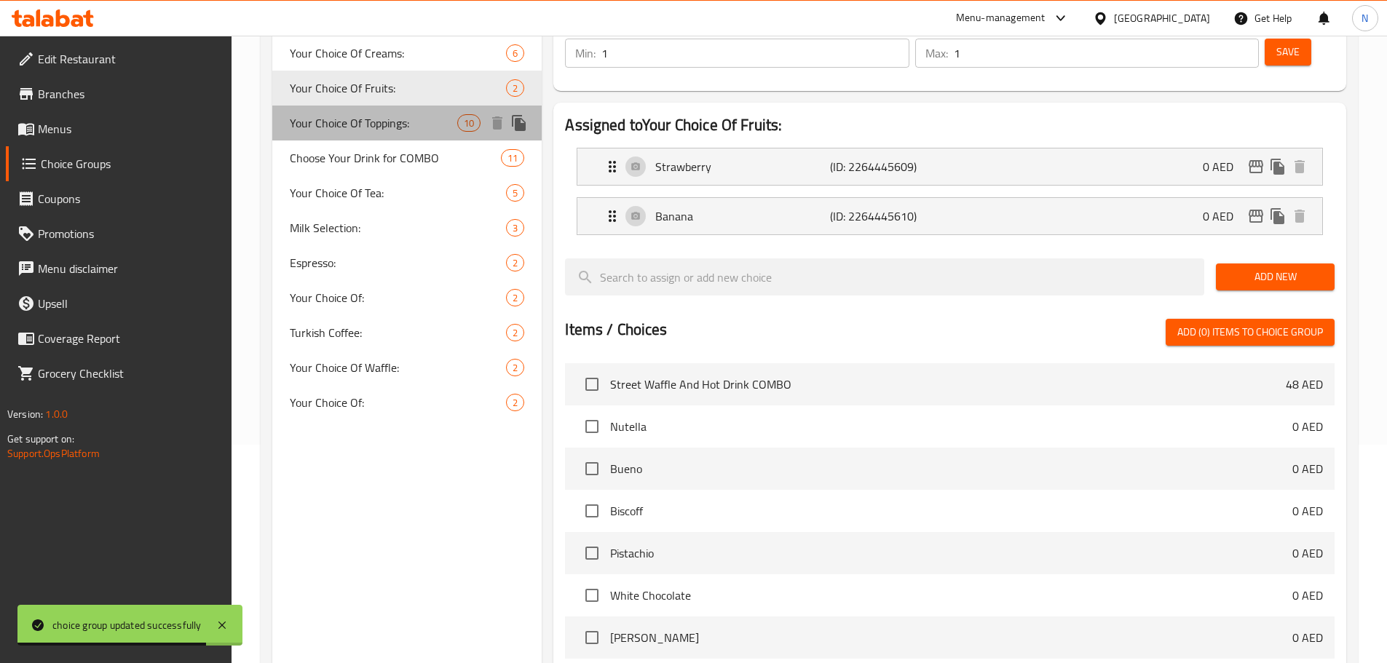
click at [388, 129] on span "Your Choice Of Toppings:" at bounding box center [374, 122] width 168 height 17
type input "Your Choice Of Toppings:"
type input "اختيارك من الإضافات:"
type input "0"
type input "10"
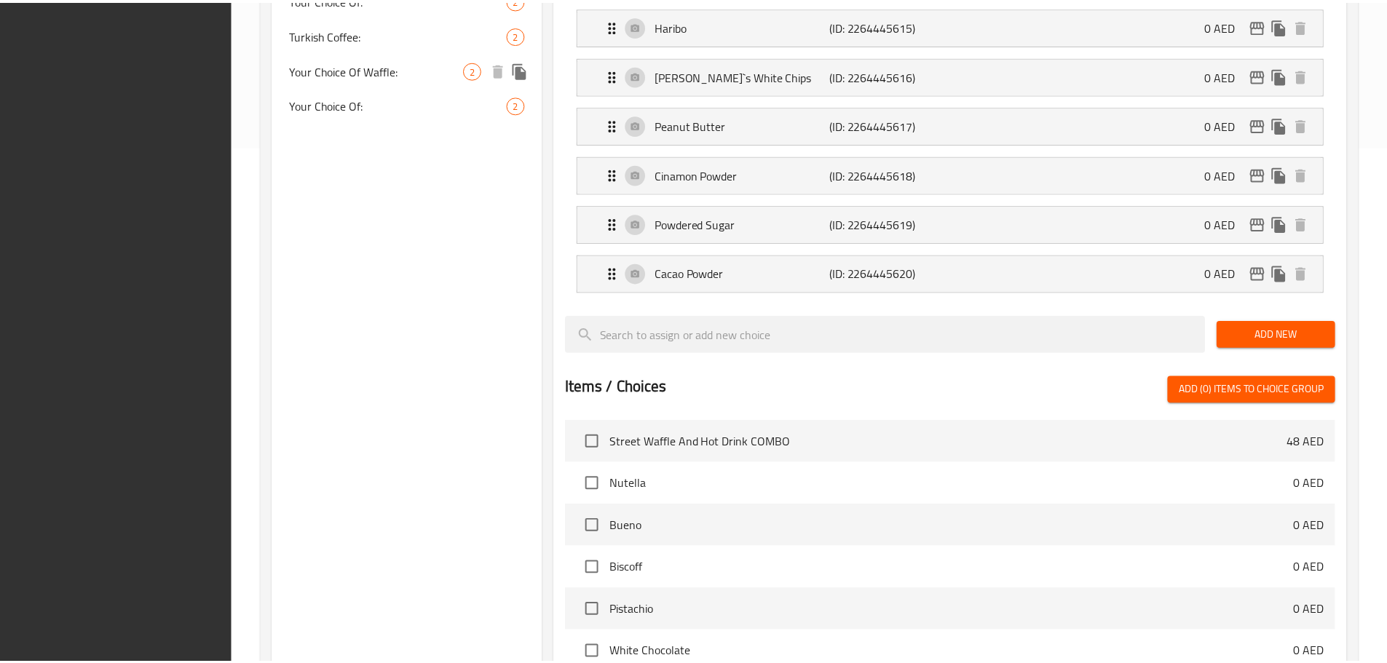
scroll to position [826, 0]
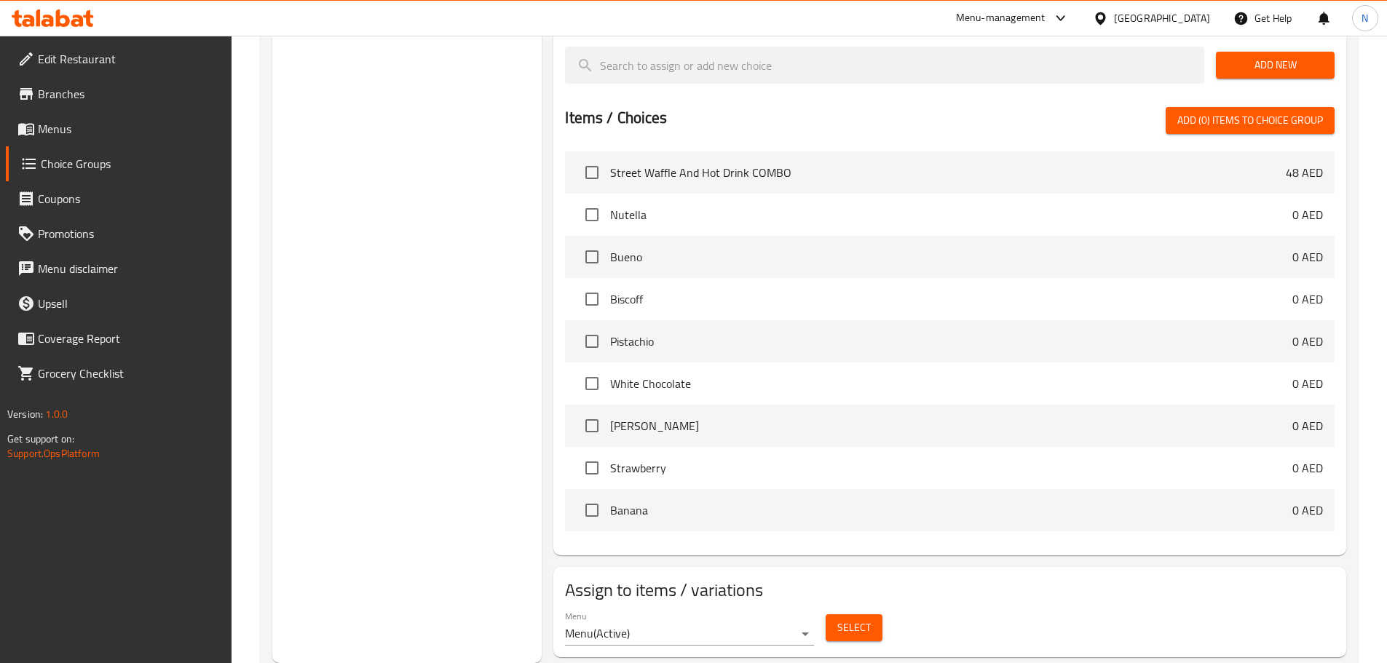
click at [1131, 19] on div "United Arab Emirates" at bounding box center [1162, 18] width 96 height 16
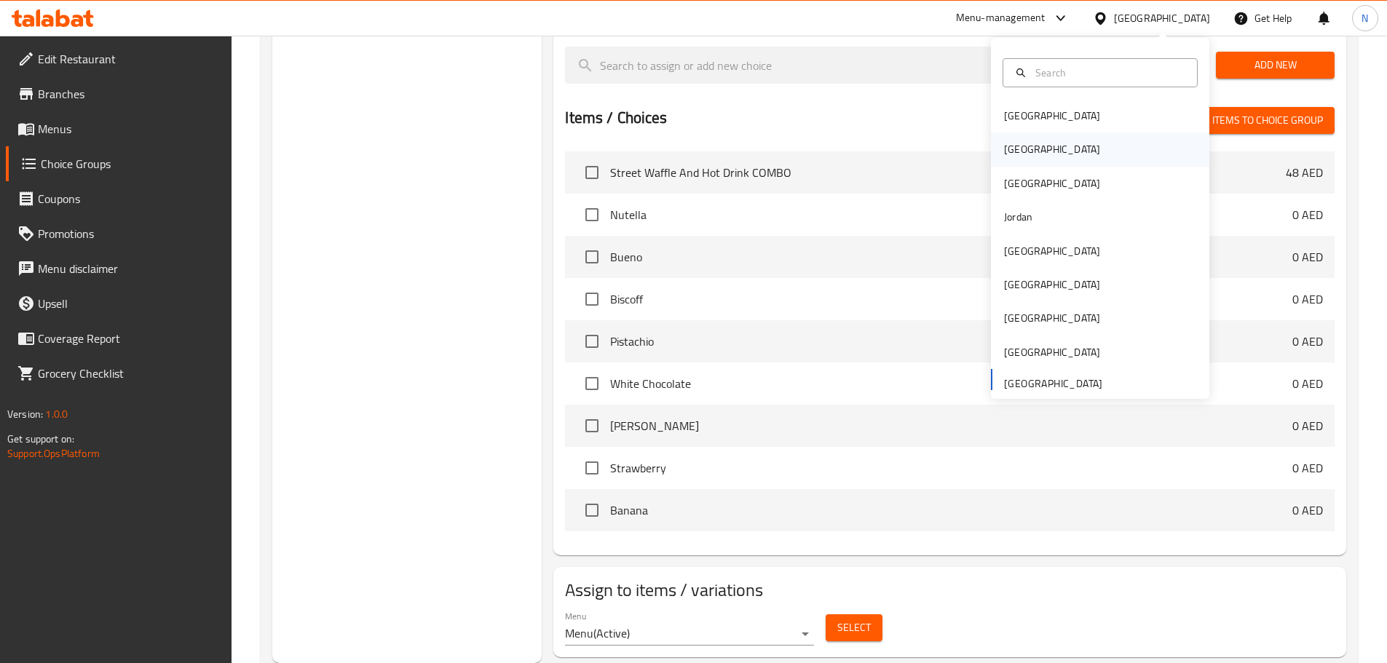
click at [1004, 154] on div "Egypt" at bounding box center [1052, 149] width 96 height 16
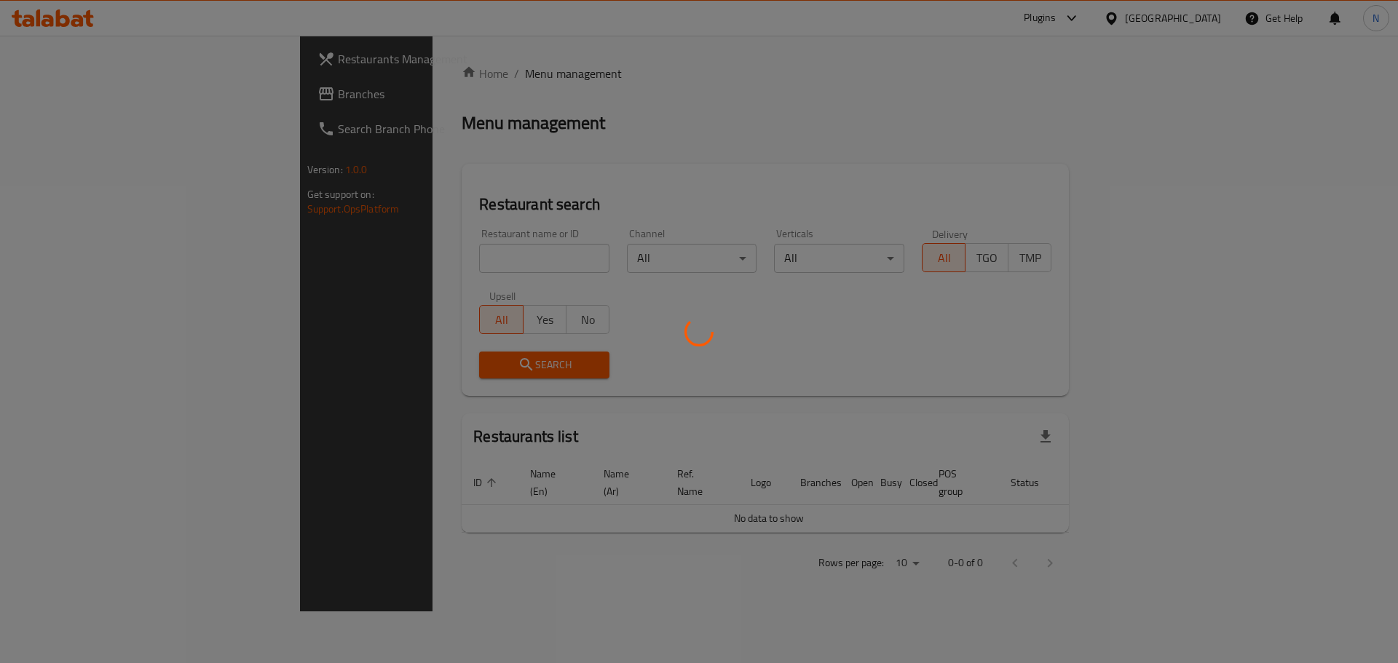
click at [71, 95] on div at bounding box center [699, 331] width 1398 height 663
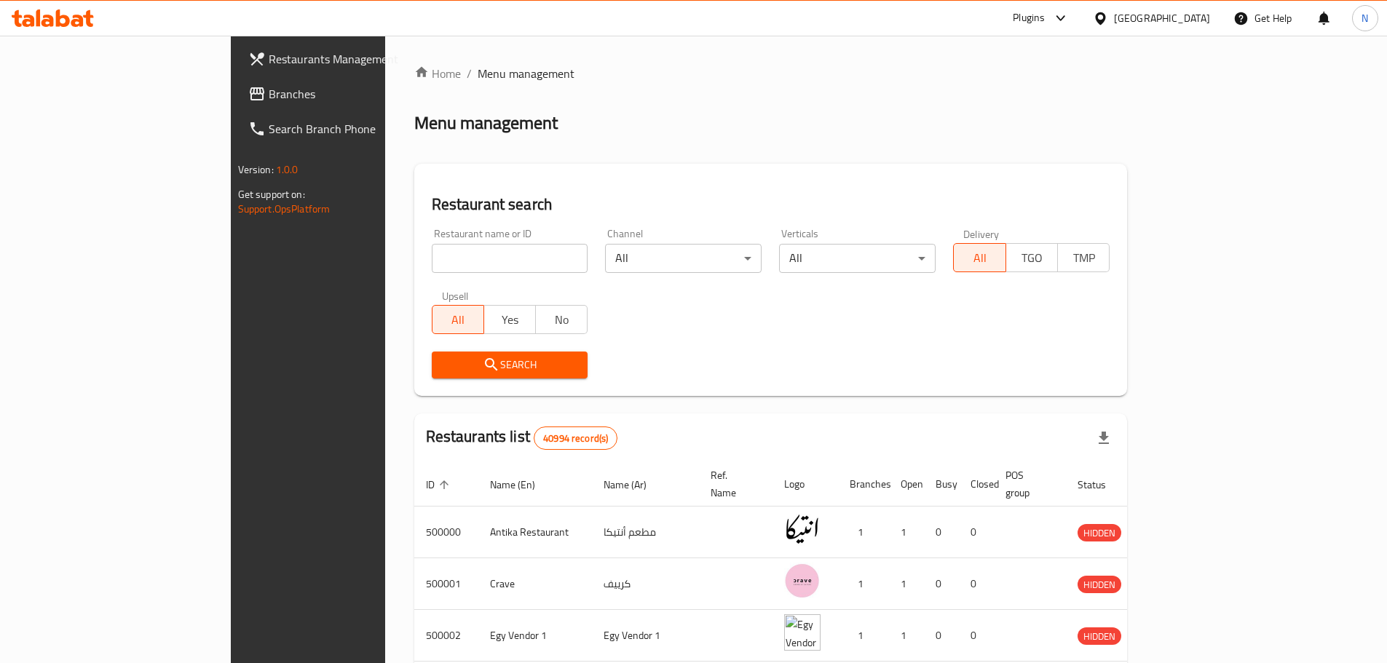
click at [269, 95] on span "Branches" at bounding box center [360, 93] width 182 height 17
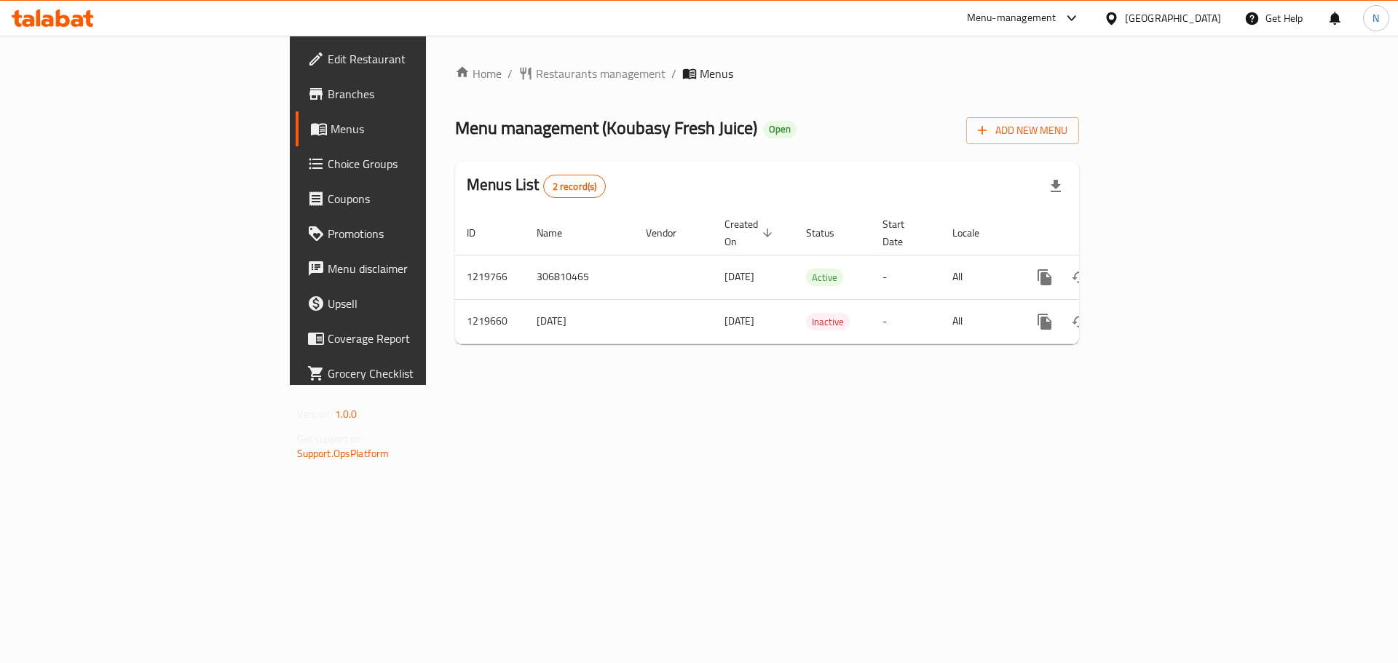
click at [1199, 17] on div "[GEOGRAPHIC_DATA]" at bounding box center [1173, 18] width 96 height 16
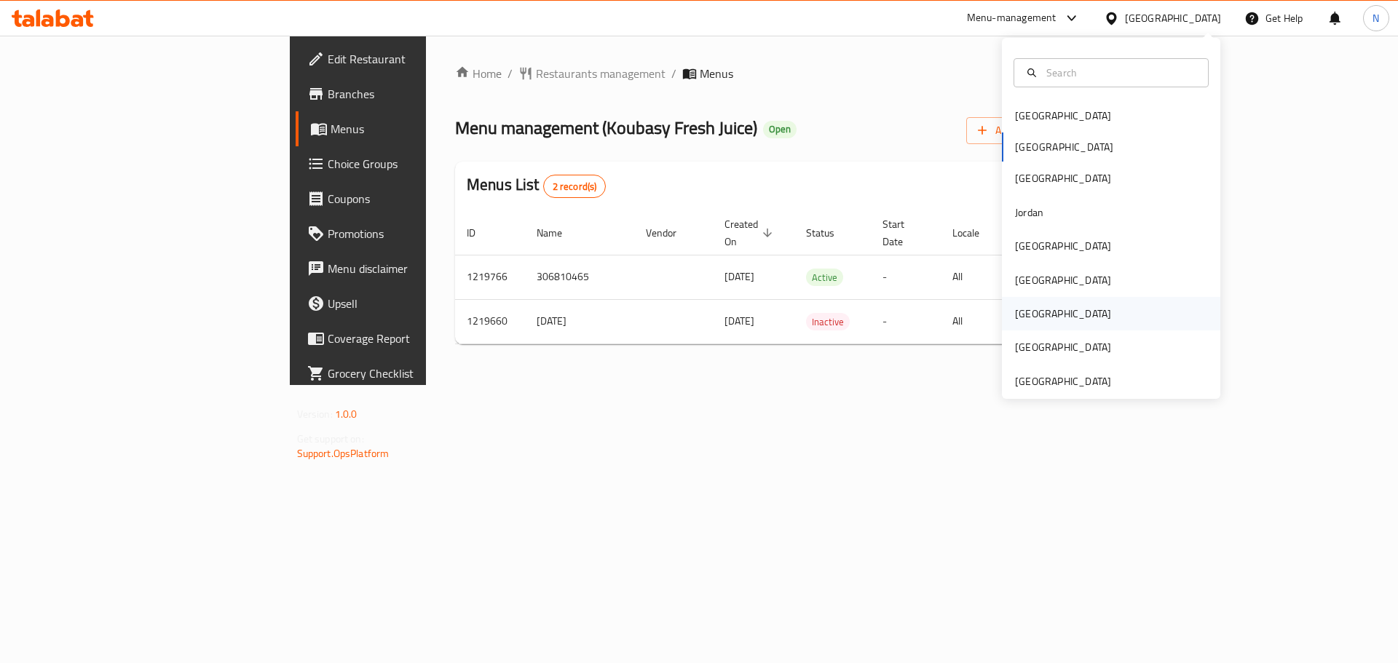
click at [1034, 318] on div "[GEOGRAPHIC_DATA]" at bounding box center [1062, 313] width 119 height 33
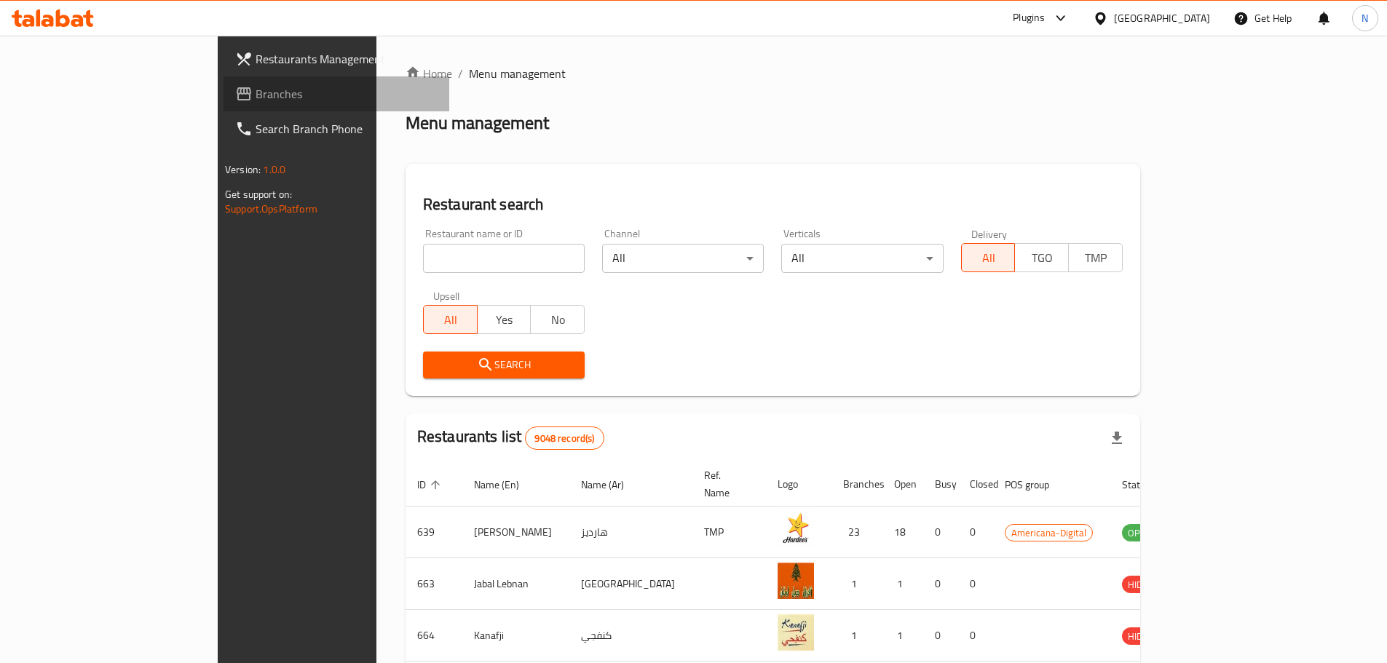
click at [256, 92] on span "Branches" at bounding box center [347, 93] width 182 height 17
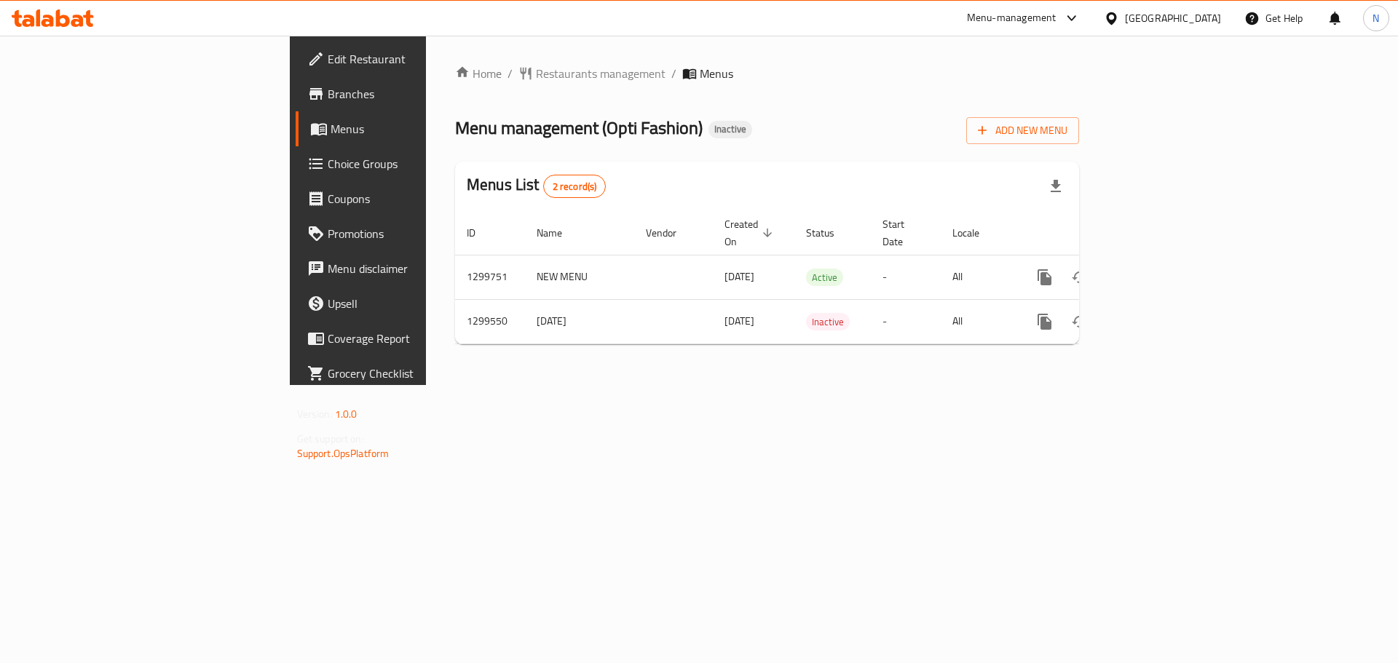
click at [1119, 23] on icon at bounding box center [1111, 18] width 15 height 15
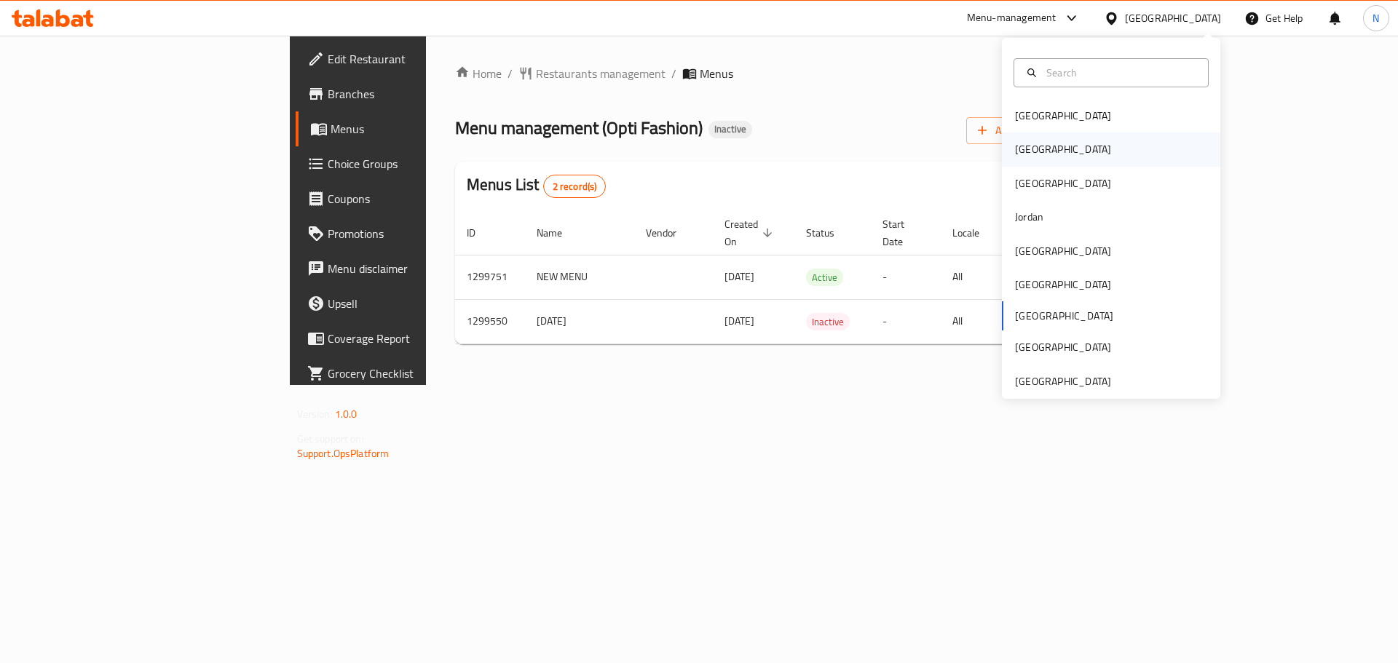
click at [1053, 152] on div "[GEOGRAPHIC_DATA]" at bounding box center [1111, 148] width 218 height 33
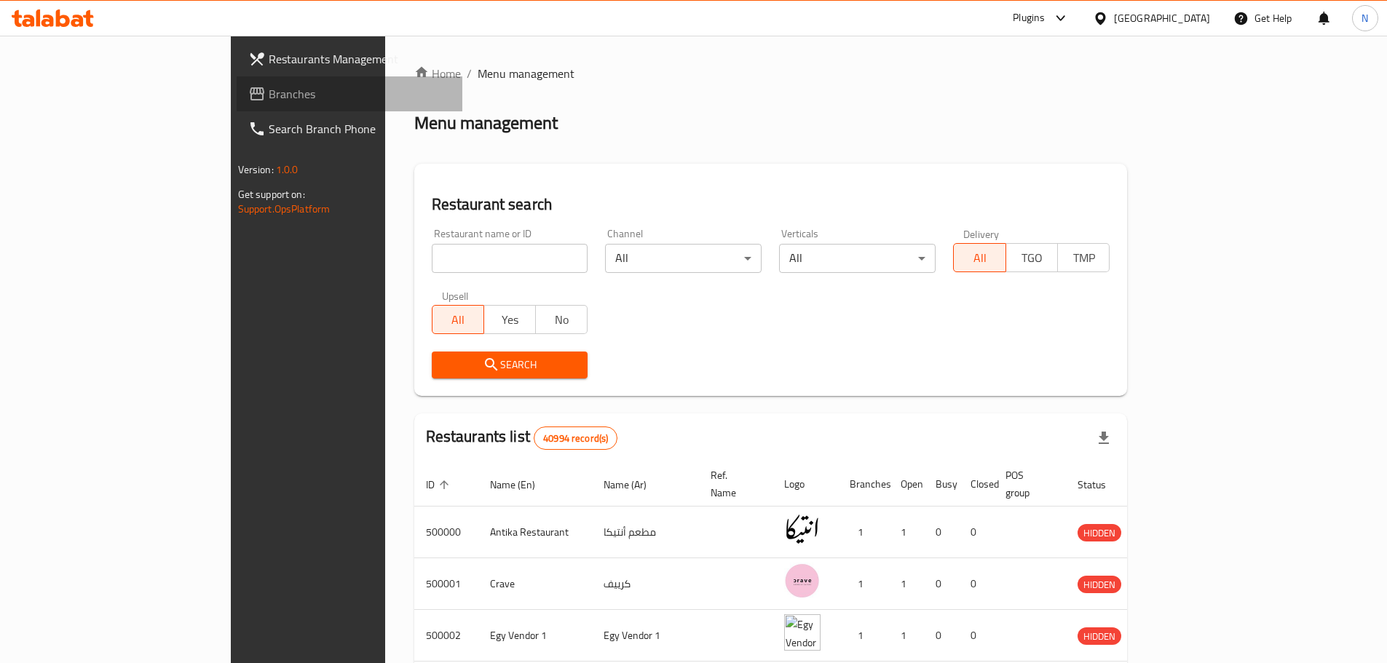
click at [250, 90] on icon at bounding box center [257, 93] width 15 height 13
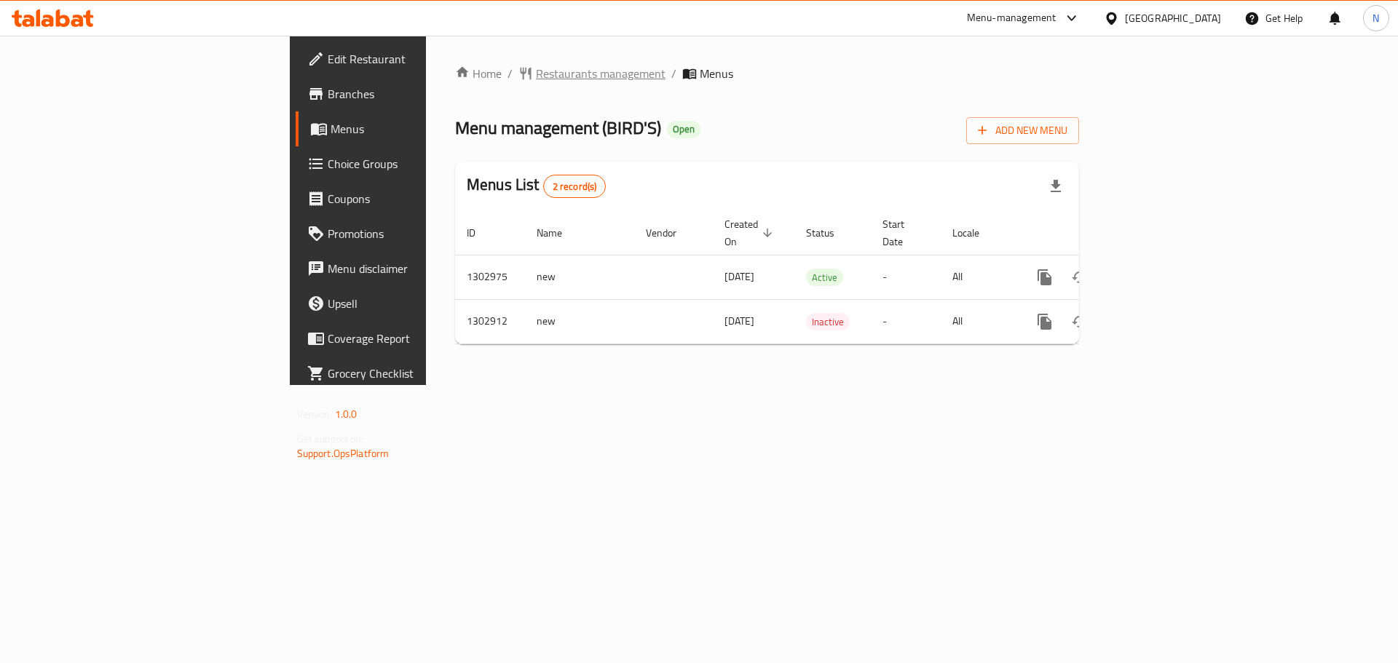
click at [536, 65] on span "Restaurants management" at bounding box center [601, 73] width 130 height 17
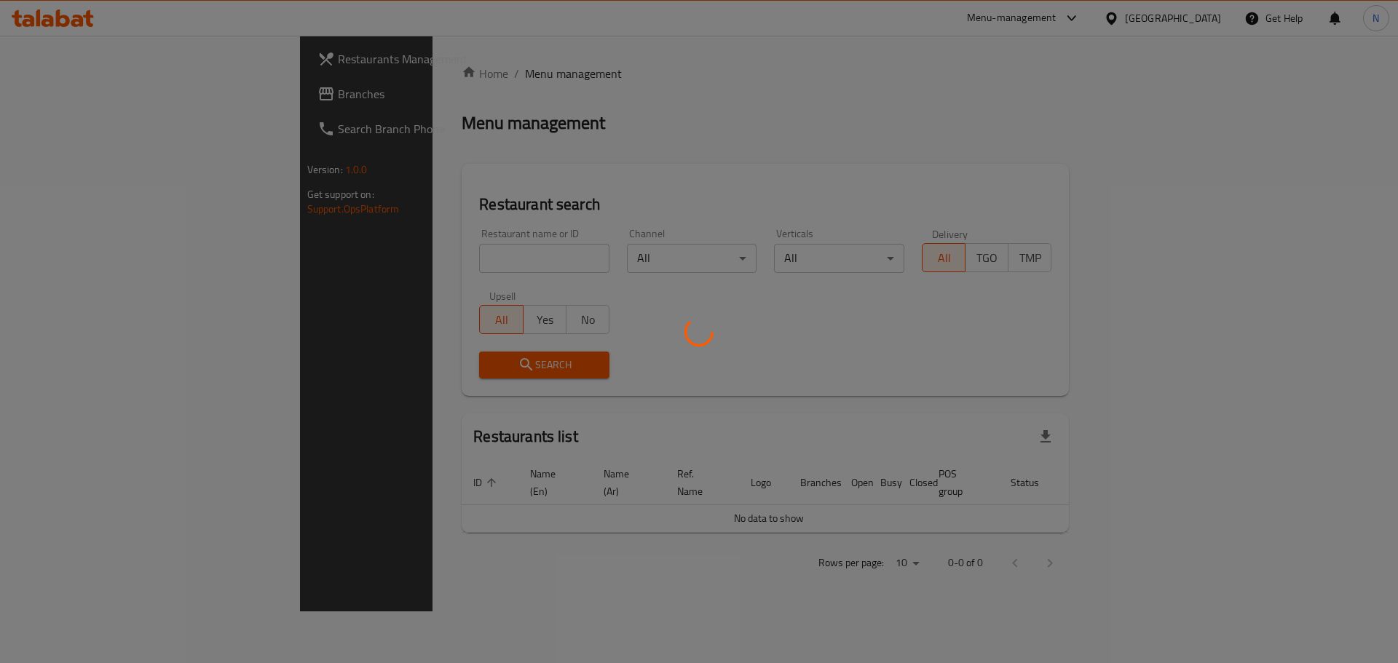
click at [95, 105] on div at bounding box center [699, 331] width 1398 height 663
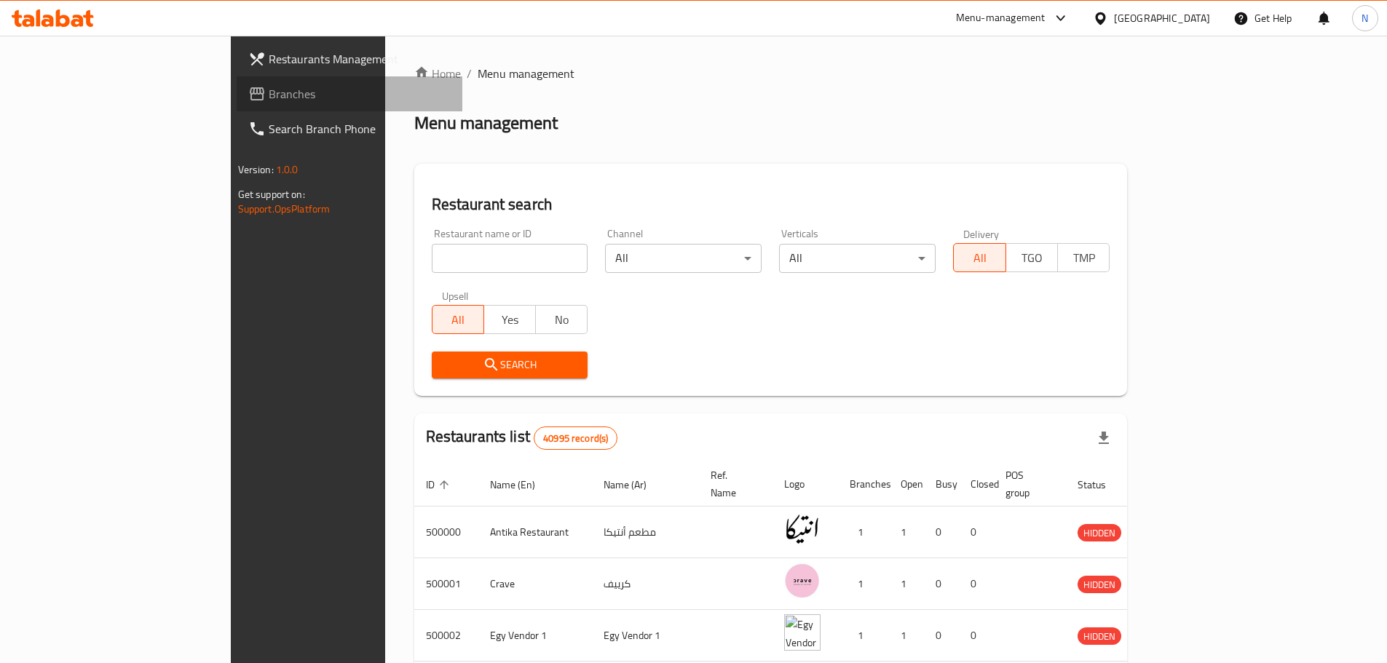
click at [269, 88] on span "Branches" at bounding box center [360, 93] width 182 height 17
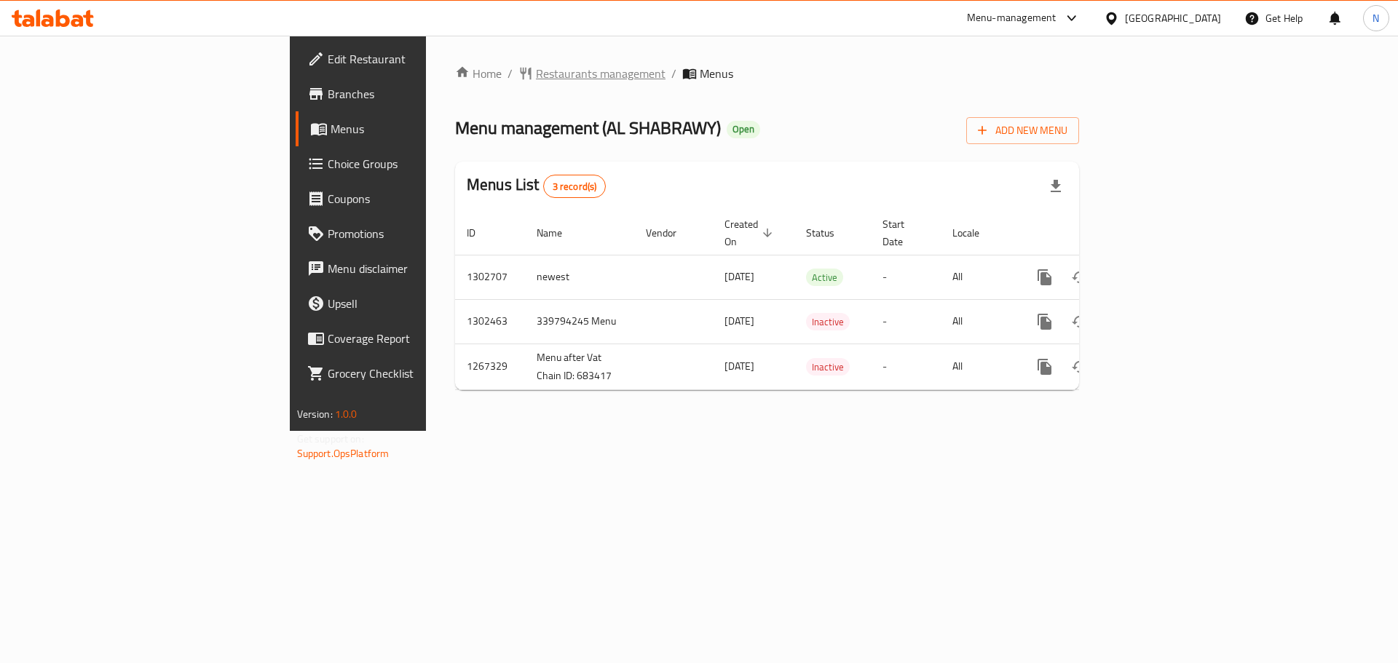
click at [536, 76] on span "Restaurants management" at bounding box center [601, 73] width 130 height 17
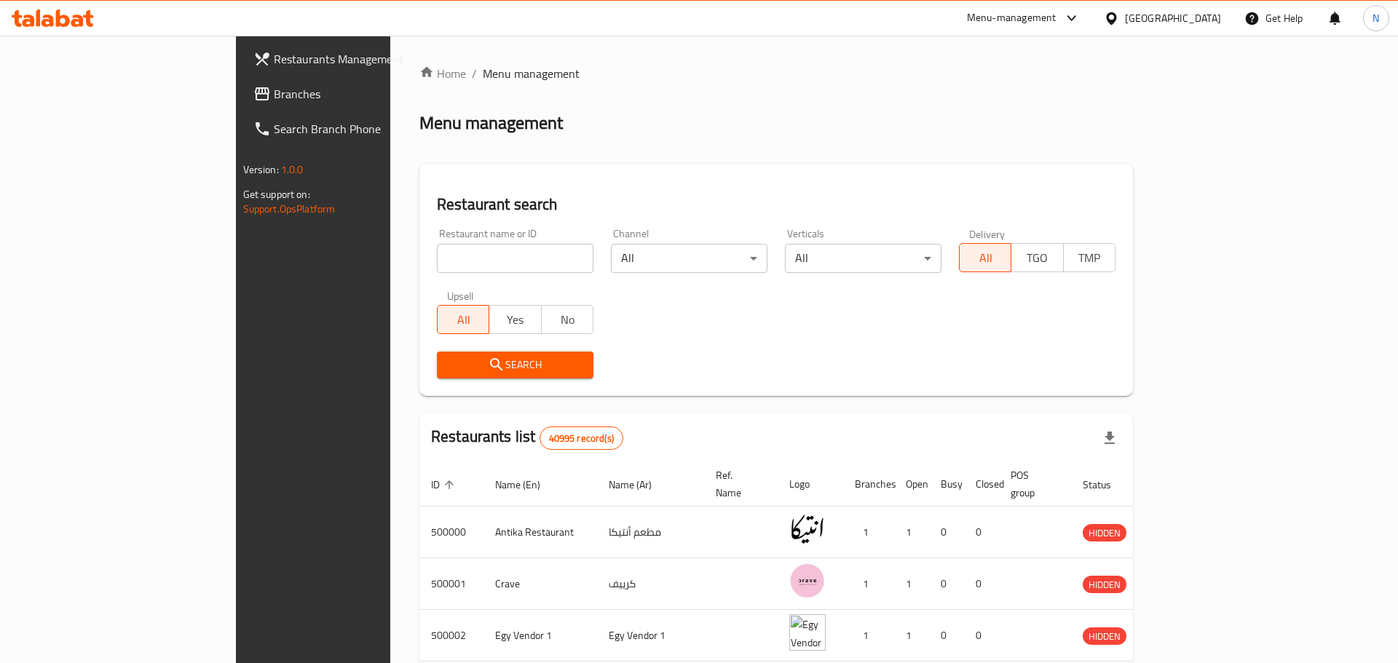
click at [88, 101] on div at bounding box center [699, 331] width 1398 height 663
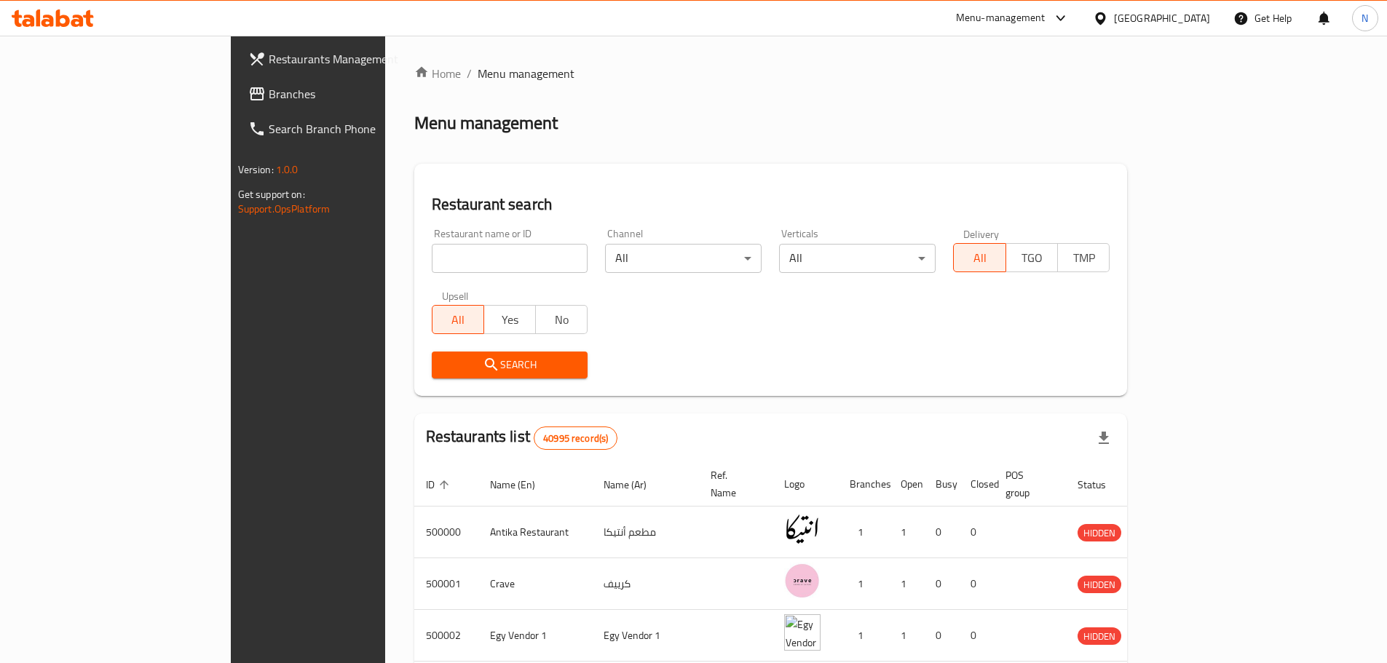
click at [269, 100] on span "Branches" at bounding box center [360, 93] width 182 height 17
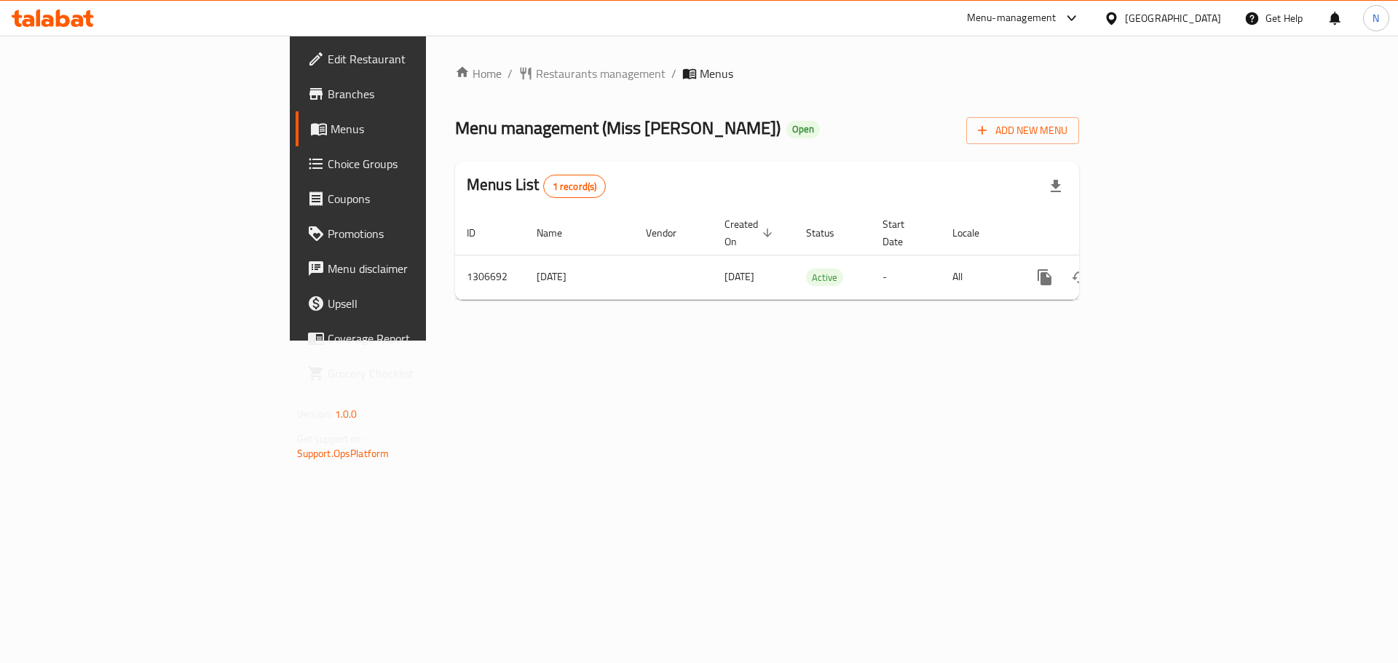
click at [1116, 17] on icon at bounding box center [1111, 18] width 10 height 12
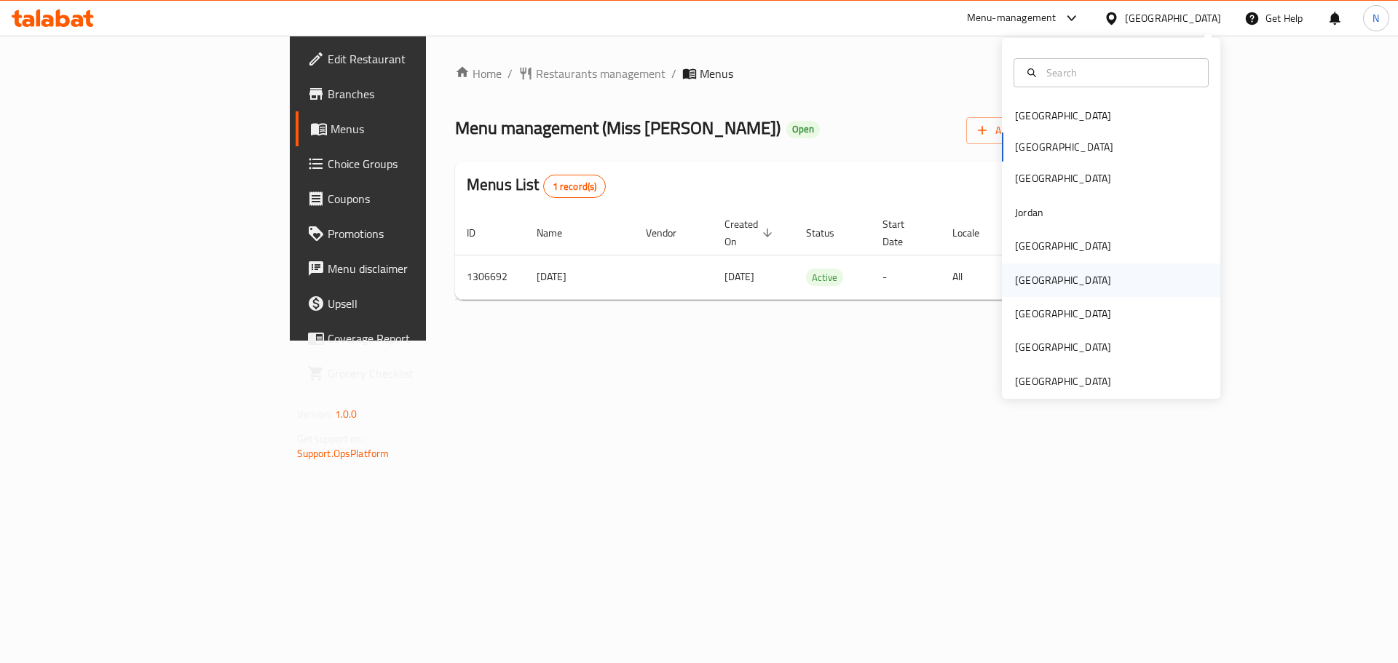
click at [1037, 272] on div "[GEOGRAPHIC_DATA]" at bounding box center [1062, 280] width 119 height 33
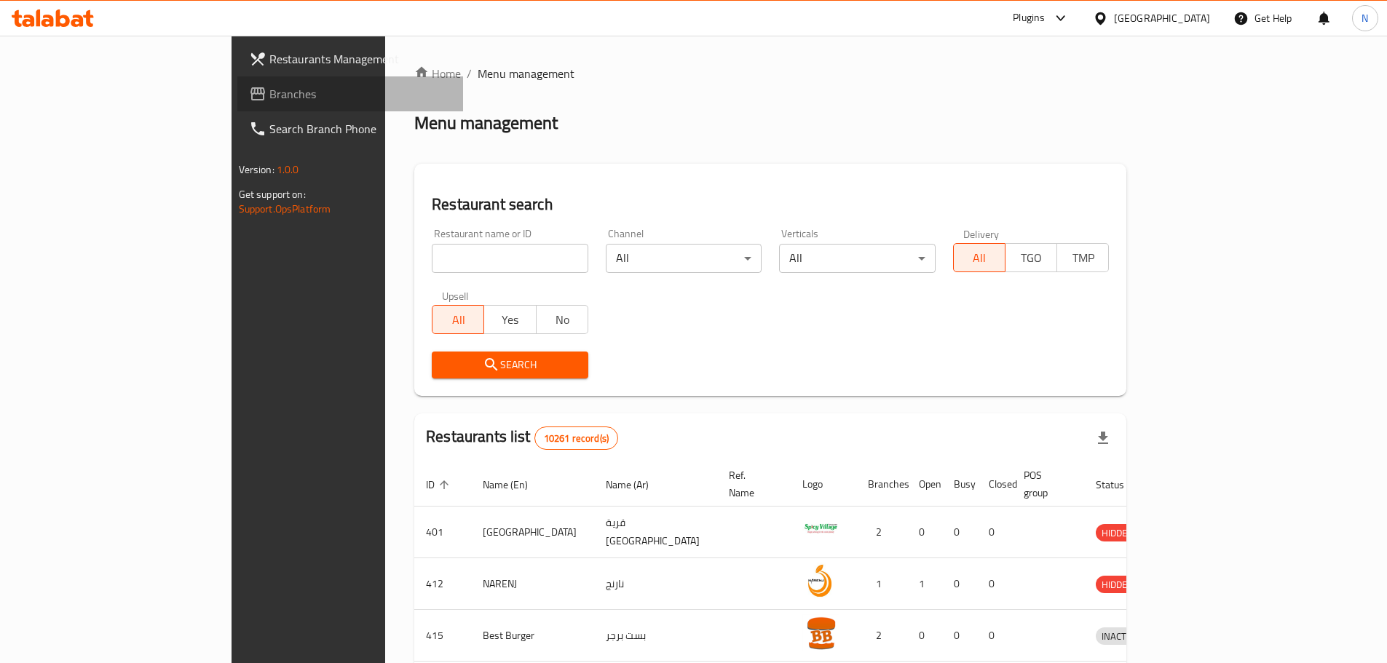
click at [269, 96] on span "Branches" at bounding box center [360, 93] width 182 height 17
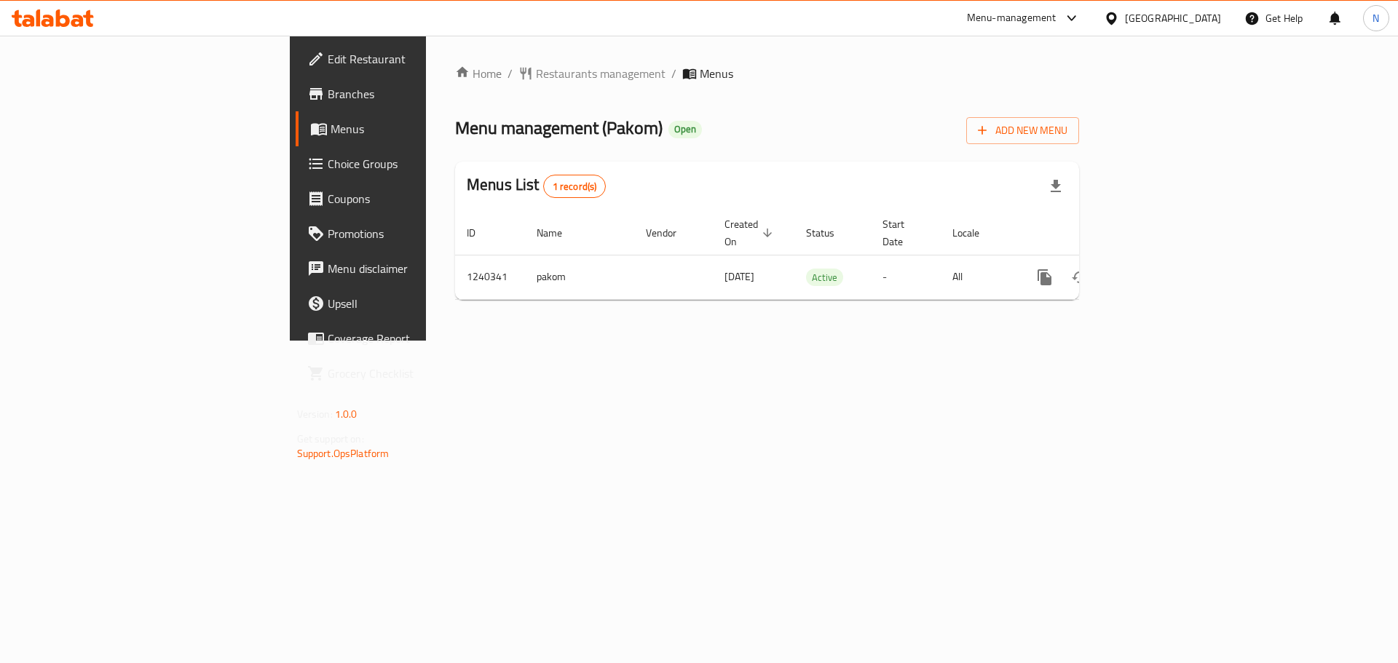
click at [328, 50] on span "Edit Restaurant" at bounding box center [420, 58] width 184 height 17
